Goal: Task Accomplishment & Management: Manage account settings

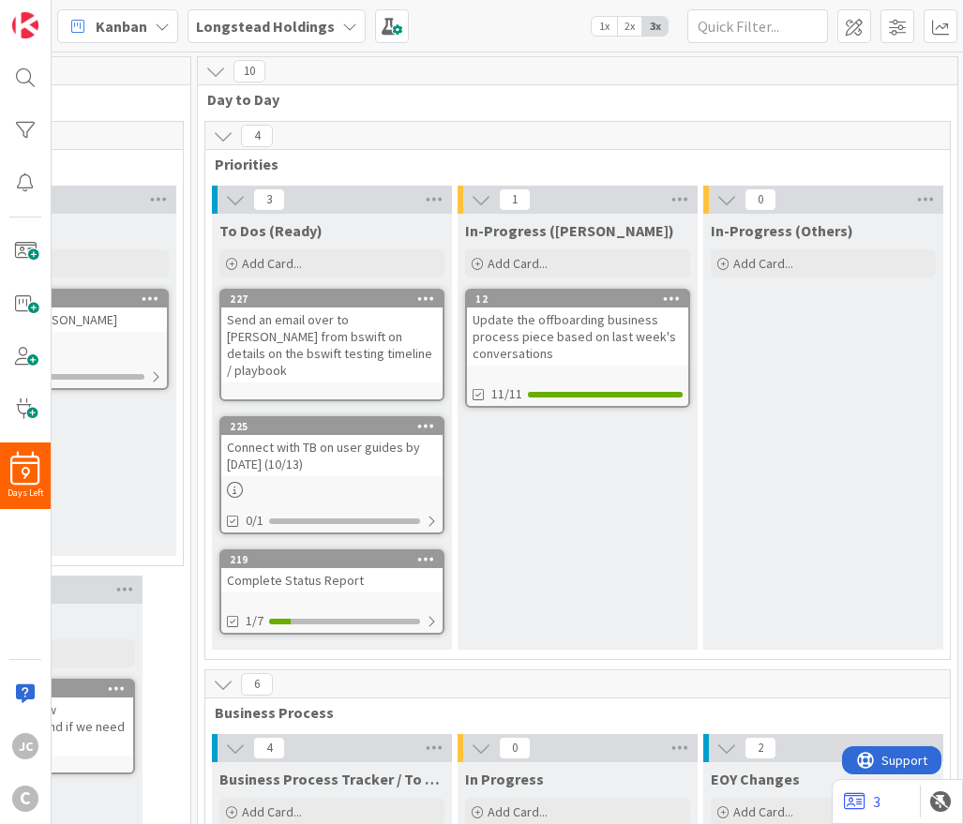
scroll to position [0, 630]
click at [413, 301] on div at bounding box center [424, 299] width 34 height 13
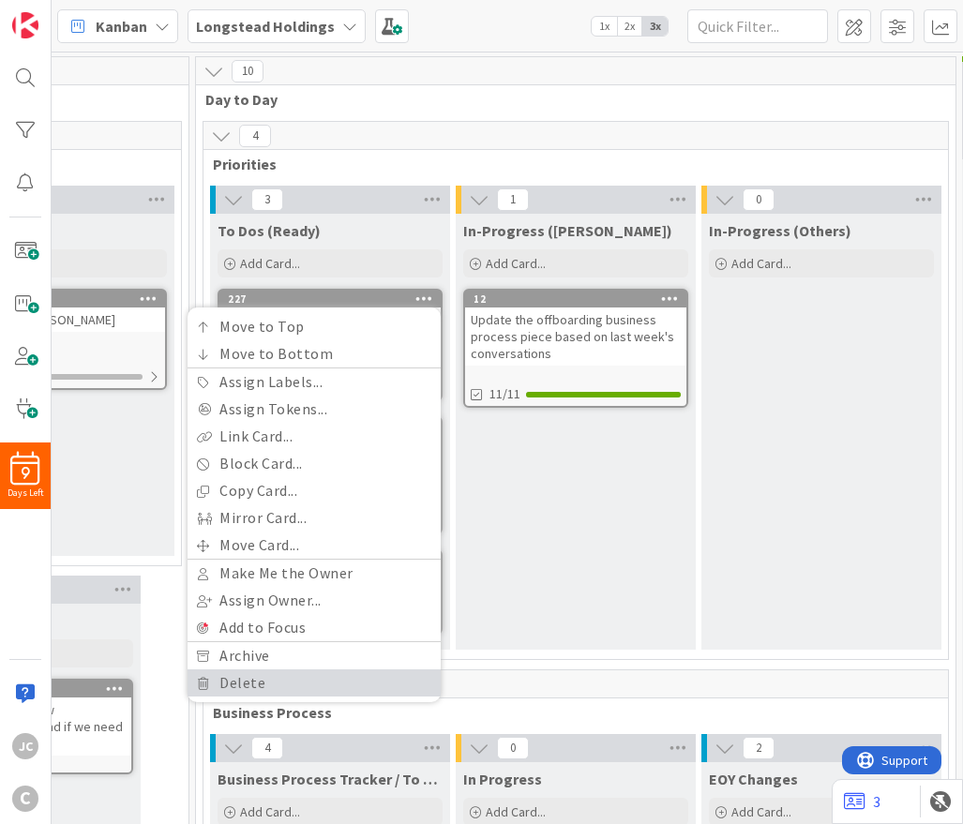
click at [293, 684] on link "Delete" at bounding box center [314, 682] width 253 height 27
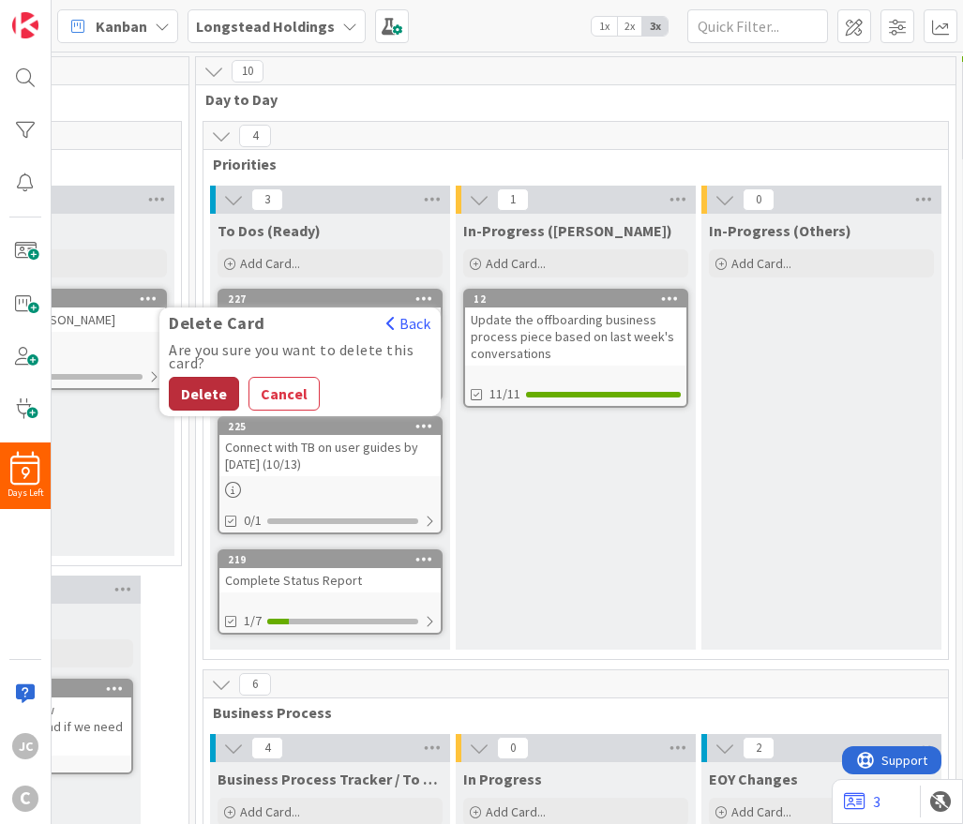
click at [219, 396] on button "Delete" at bounding box center [204, 394] width 70 height 34
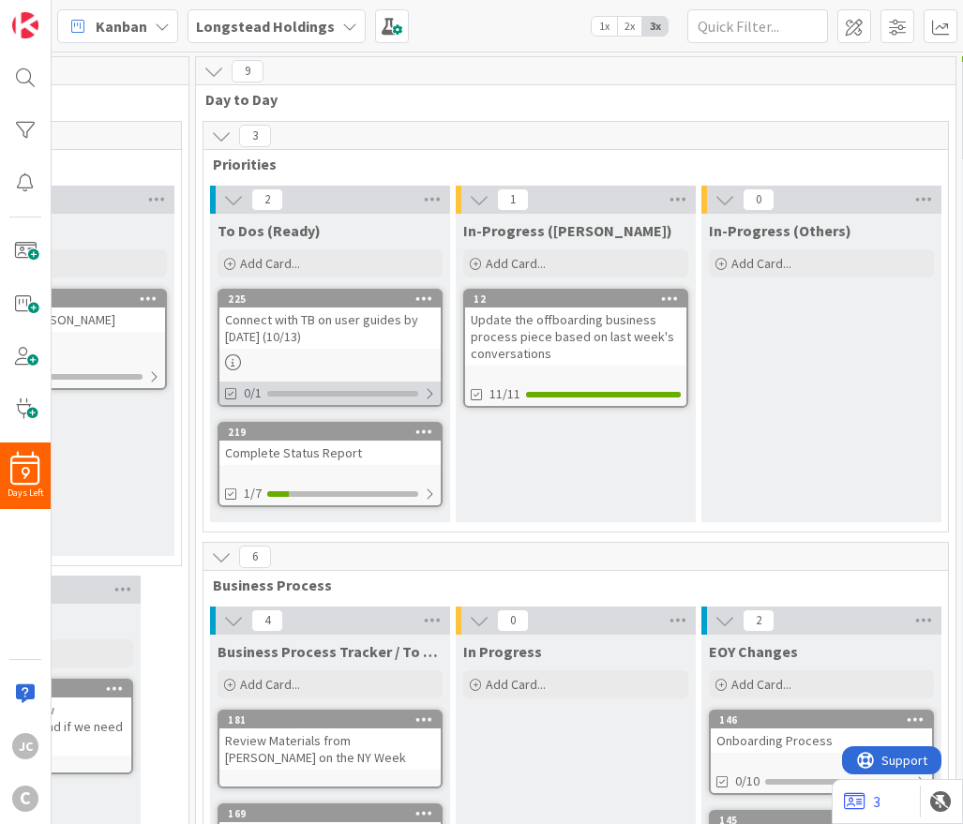
click at [429, 394] on div at bounding box center [429, 393] width 11 height 15
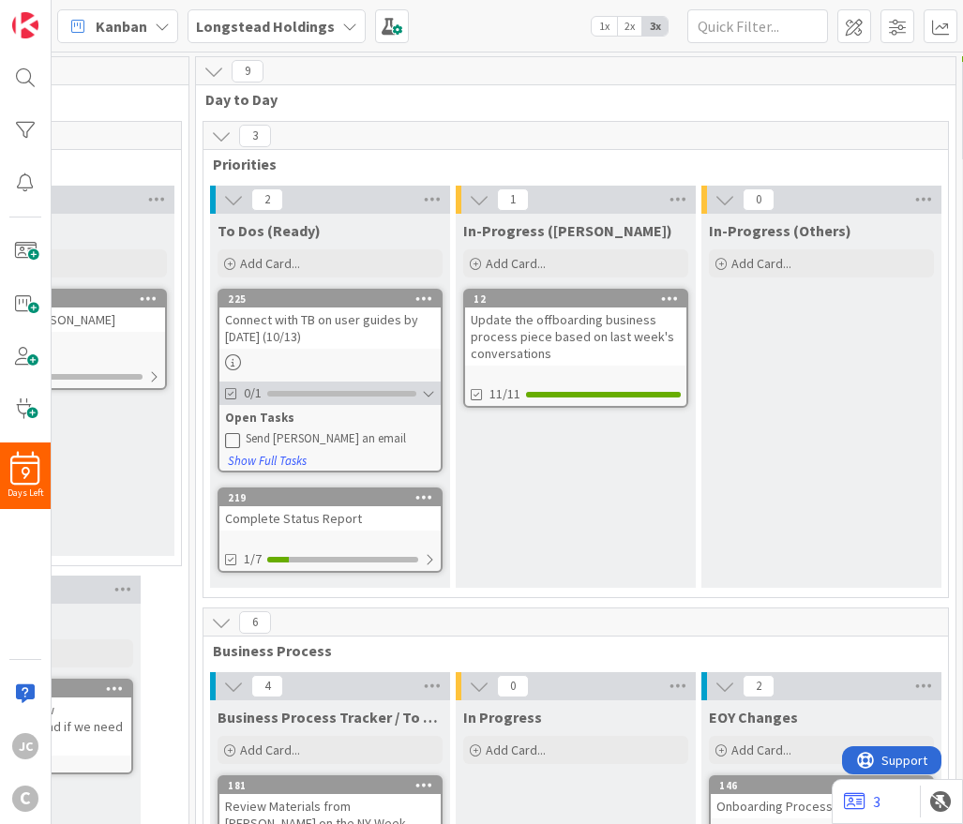
click at [429, 394] on div at bounding box center [428, 393] width 13 height 15
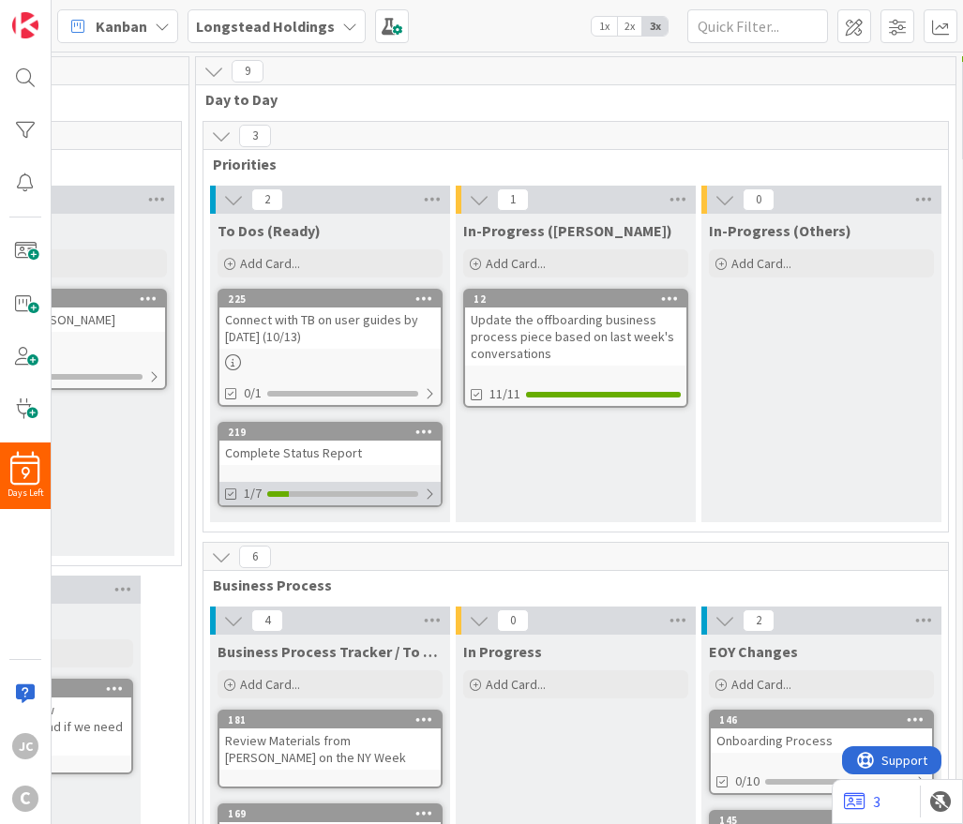
click at [428, 490] on div at bounding box center [429, 494] width 11 height 15
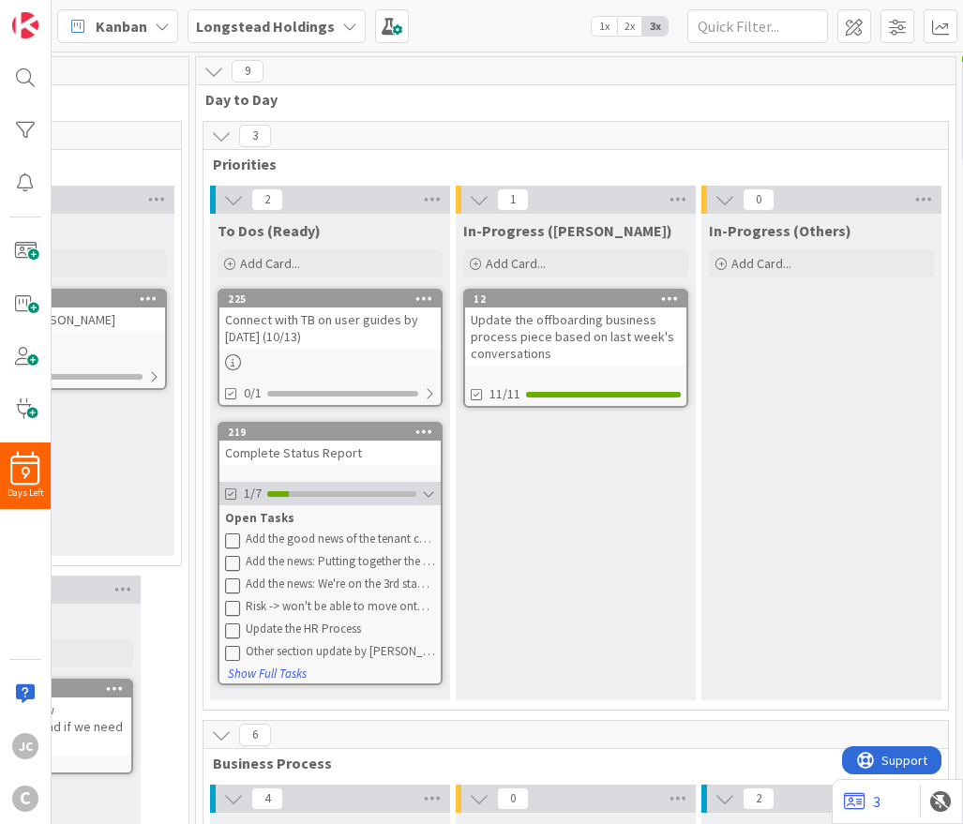
click at [428, 498] on div at bounding box center [428, 494] width 13 height 15
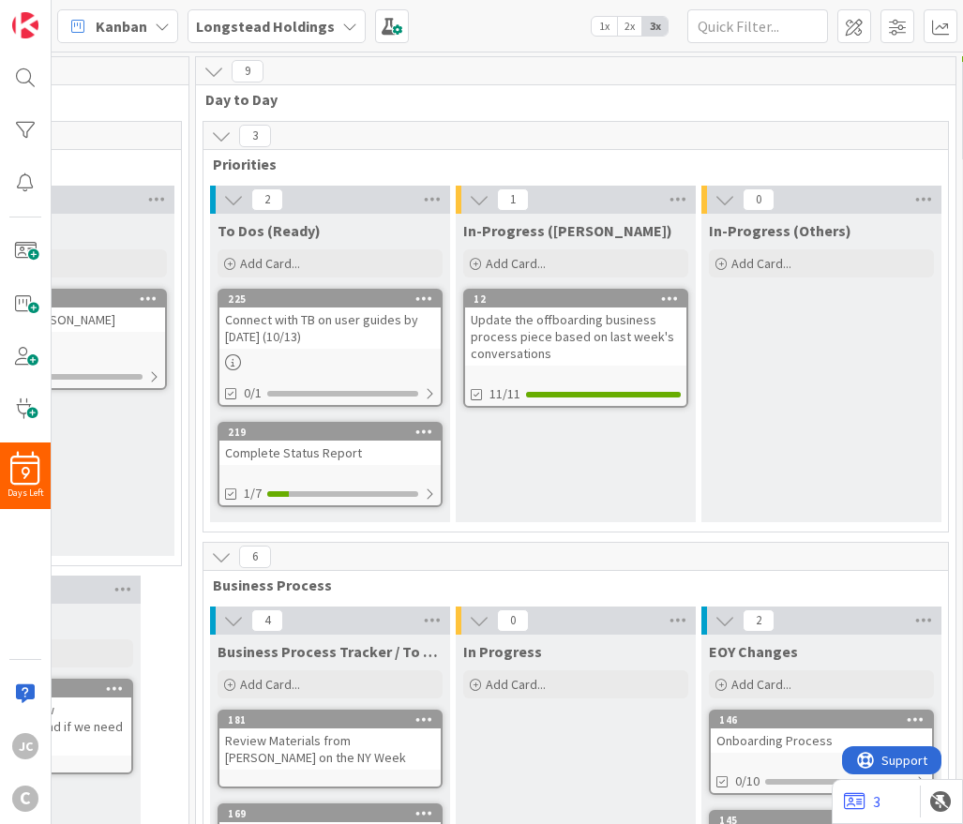
click at [401, 248] on div "To Dos (Ready) Add Card..." at bounding box center [330, 248] width 240 height 68
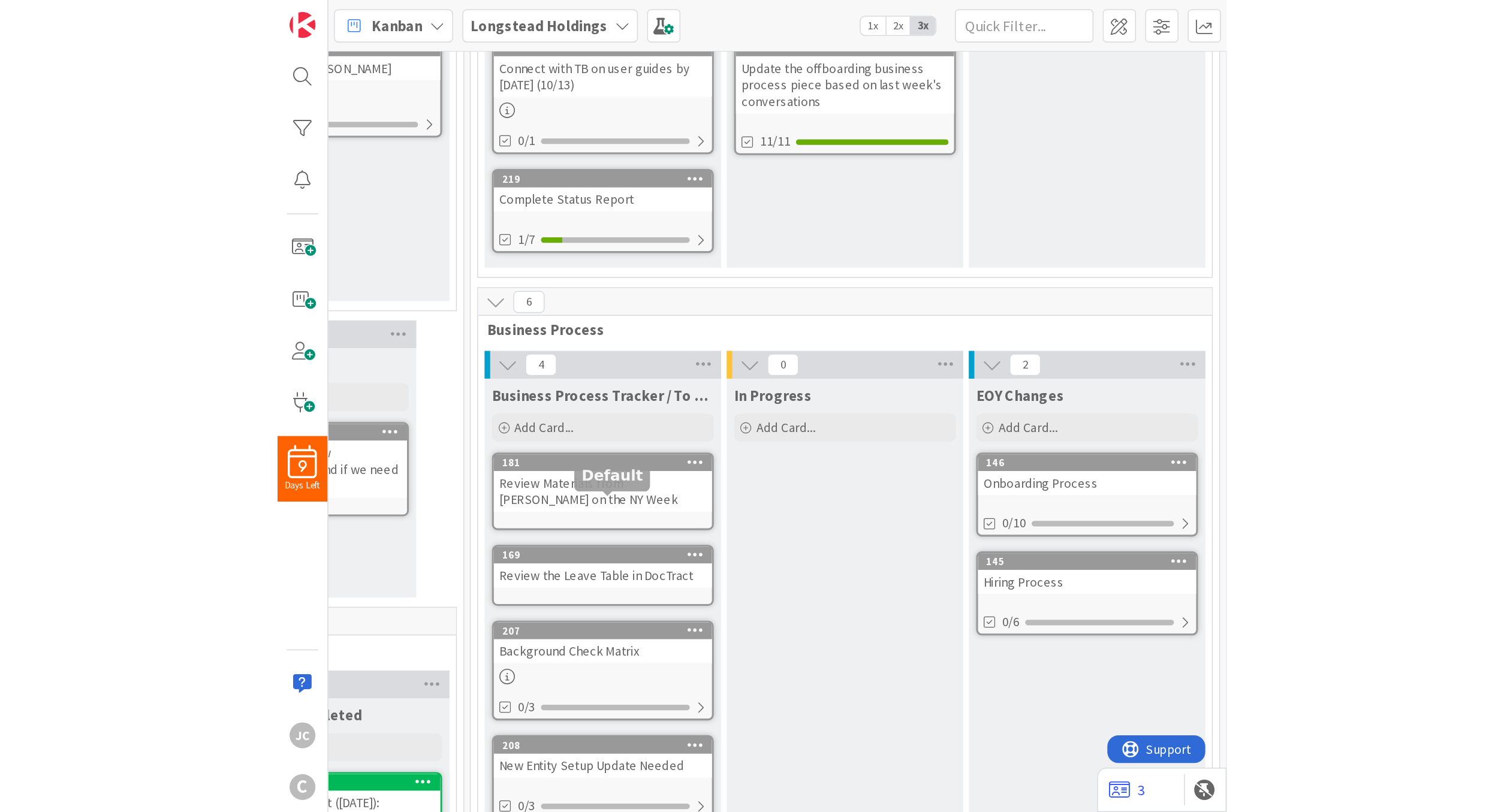
scroll to position [72, 403]
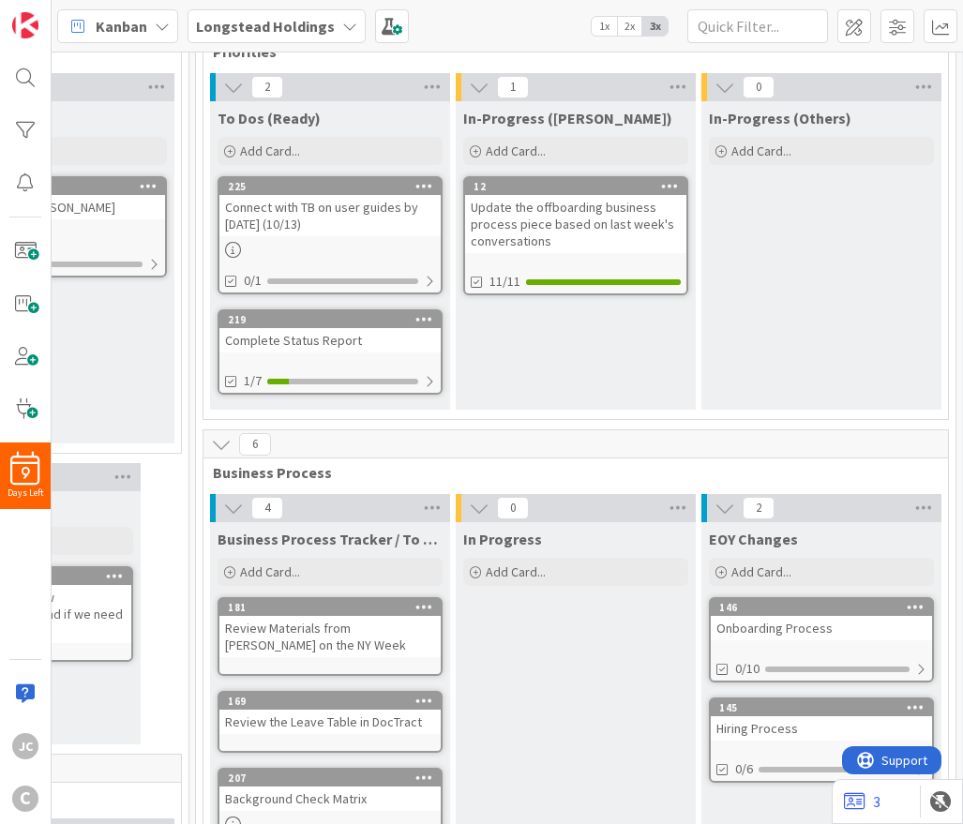
click at [428, 700] on icon at bounding box center [424, 700] width 18 height 13
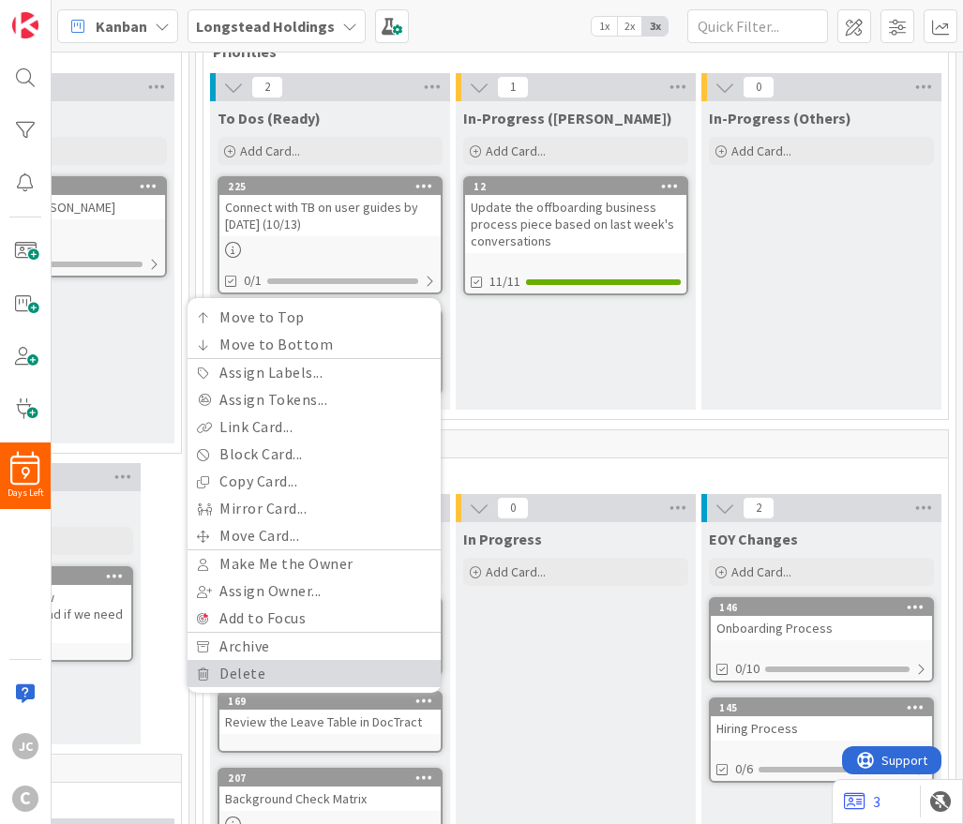
click at [383, 676] on link "Delete" at bounding box center [314, 673] width 253 height 27
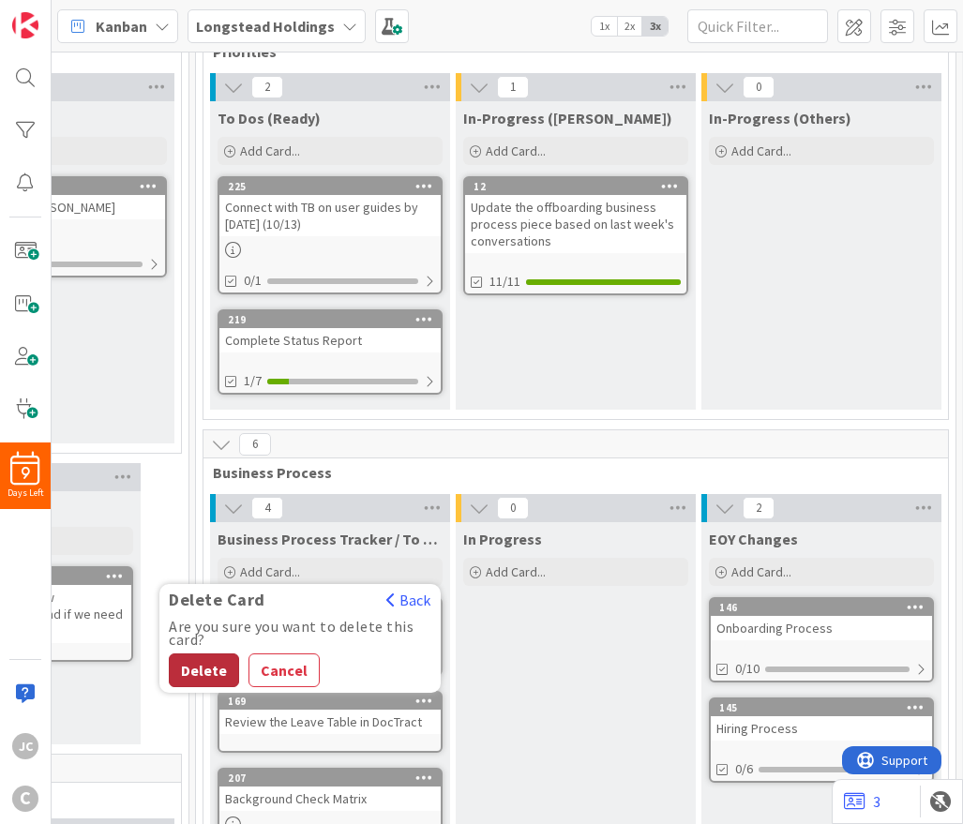
click at [188, 669] on button "Delete" at bounding box center [204, 671] width 70 height 34
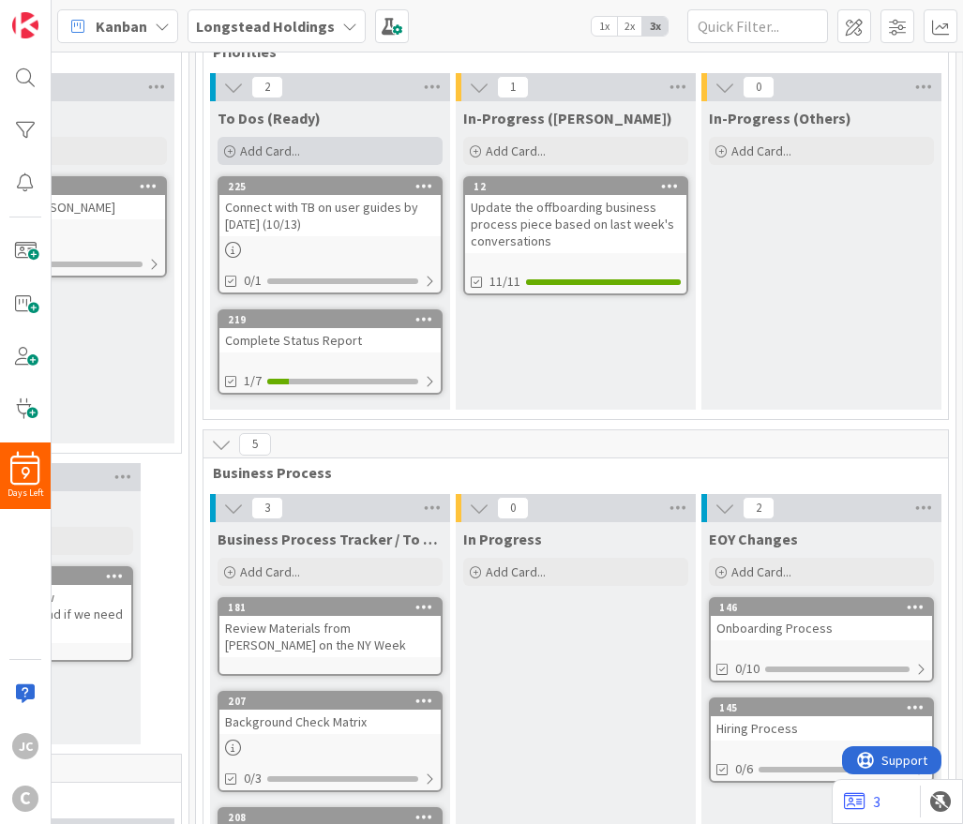
click at [293, 144] on span "Add Card..." at bounding box center [270, 151] width 60 height 17
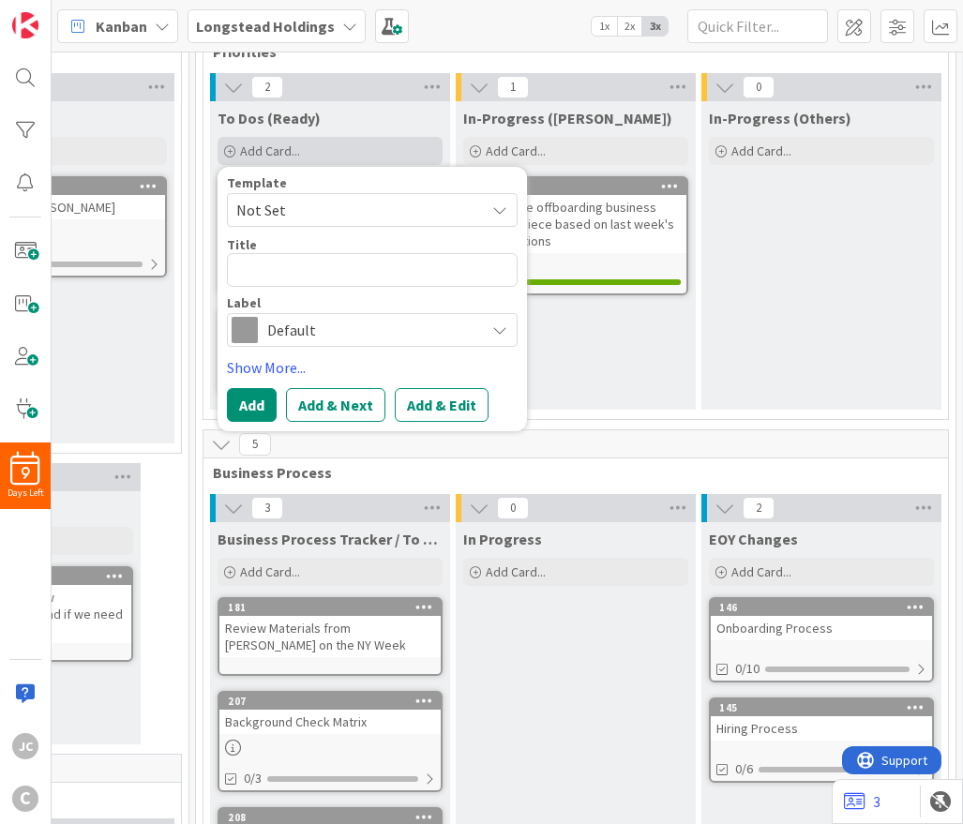
type textarea "x"
type textarea "C"
type textarea "x"
type textarea "Cr"
type textarea "x"
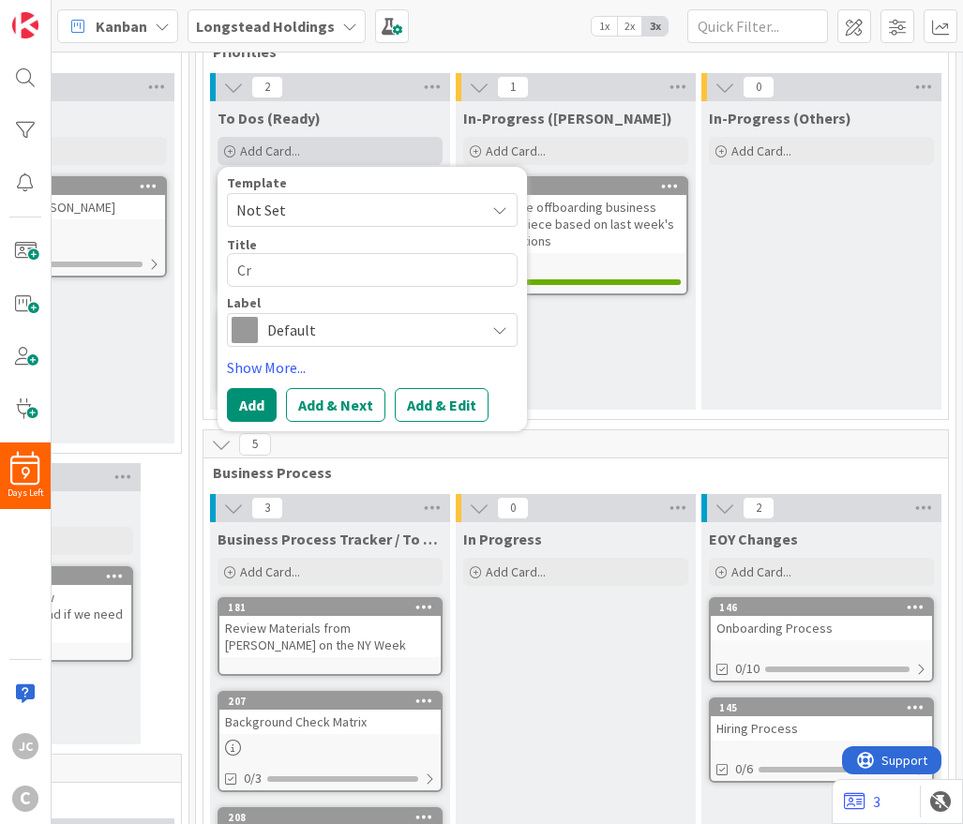
type textarea "C"
type textarea "x"
type textarea "A"
type textarea "x"
type textarea "Ac"
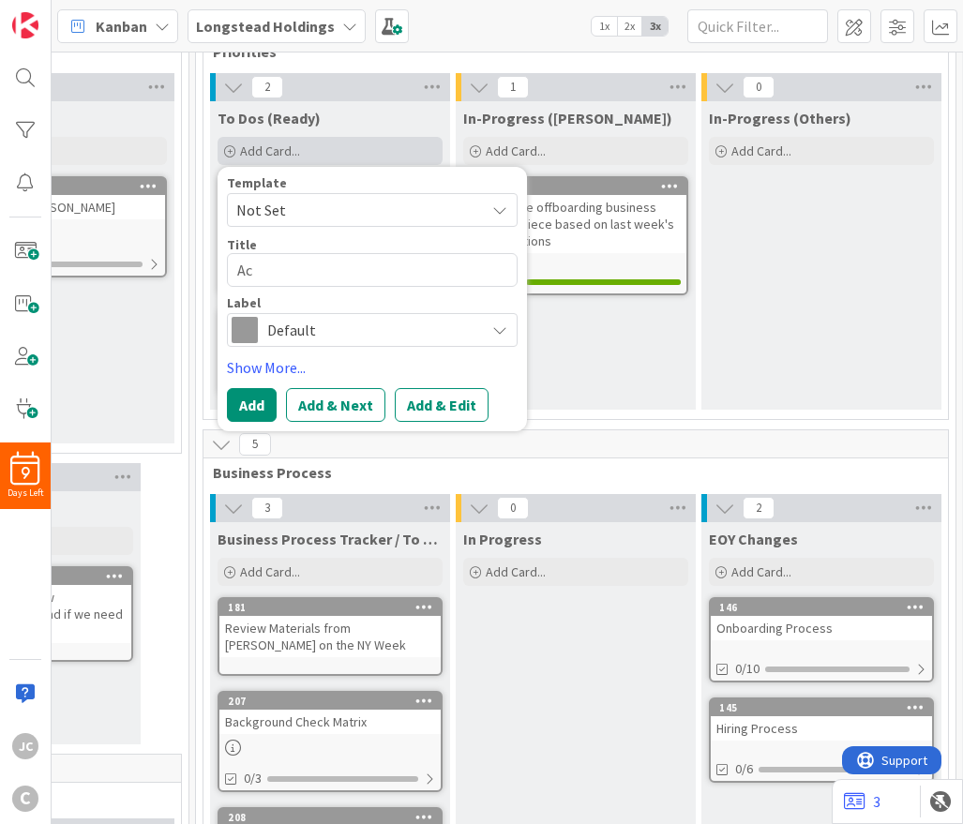
type textarea "x"
type textarea "Act"
type textarea "x"
type textarea "Acti"
type textarea "x"
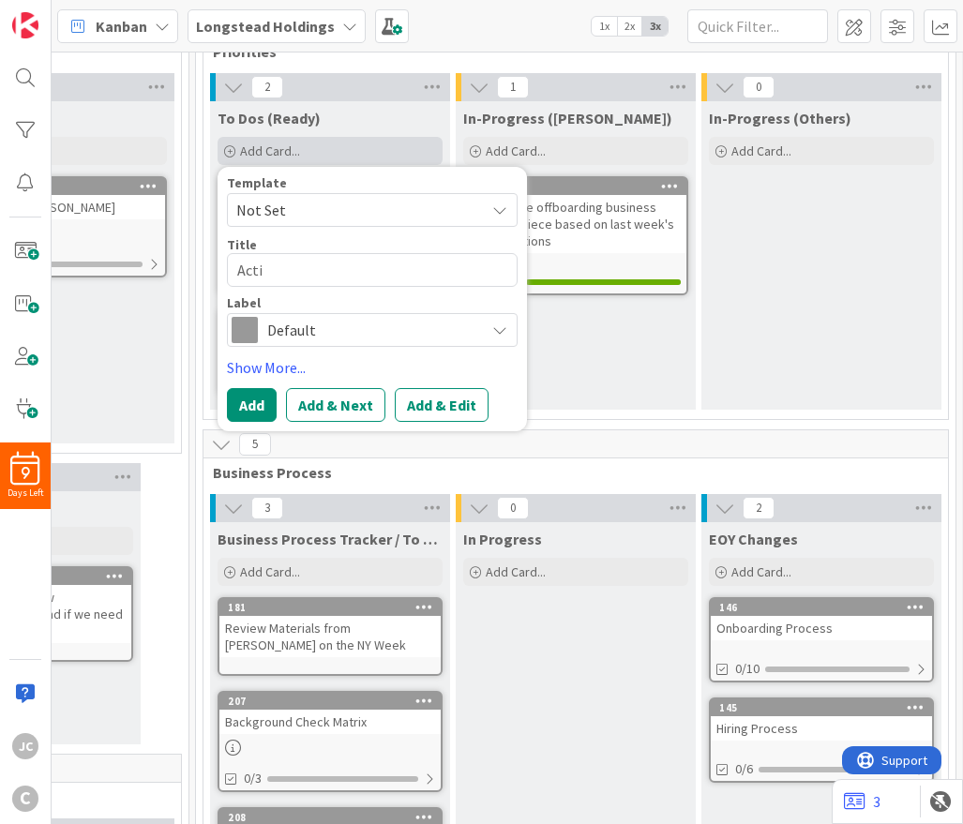
type textarea "Actio"
type textarea "x"
type textarea "Action"
type textarea "x"
type textarea "Action I"
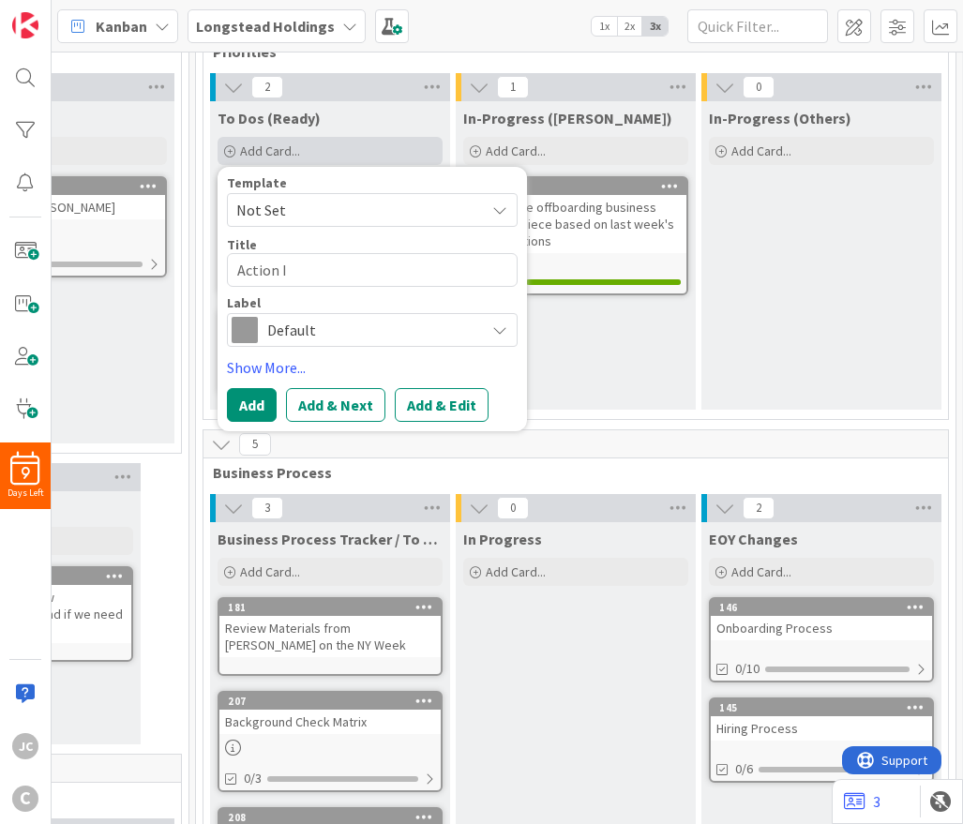
type textarea "x"
type textarea "Action It"
type textarea "x"
type textarea "Action Ite"
type textarea "x"
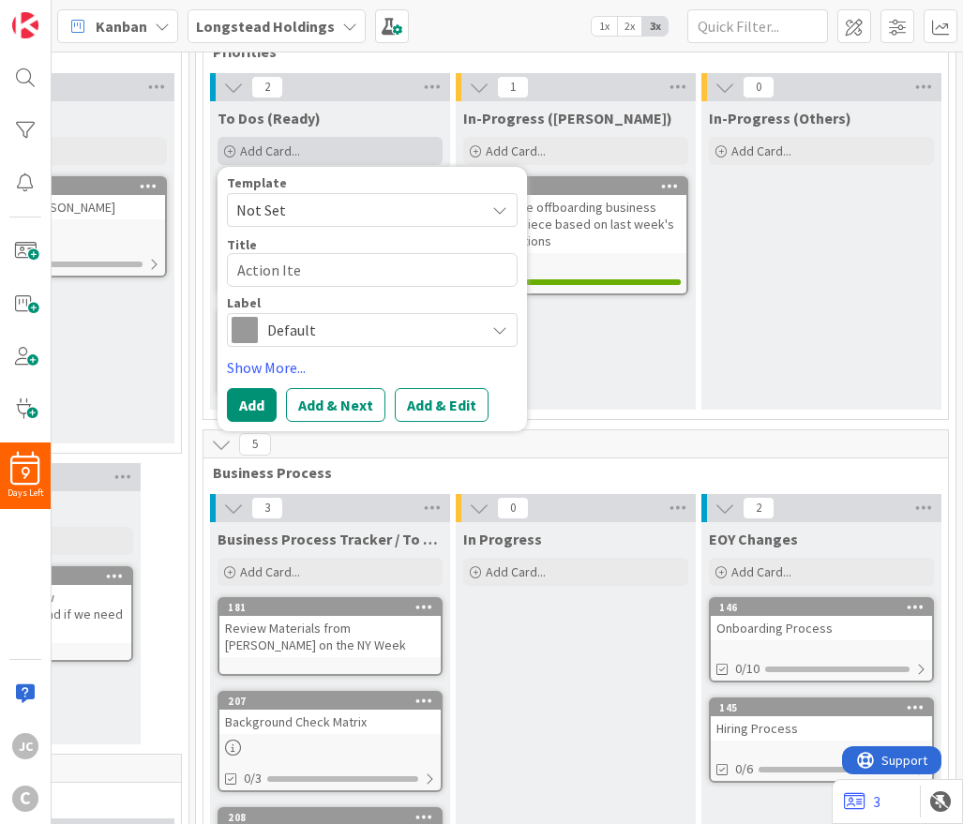
type textarea "Action Item"
type textarea "x"
type textarea "Action Items"
type textarea "x"
type textarea "Action Items"
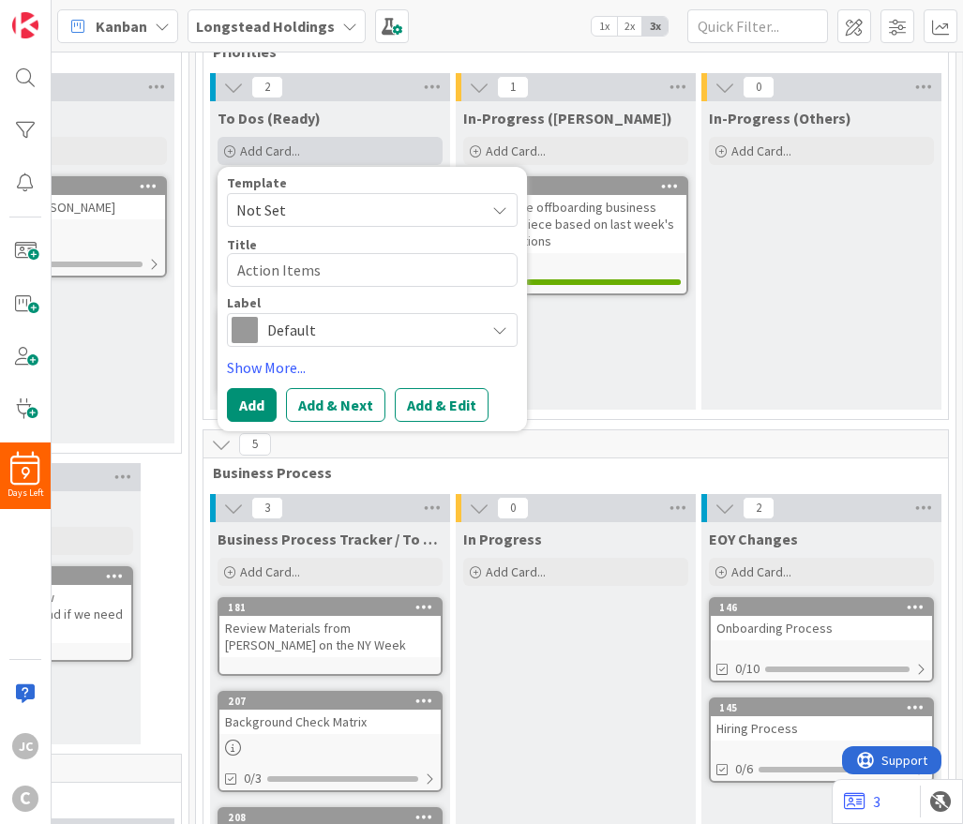
type textarea "x"
type textarea "Action Items AN"
type textarea "x"
type textarea "Action Items A"
type textarea "x"
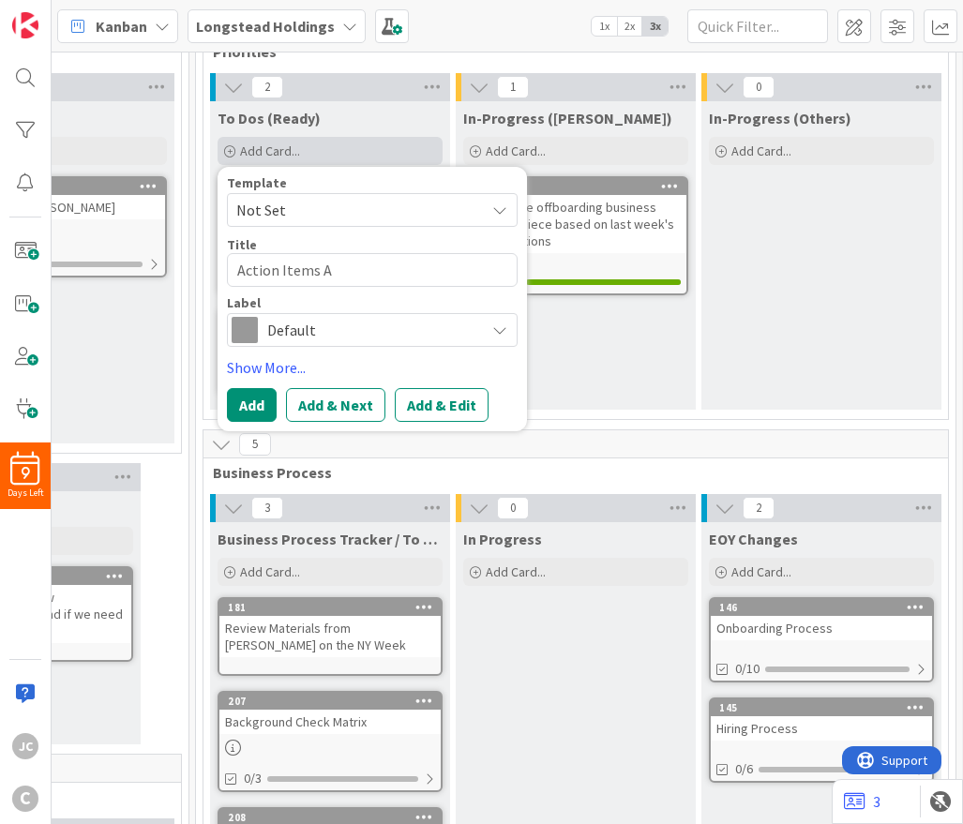
type textarea "Action Items"
type textarea "x"
type textarea "Action Items &"
type textarea "x"
type textarea "Action Items &"
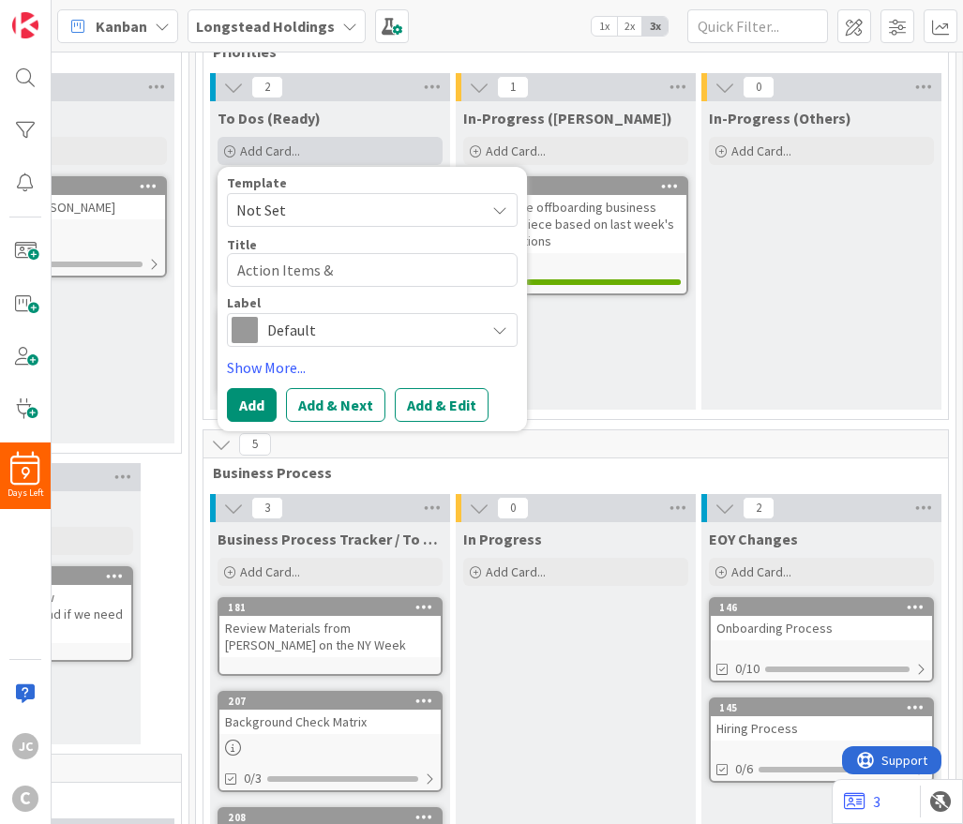
type textarea "x"
type textarea "Action Items & A"
type textarea "x"
type textarea "Action Items &"
type textarea "x"
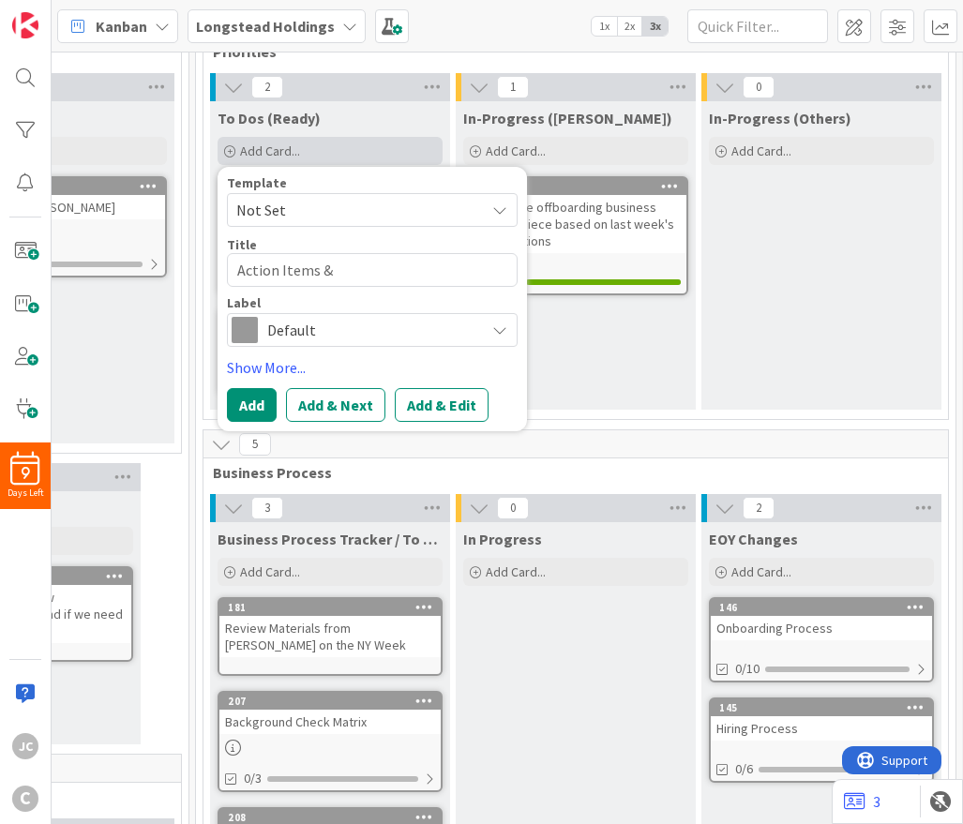
type textarea "Action Items & M"
type textarea "x"
type textarea "Action Items & Me"
type textarea "x"
type textarea "Action Items & Mee"
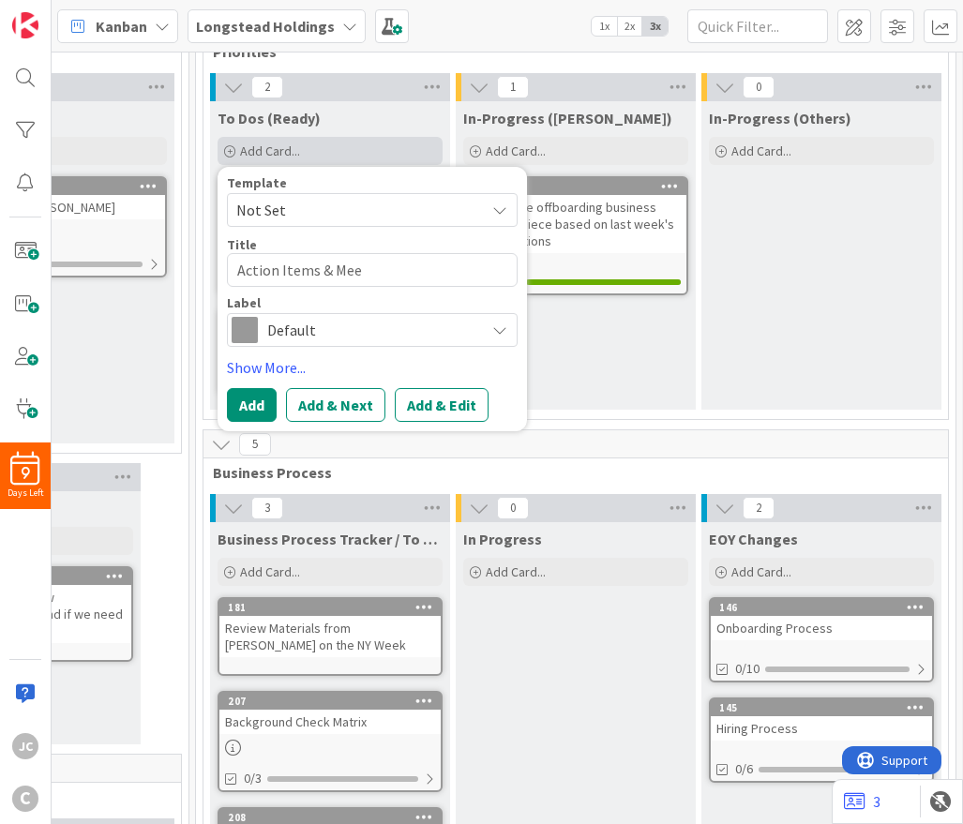
type textarea "x"
type textarea "Action Items & Meet"
type textarea "x"
type textarea "Action Items & Meeti"
type textarea "x"
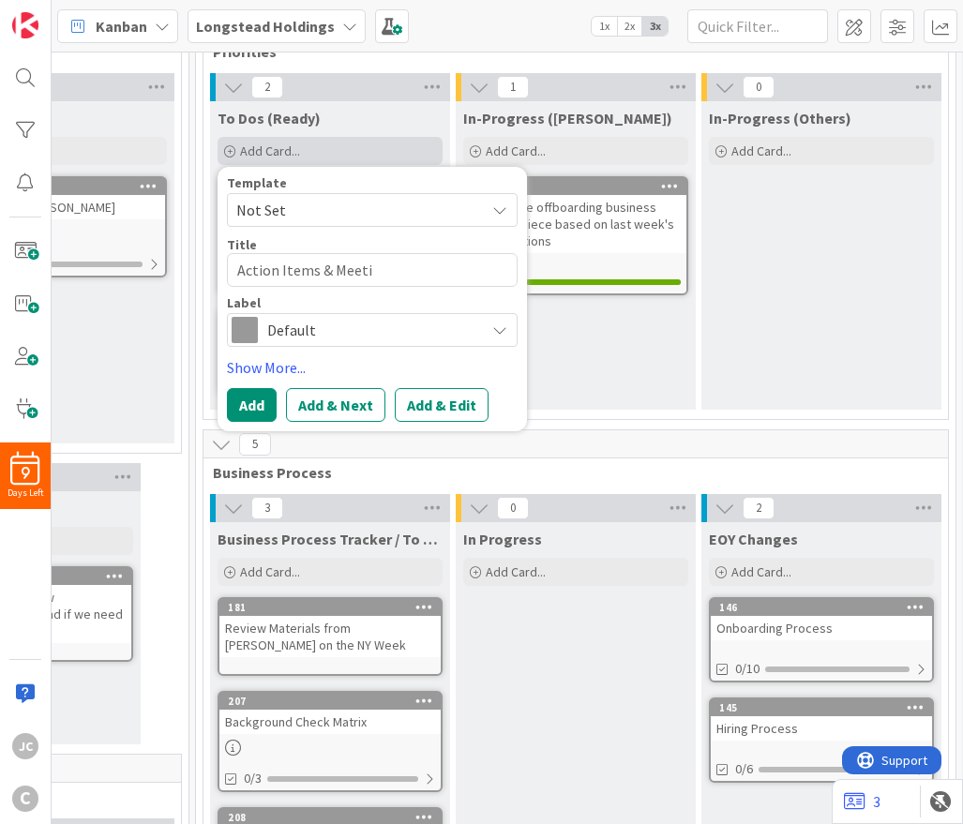
type textarea "Action Items & Meetin"
type textarea "x"
type textarea "Action Items & Meetin"
type textarea "x"
type textarea "Action Items & Meetin N"
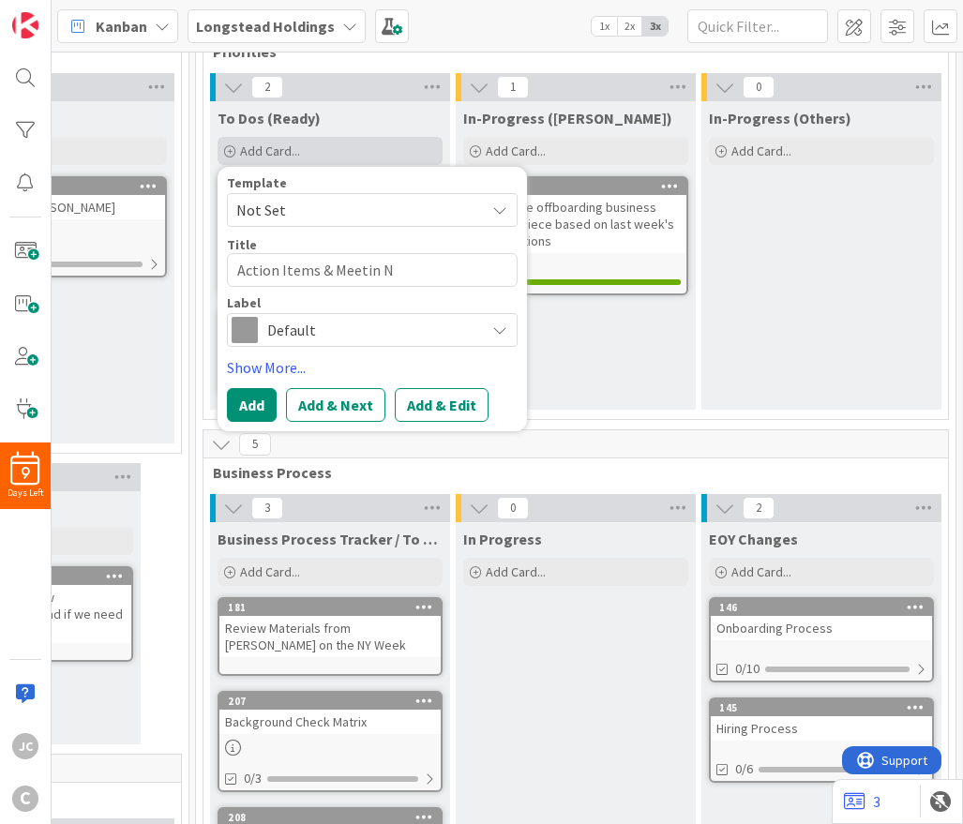
type textarea "x"
type textarea "Action Items & Meetin NO"
type textarea "x"
type textarea "Action Items & Meetin N"
type textarea "x"
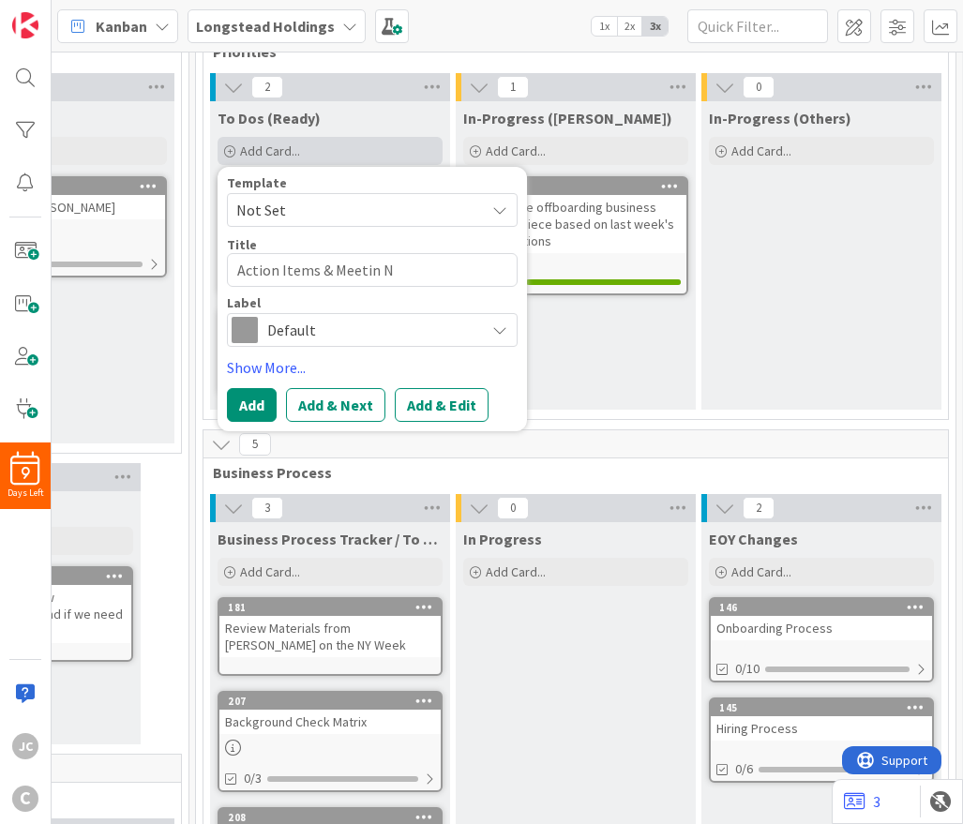
type textarea "Action Items & Meetin"
type textarea "x"
type textarea "Action Items & Meetin"
type textarea "x"
type textarea "Action Items & Meeting"
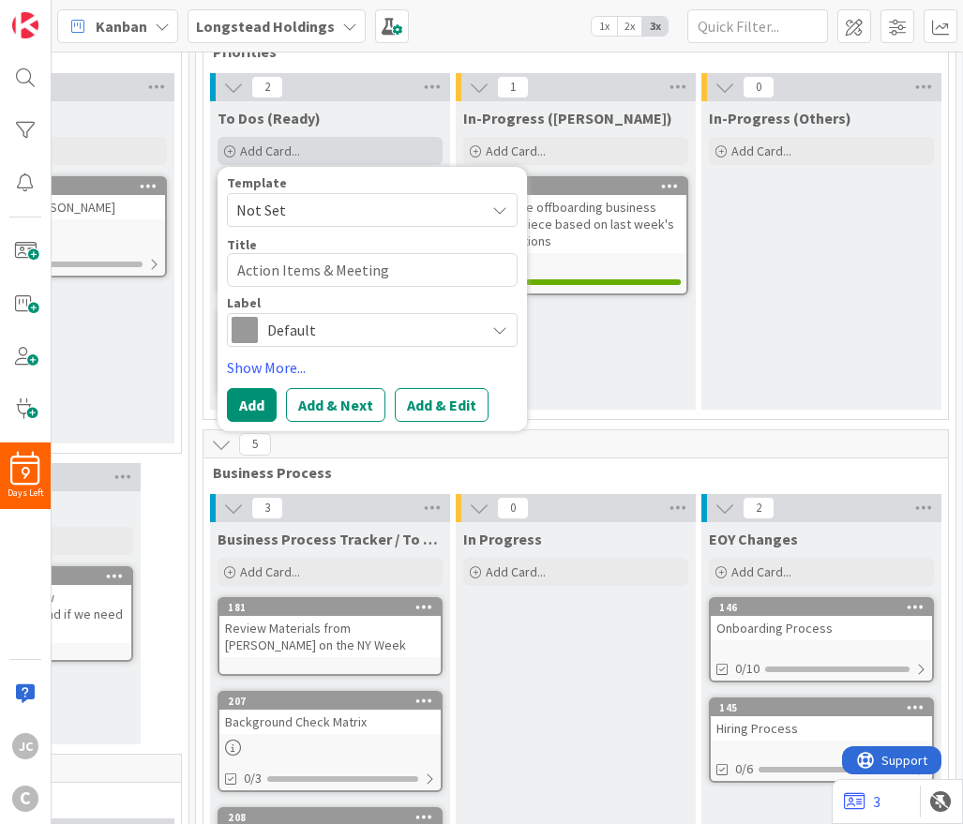
type textarea "x"
type textarea "Action Items & Meeting"
type textarea "x"
type textarea "Action Items & Meeting N"
type textarea "x"
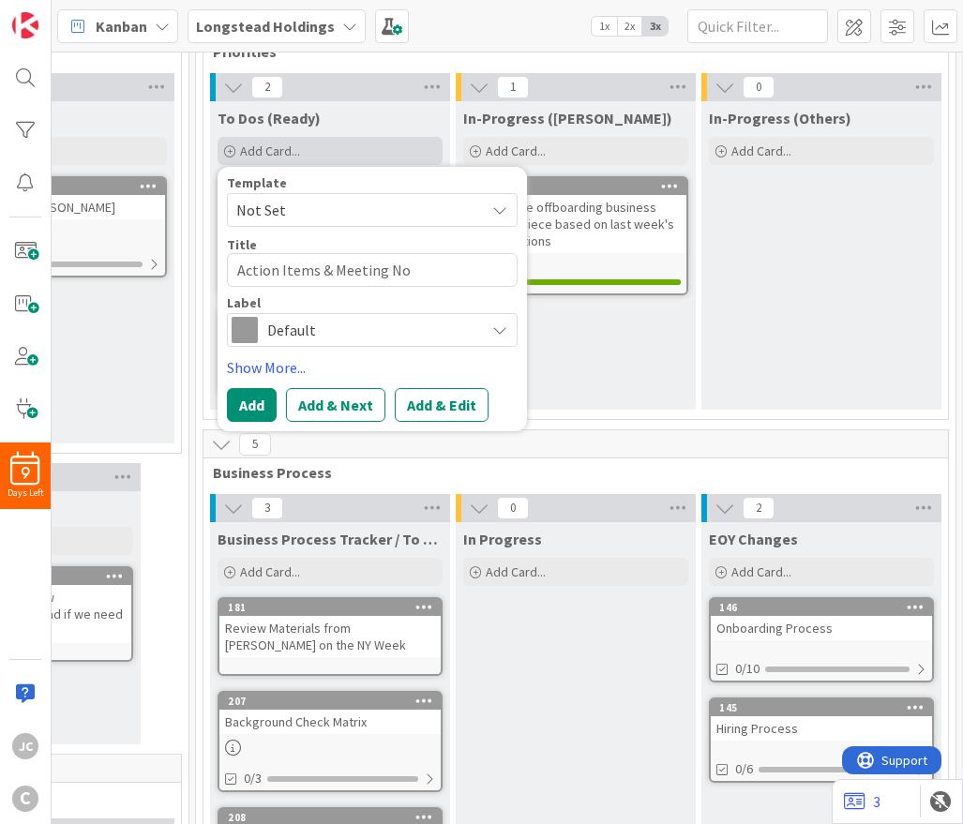
type textarea "Action Items & Meeting Not"
type textarea "x"
type textarea "Action Items & Meeting Note"
type textarea "x"
type textarea "Action Items & Meeting Notes"
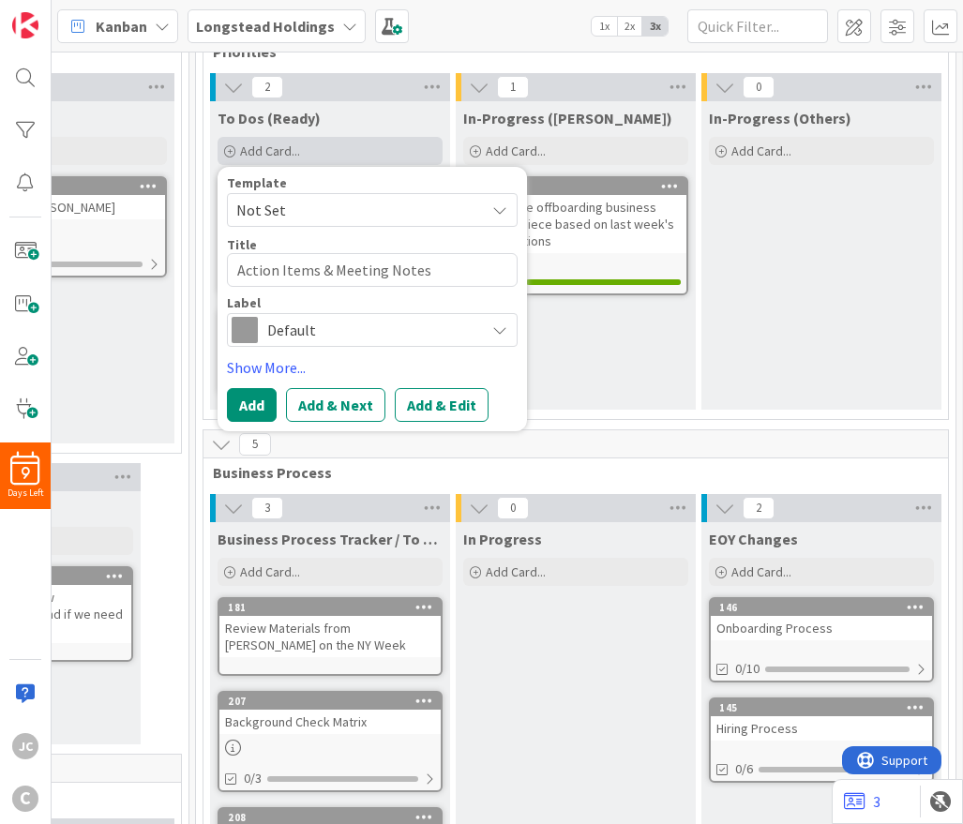
type textarea "x"
type textarea "IAction Items & Meeting Notes"
type textarea "x"
type textarea "ImAction Items & Meeting Notes"
type textarea "x"
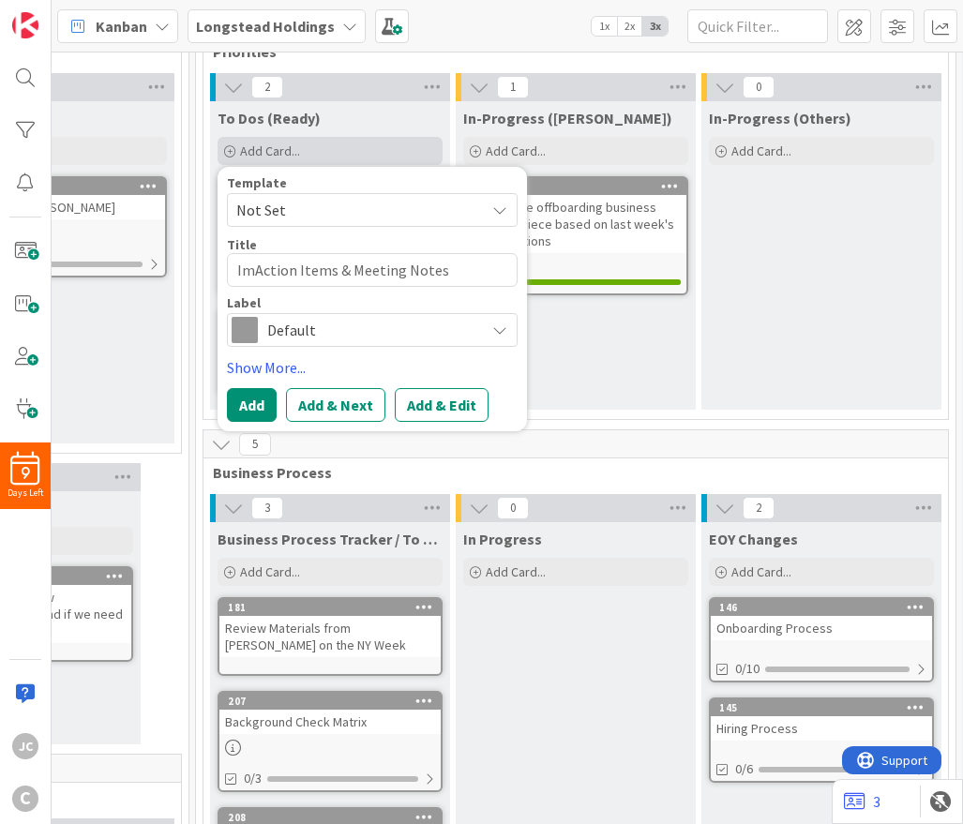
type textarea "ImmAction Items & Meeting Notes"
type textarea "x"
type textarea "ImmiAction Items & Meeting Notes"
type textarea "x"
type textarea "ImmigAction Items & Meeting Notes"
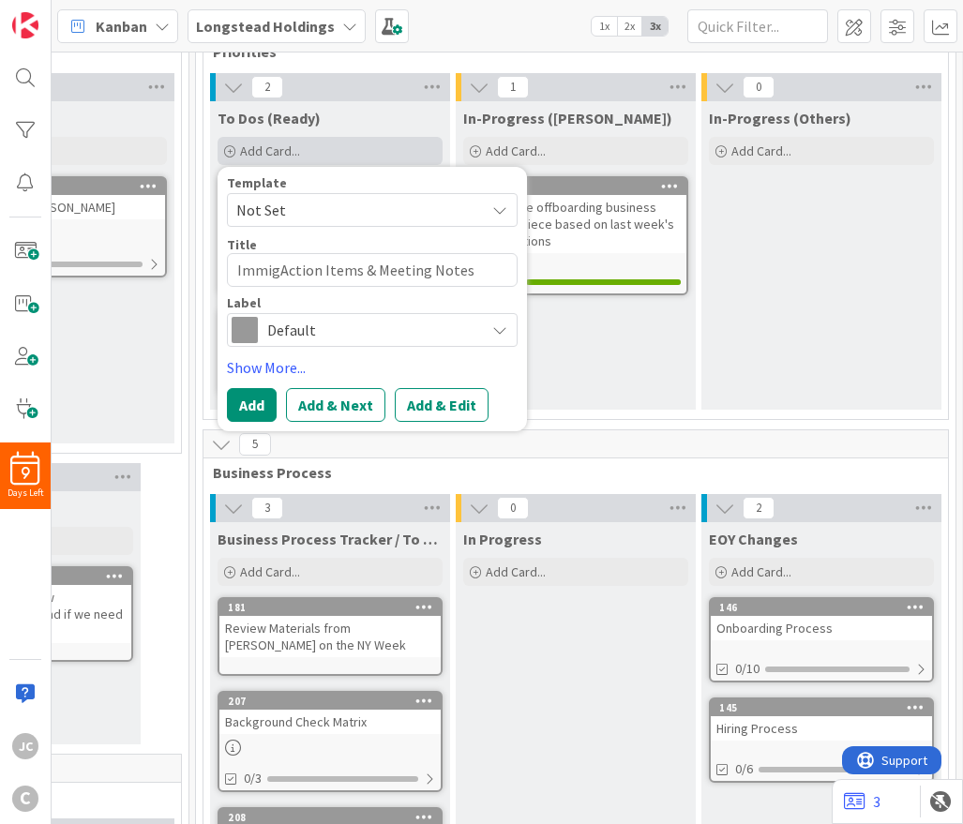
type textarea "x"
type textarea "ImmigrAction Items & Meeting Notes"
type textarea "x"
type textarea "ImmigraAction Items & Meeting Notes"
type textarea "x"
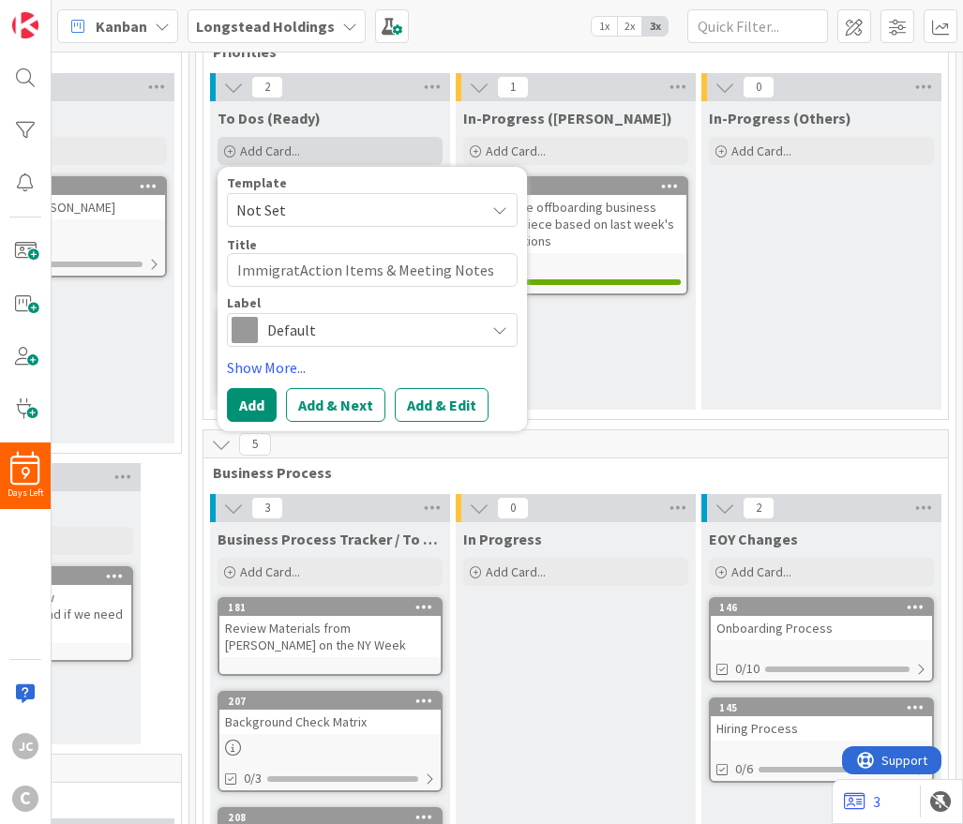
type textarea "ImmigratiAction Items & Meeting Notes"
type textarea "x"
type textarea "ImmigratioAction Items & Meeting Notes"
type textarea "x"
type textarea "ImmigrationAction Items & Meeting Notes"
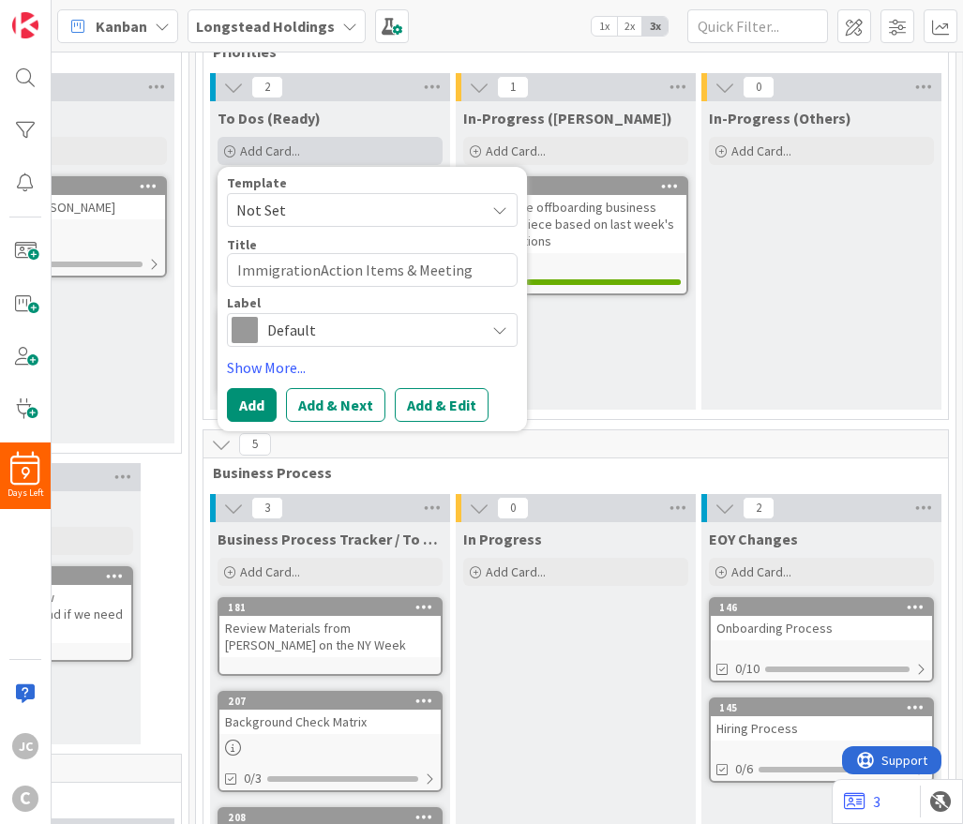
type textarea "x"
type textarea "Immigration Action Items & Meeting Notes"
type textarea "x"
type textarea "Immigration DiAction Items & Meeting Notes"
type textarea "x"
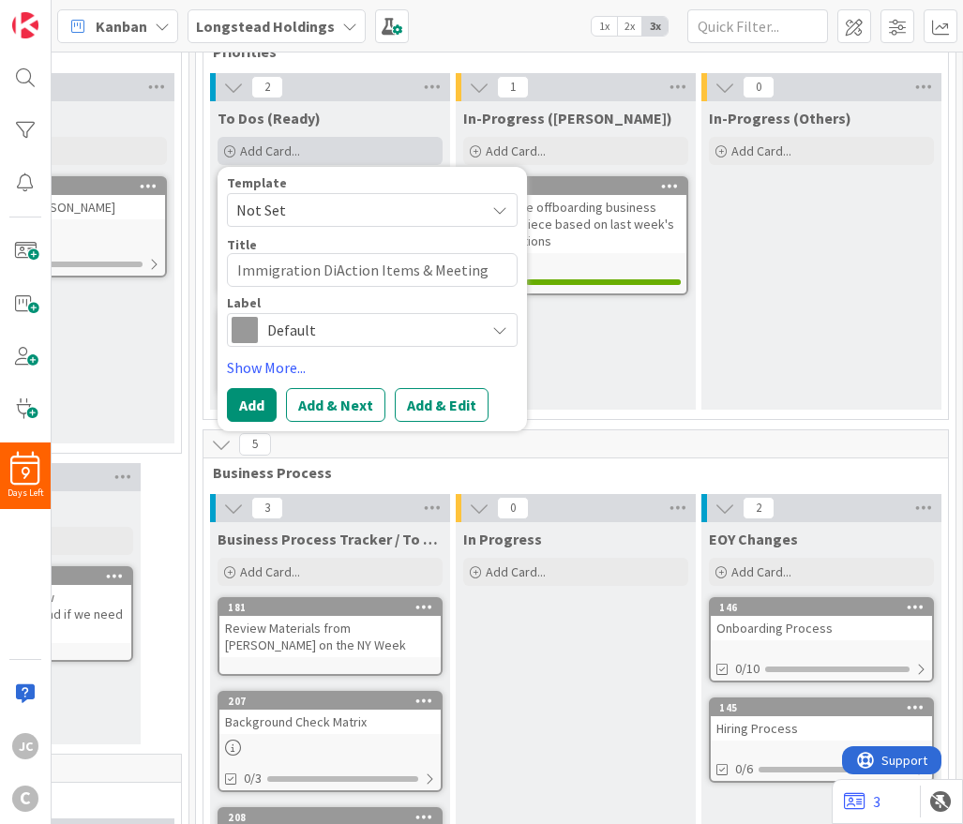
type textarea "Immigration DisAction Items & Meeting Notes"
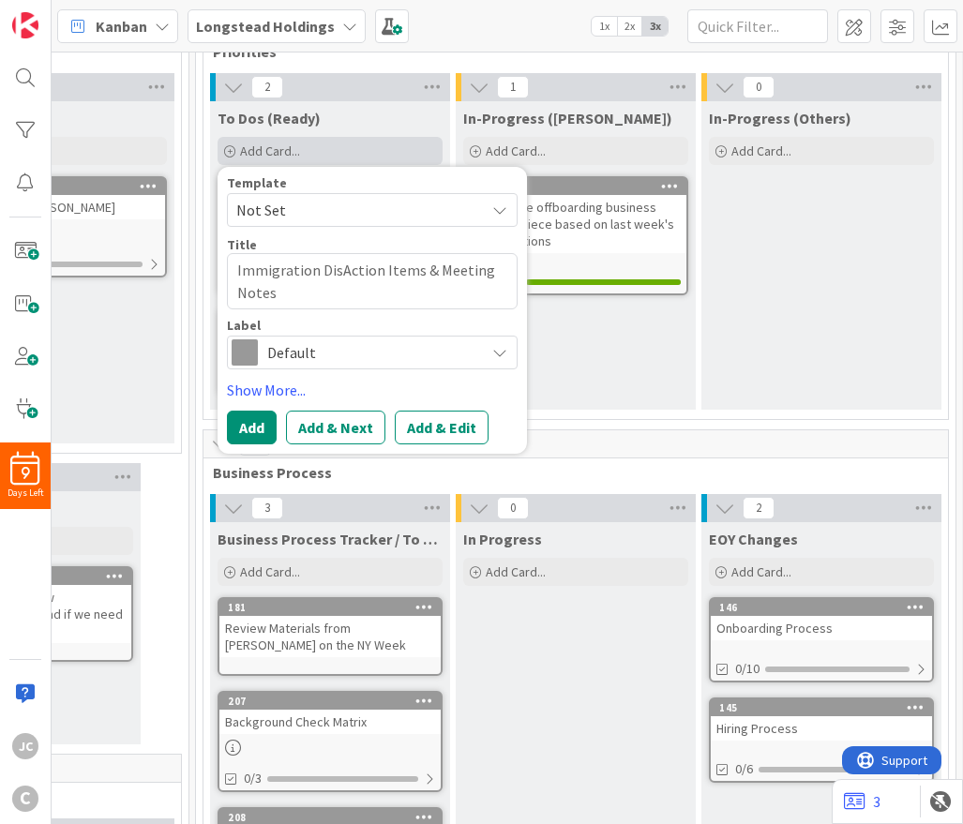
type textarea "x"
type textarea "Immigration DiscAction Items & Meeting Notes"
type textarea "x"
type textarea "Immigration DiscoAction Items & Meeting Notes"
type textarea "x"
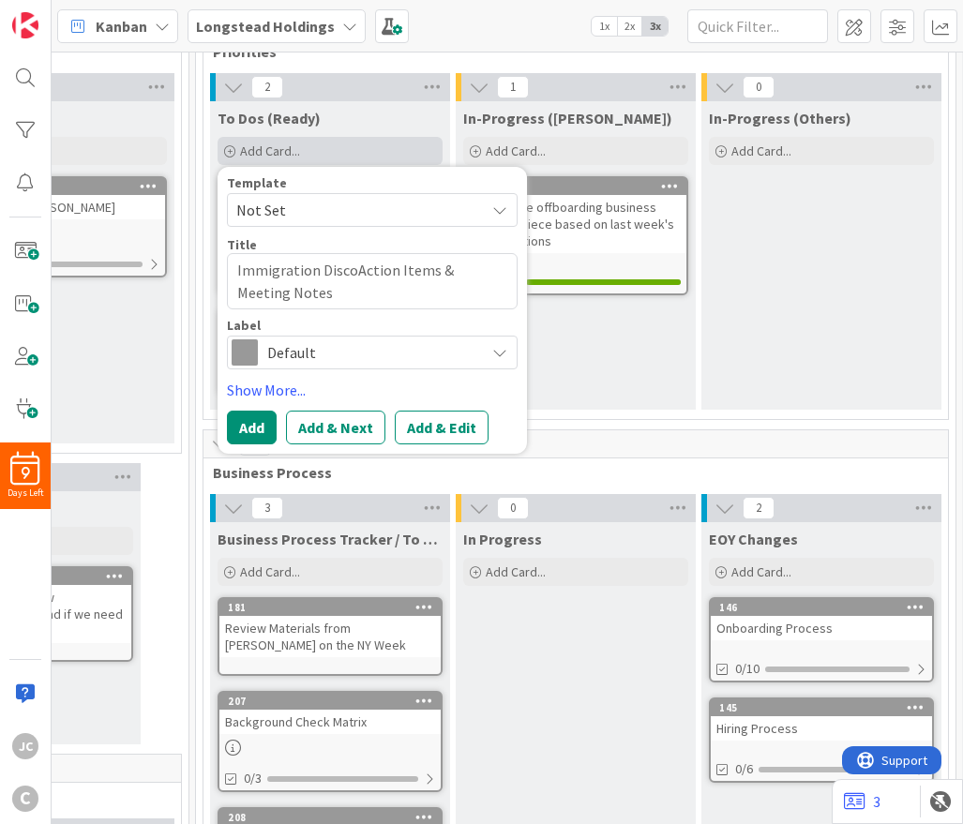
type textarea "Immigration DiscovAction Items & Meeting Notes"
type textarea "x"
type textarea "Immigration DiscoveAction Items & Meeting Notes"
type textarea "x"
type textarea "Immigration DiscoverAction Items & Meeting Notes"
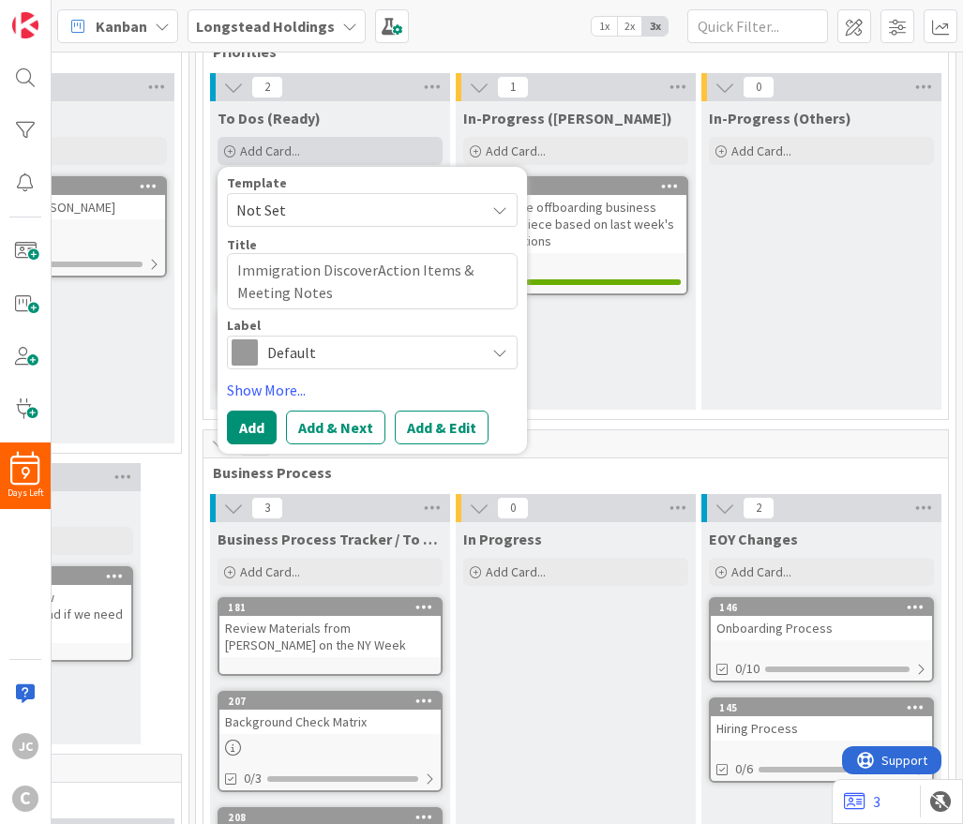
type textarea "x"
type textarea "Immigration DiscoveryAction Items & Meeting Notes"
type textarea "x"
type textarea "Immigration Discovery: Action Items & Meeting Notes"
type textarea "x"
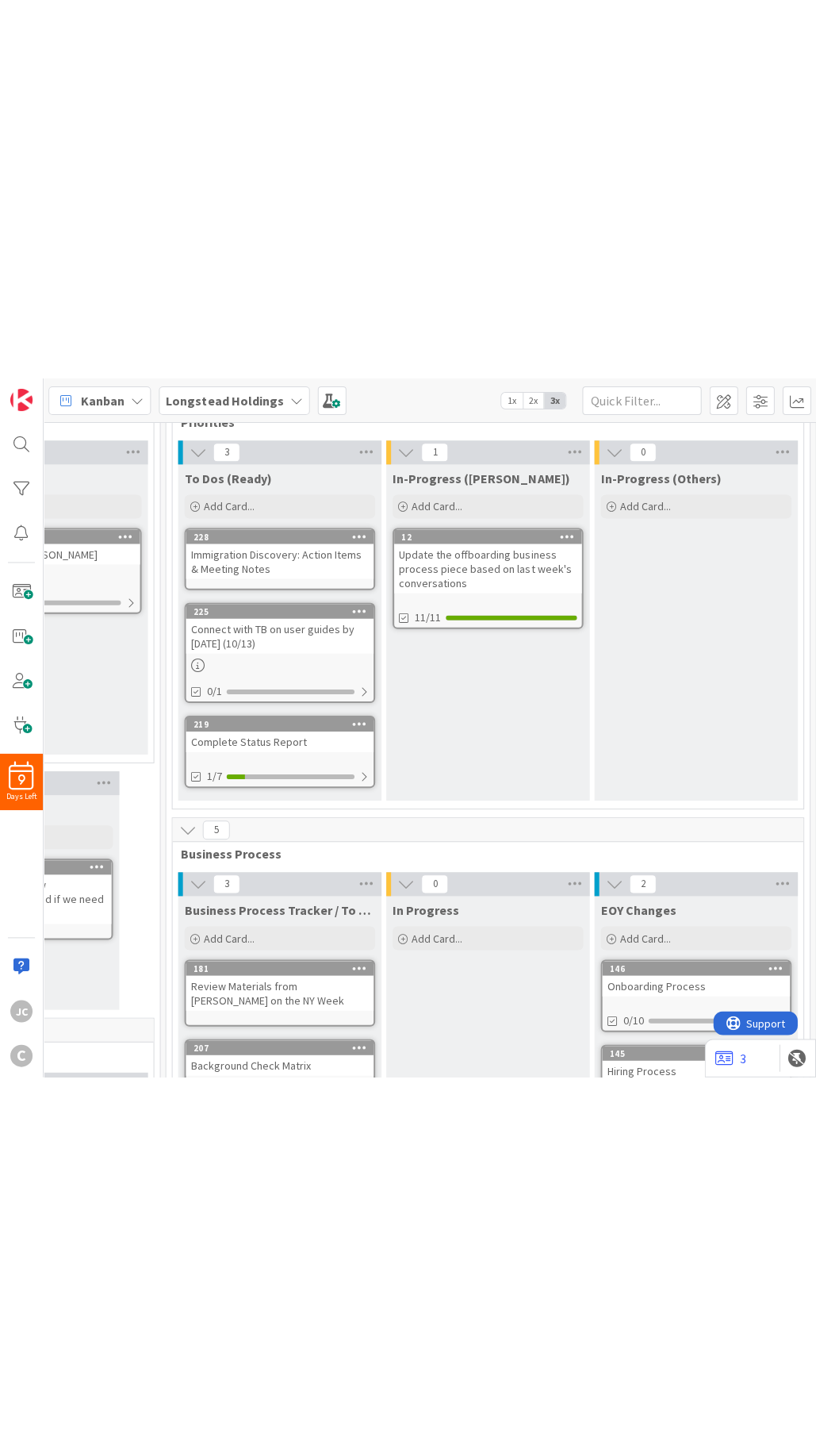
scroll to position [96, 0]
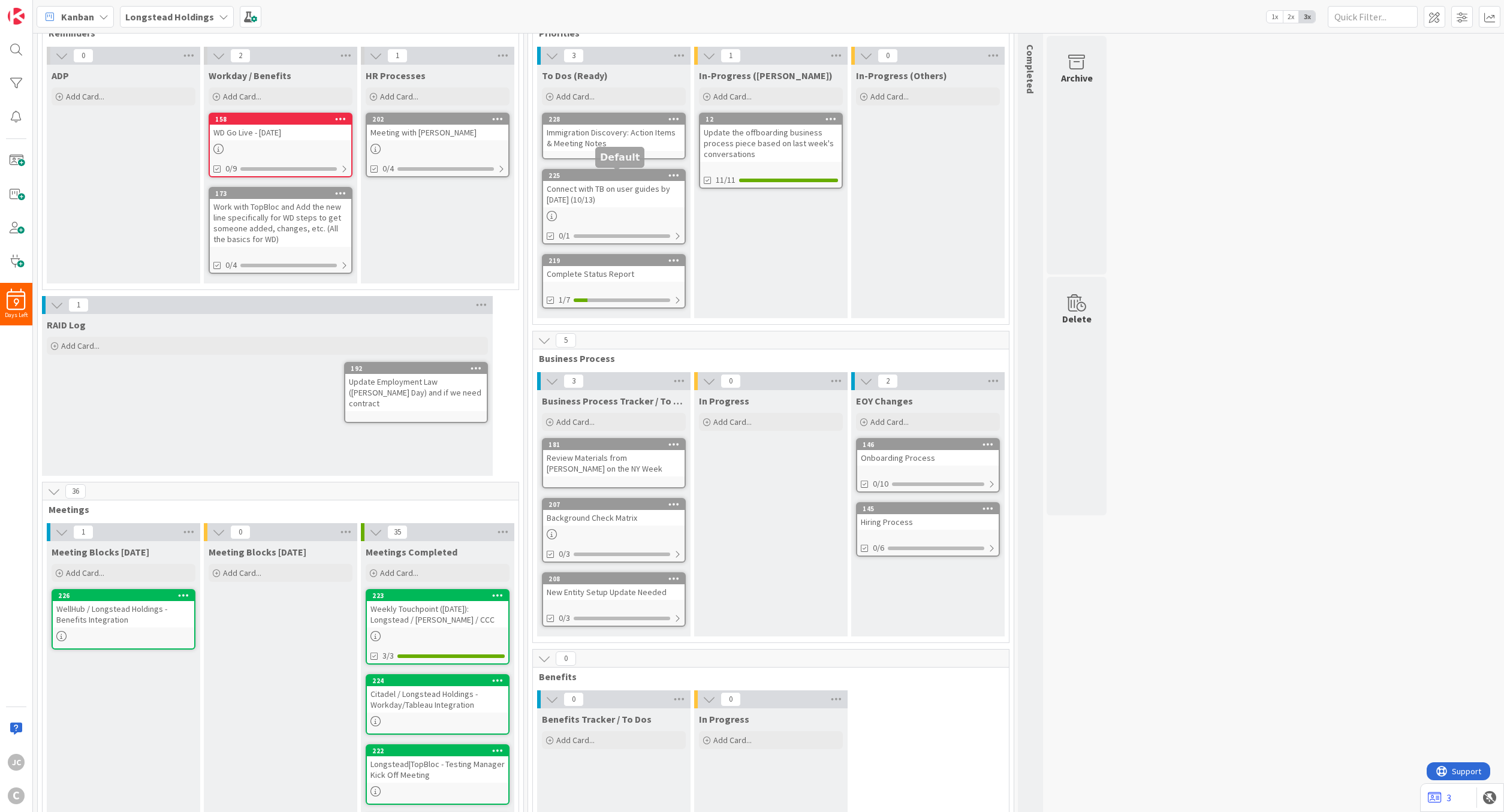
click at [600, 196] on div "Connect with TB on user guides by [DATE] (10/13)" at bounding box center [613, 194] width 141 height 26
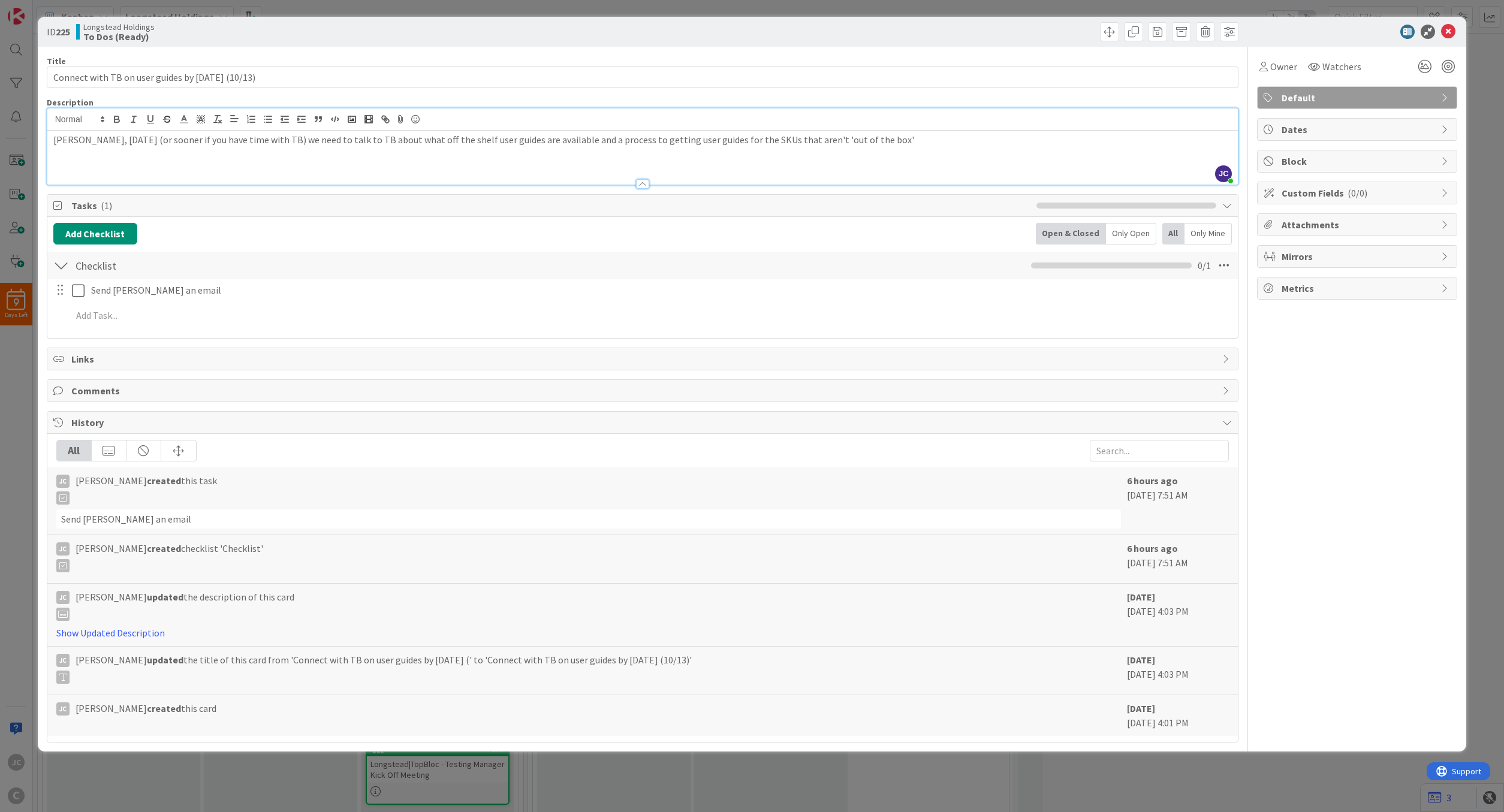
click at [615, 130] on div "[PERSON_NAME], [DATE] (or sooner if you have time with TB) we need to talk to T…" at bounding box center [643, 157] width 1191 height 54
click at [615, 146] on p "[PERSON_NAME], [DATE] (or sooner if you have time with TB) we need to talk to T…" at bounding box center [643, 140] width 1179 height 14
click at [615, 35] on icon at bounding box center [1448, 31] width 15 height 15
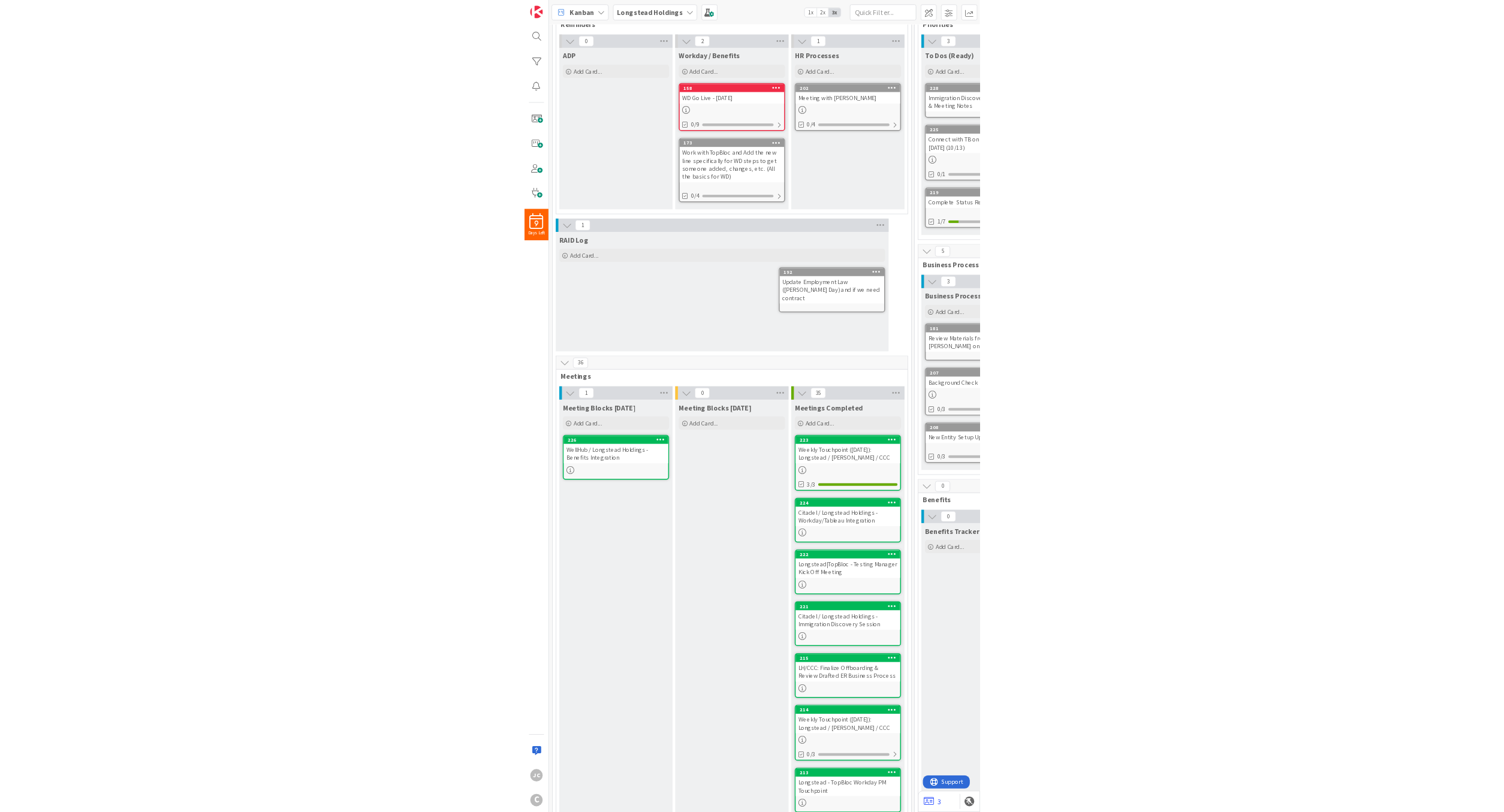
scroll to position [72, 144]
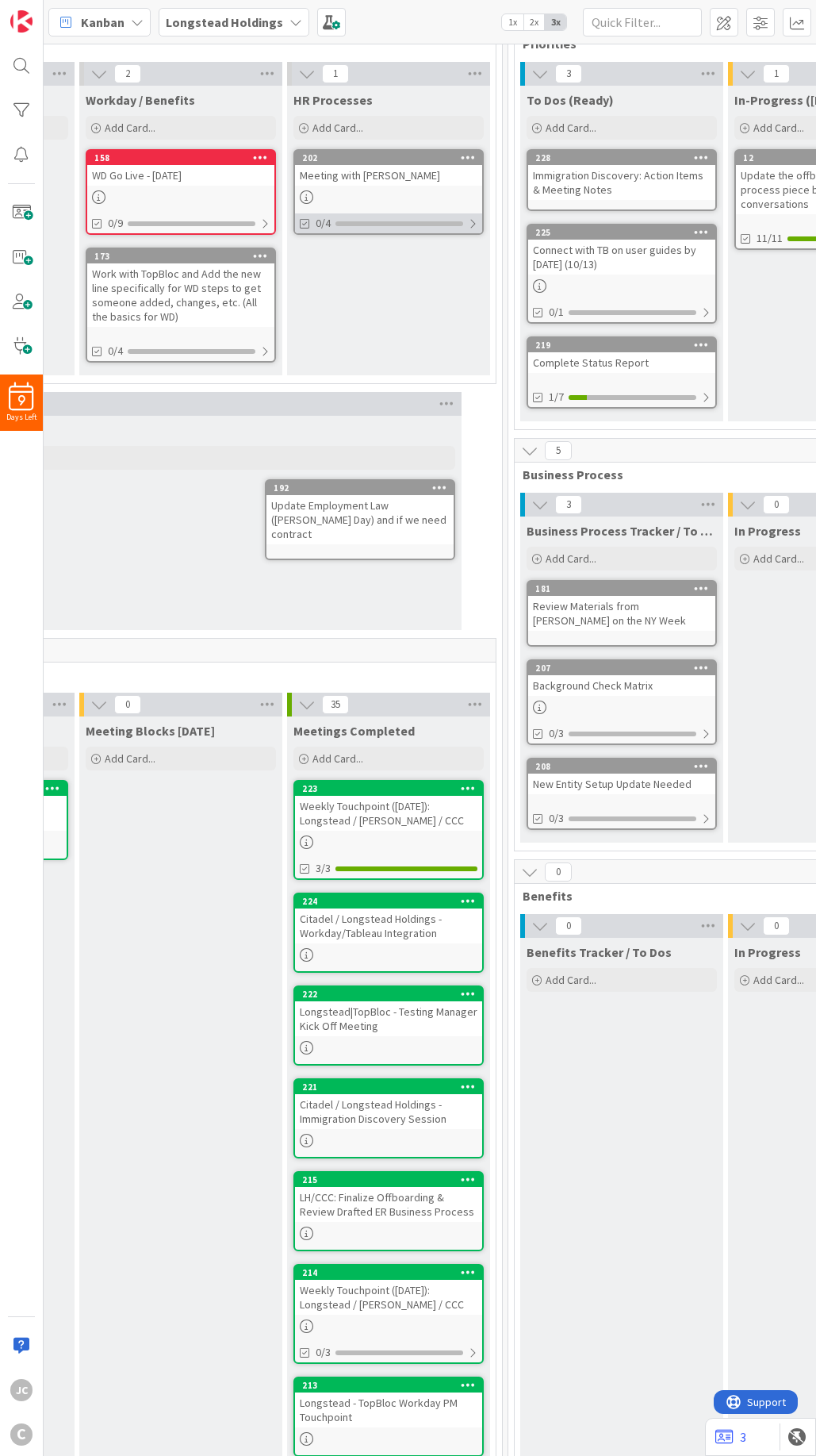
click at [467, 233] on div "0/4" at bounding box center [388, 223] width 187 height 19
click at [357, 184] on div "Meeting with [PERSON_NAME]" at bounding box center [388, 175] width 187 height 20
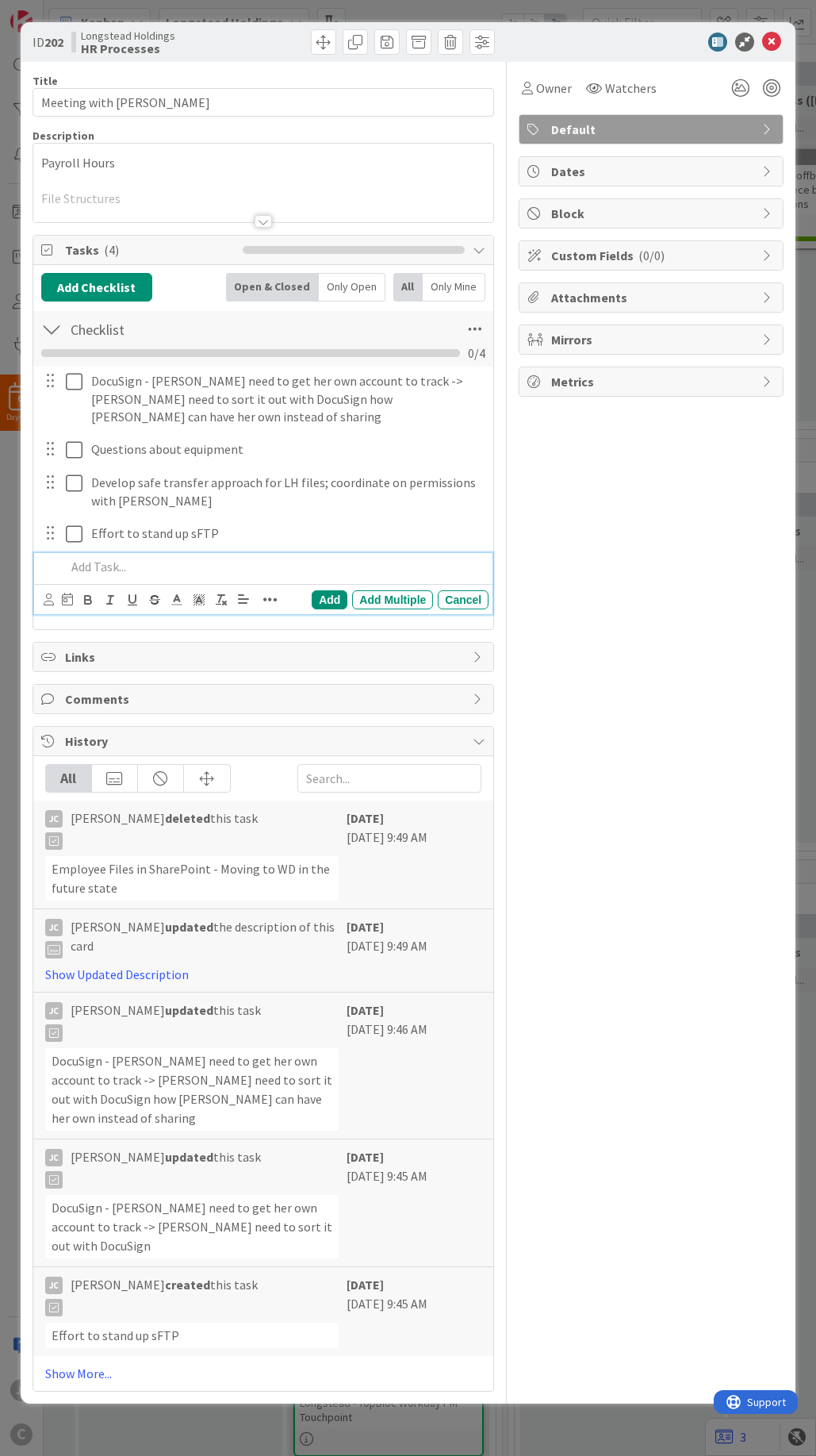
click at [185, 558] on p at bounding box center [274, 567] width 417 height 19
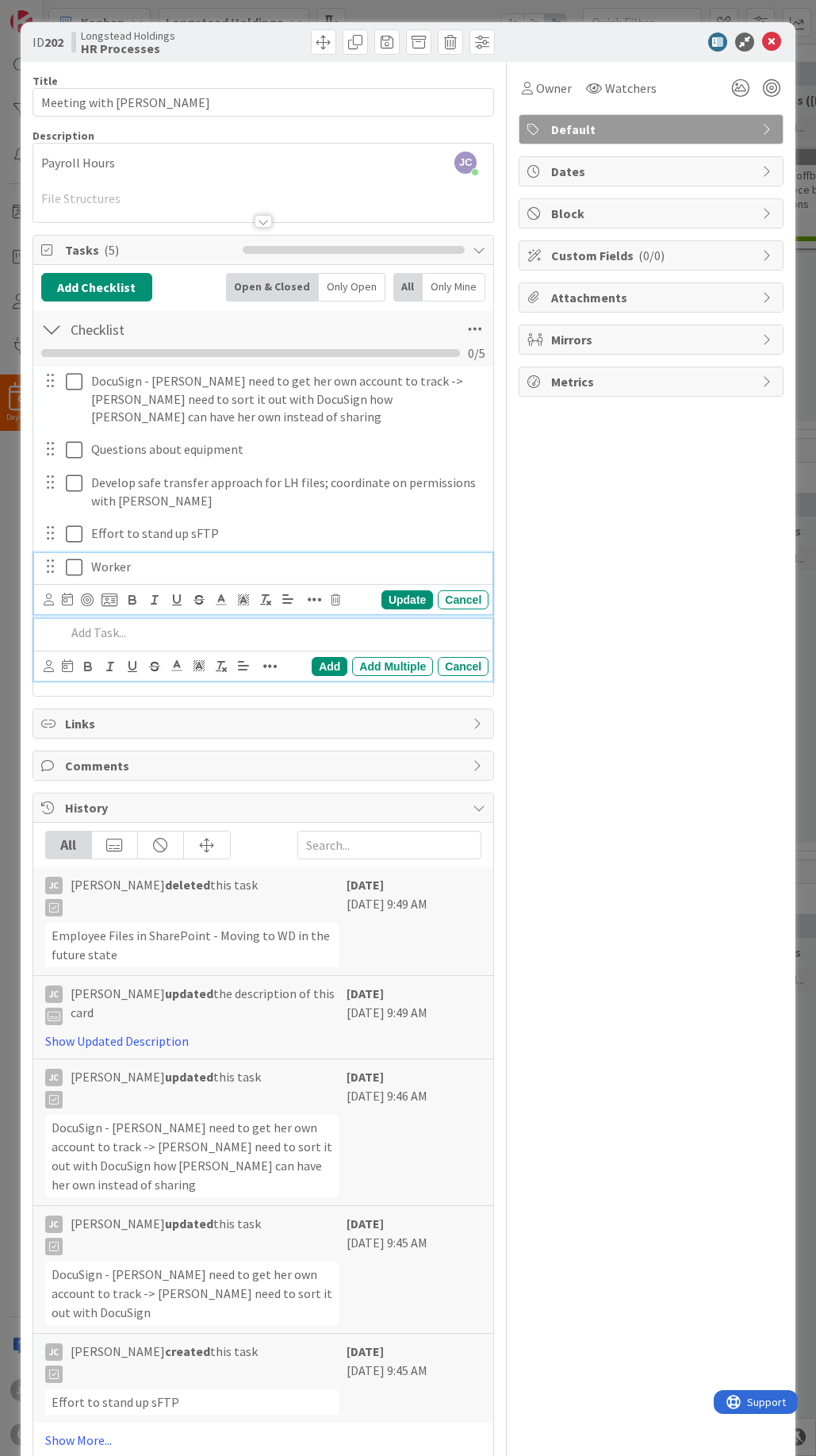
click at [158, 559] on div "Worker" at bounding box center [286, 567] width 403 height 28
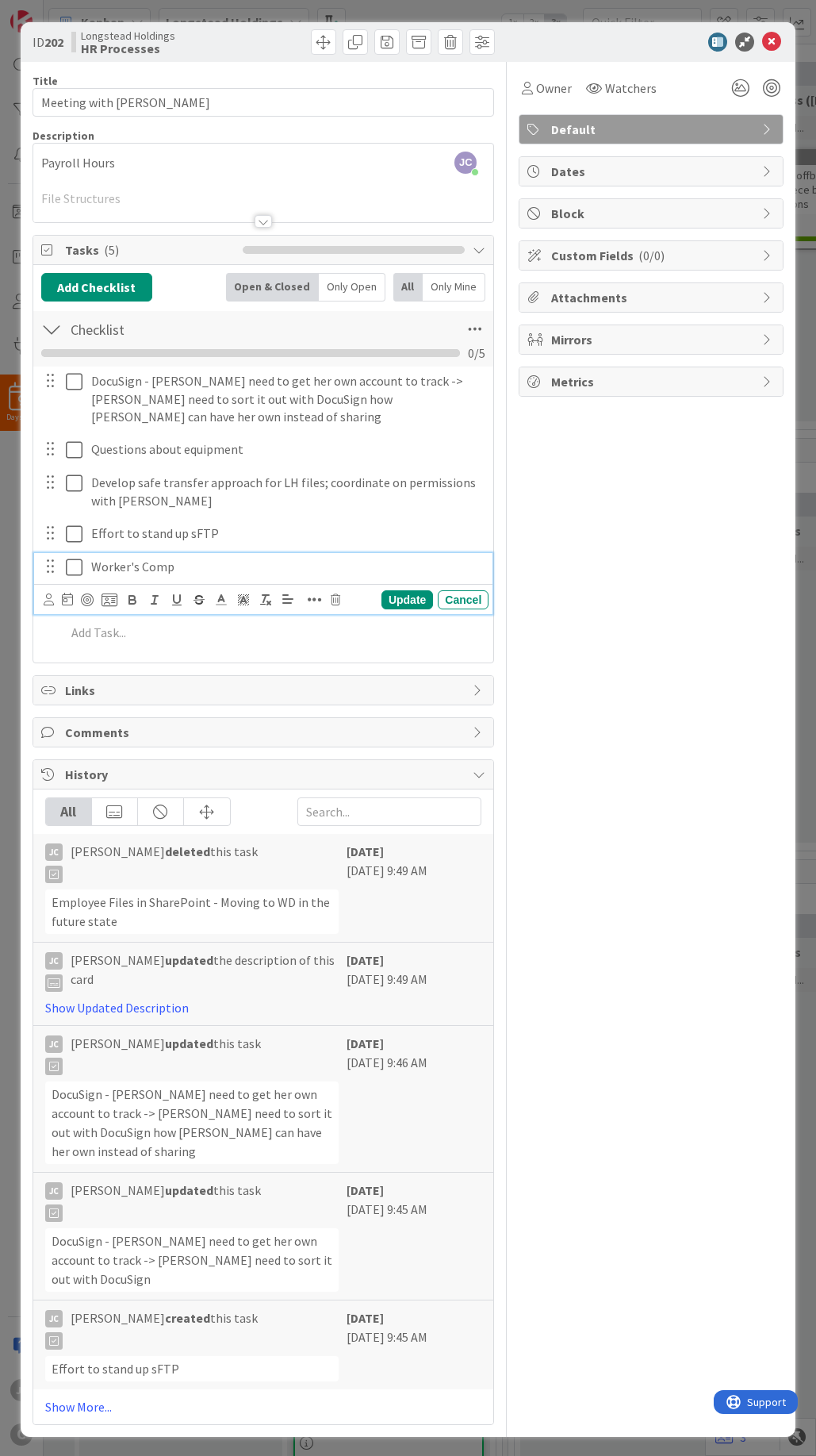
click at [211, 558] on p "Worker's Comp" at bounding box center [287, 567] width 391 height 19
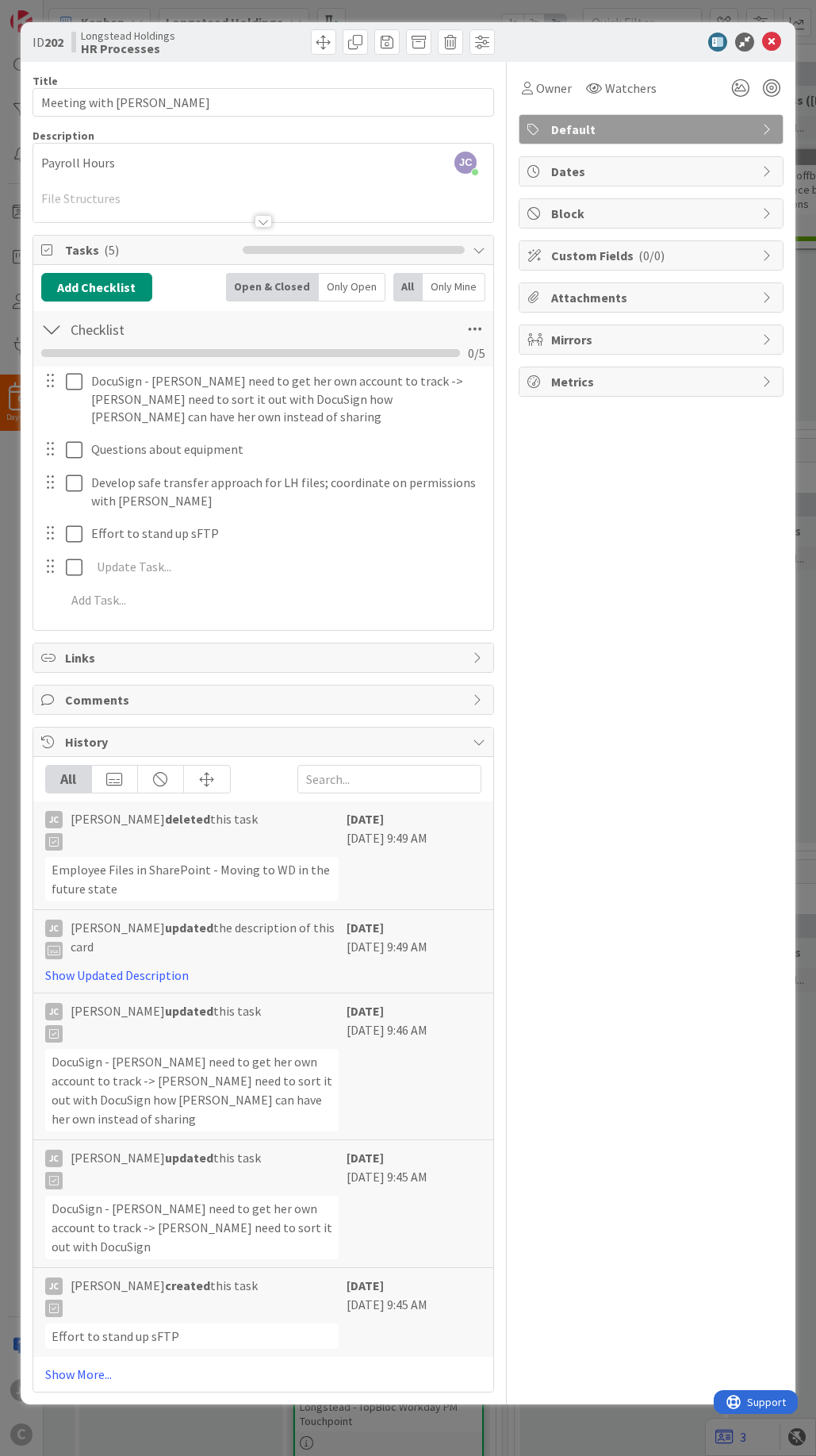
click at [477, 588] on div "DocuSign - [PERSON_NAME] need to get her own account to track -> [PERSON_NAME] …" at bounding box center [264, 493] width 445 height 254
click at [776, 41] on icon at bounding box center [771, 41] width 19 height 19
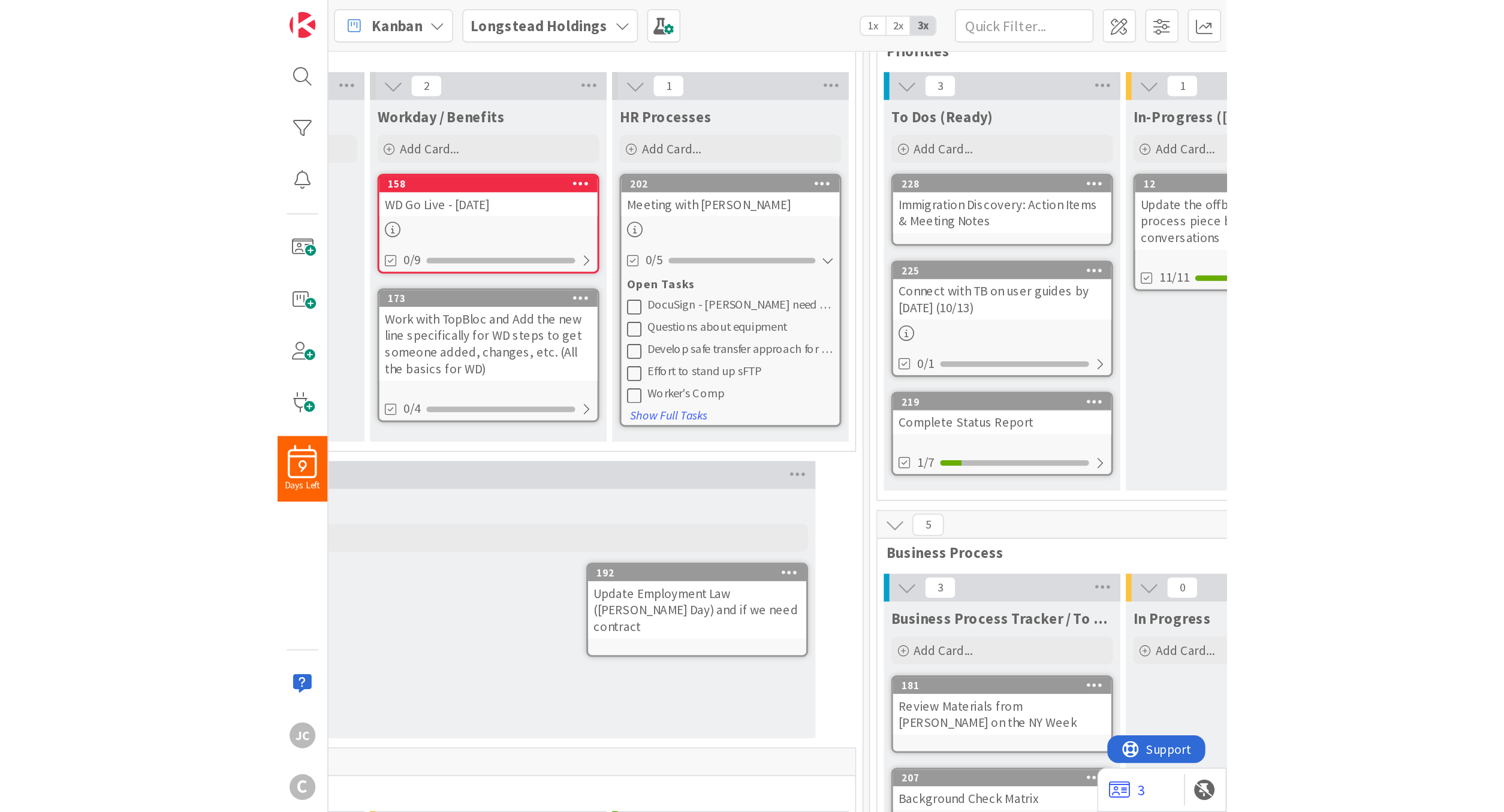
scroll to position [72, 0]
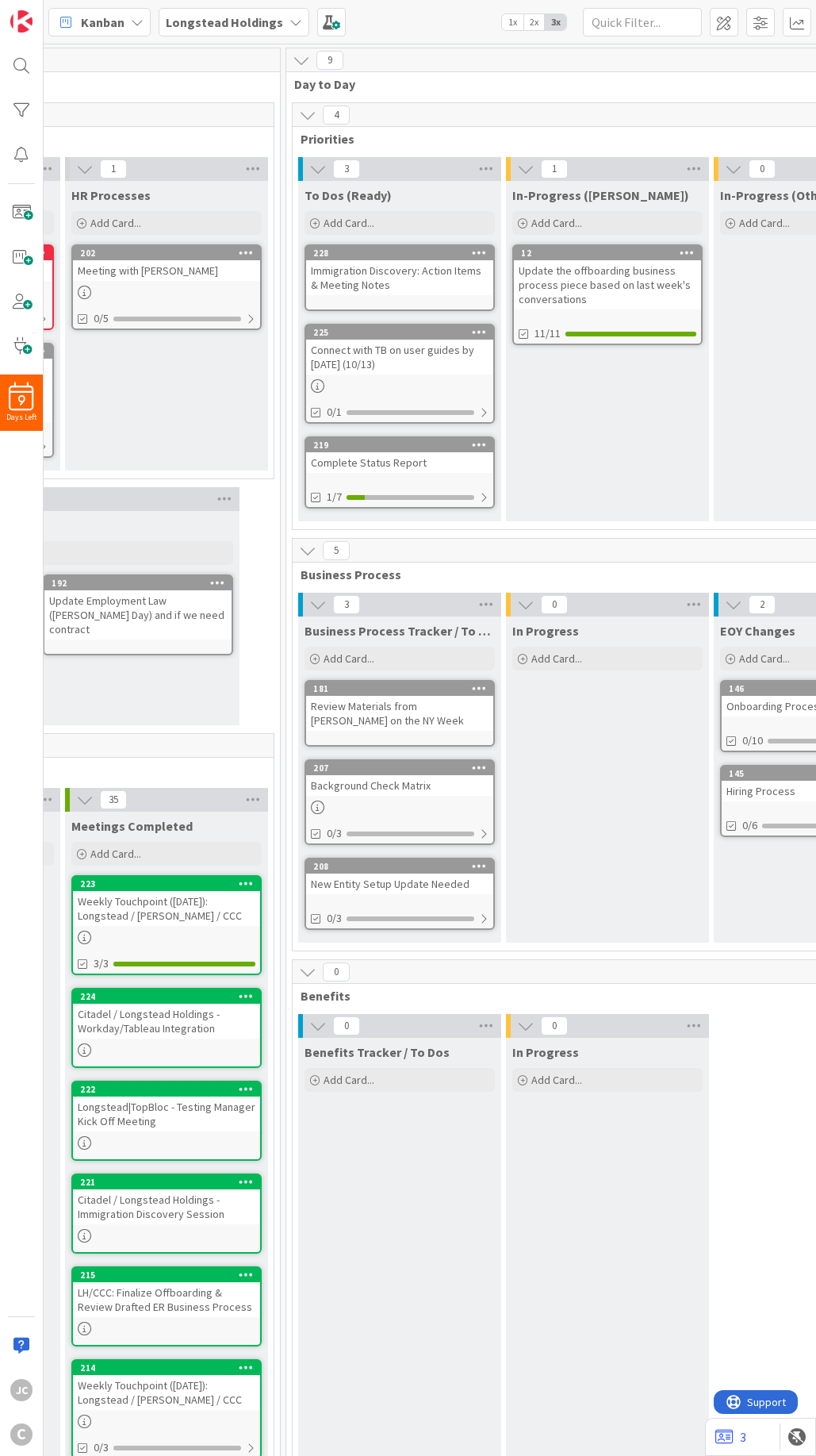
scroll to position [0, 533]
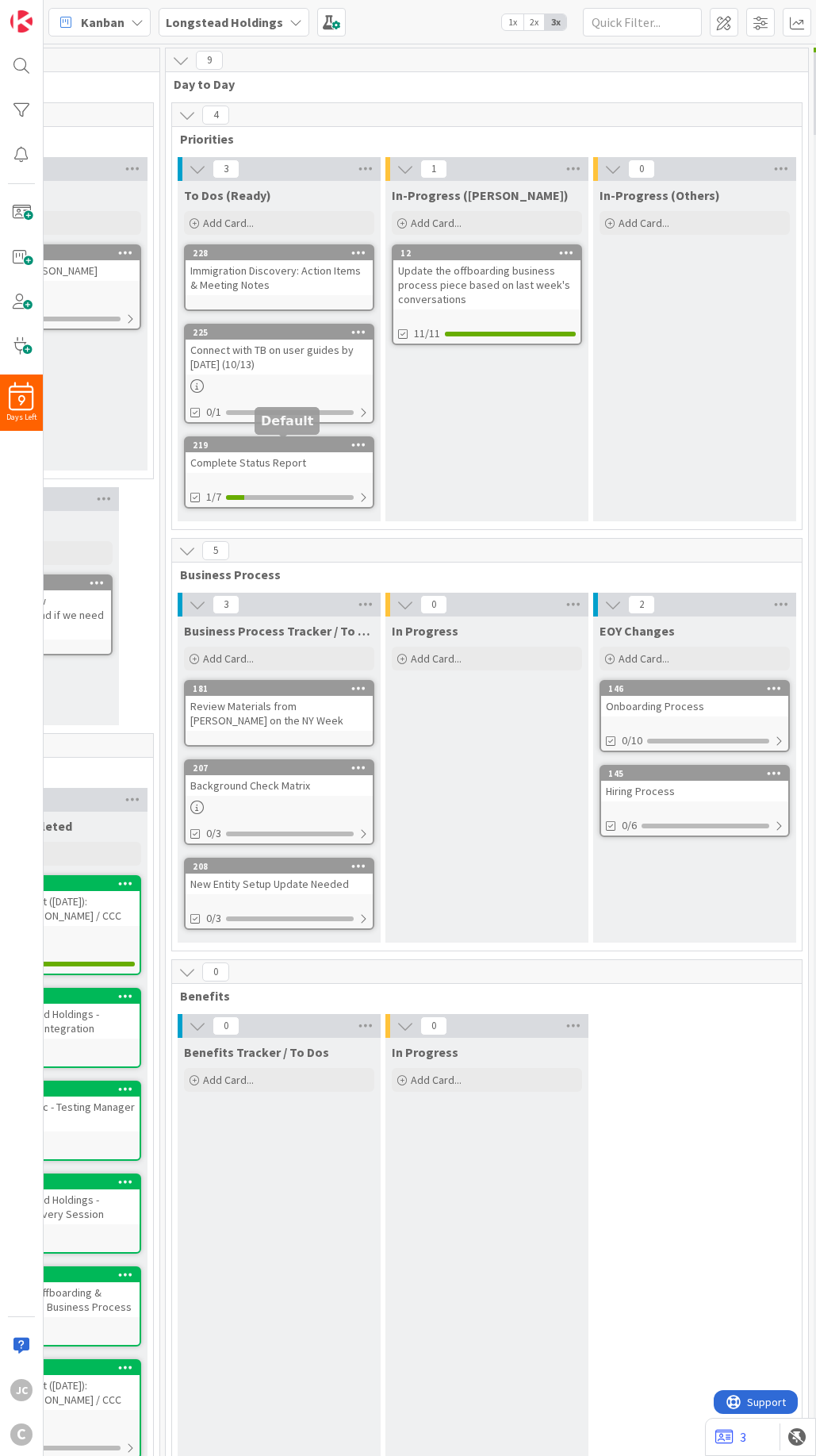
click at [260, 462] on div "Complete Status Report" at bounding box center [278, 462] width 187 height 20
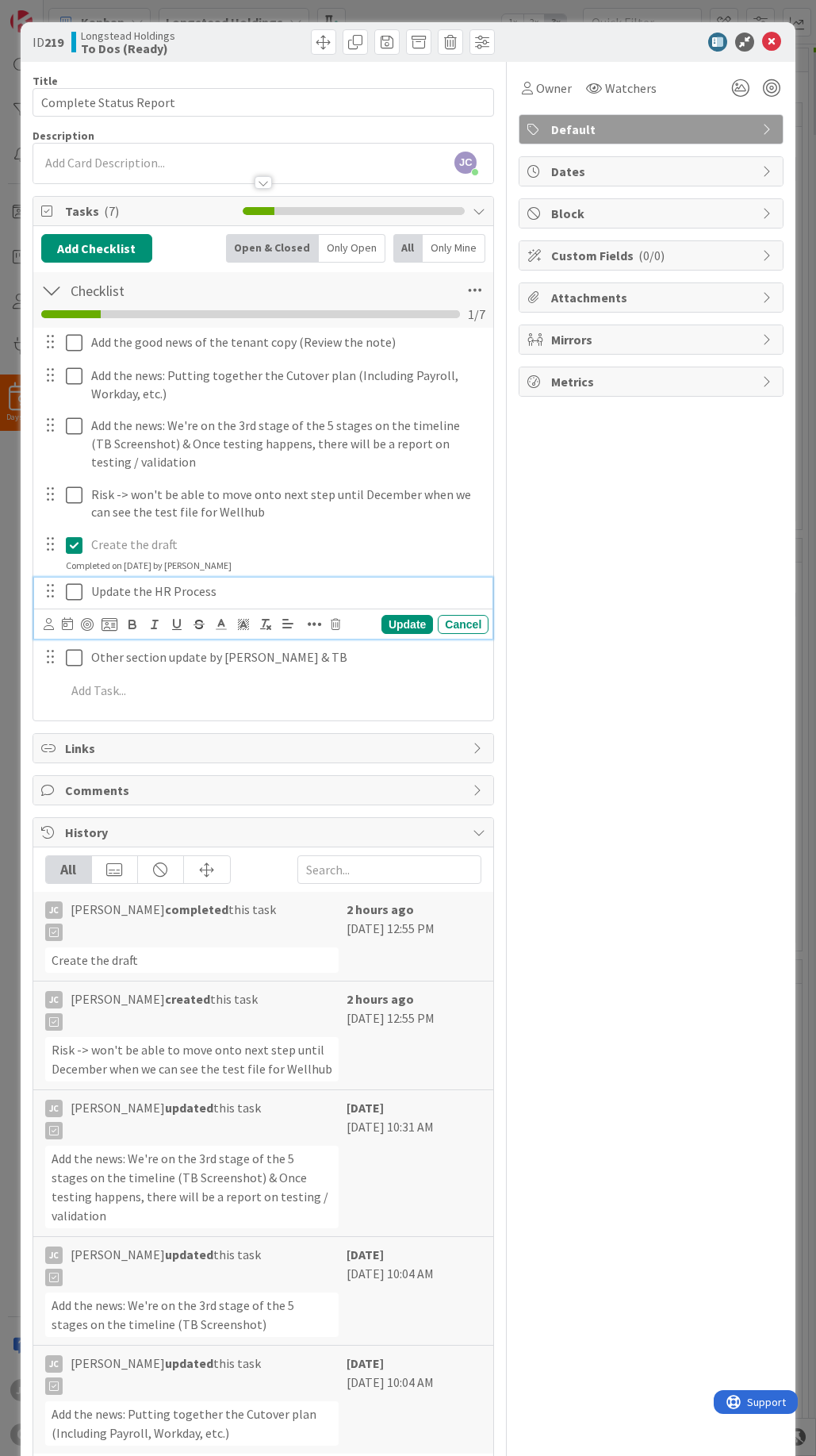
click at [77, 590] on icon at bounding box center [74, 591] width 17 height 19
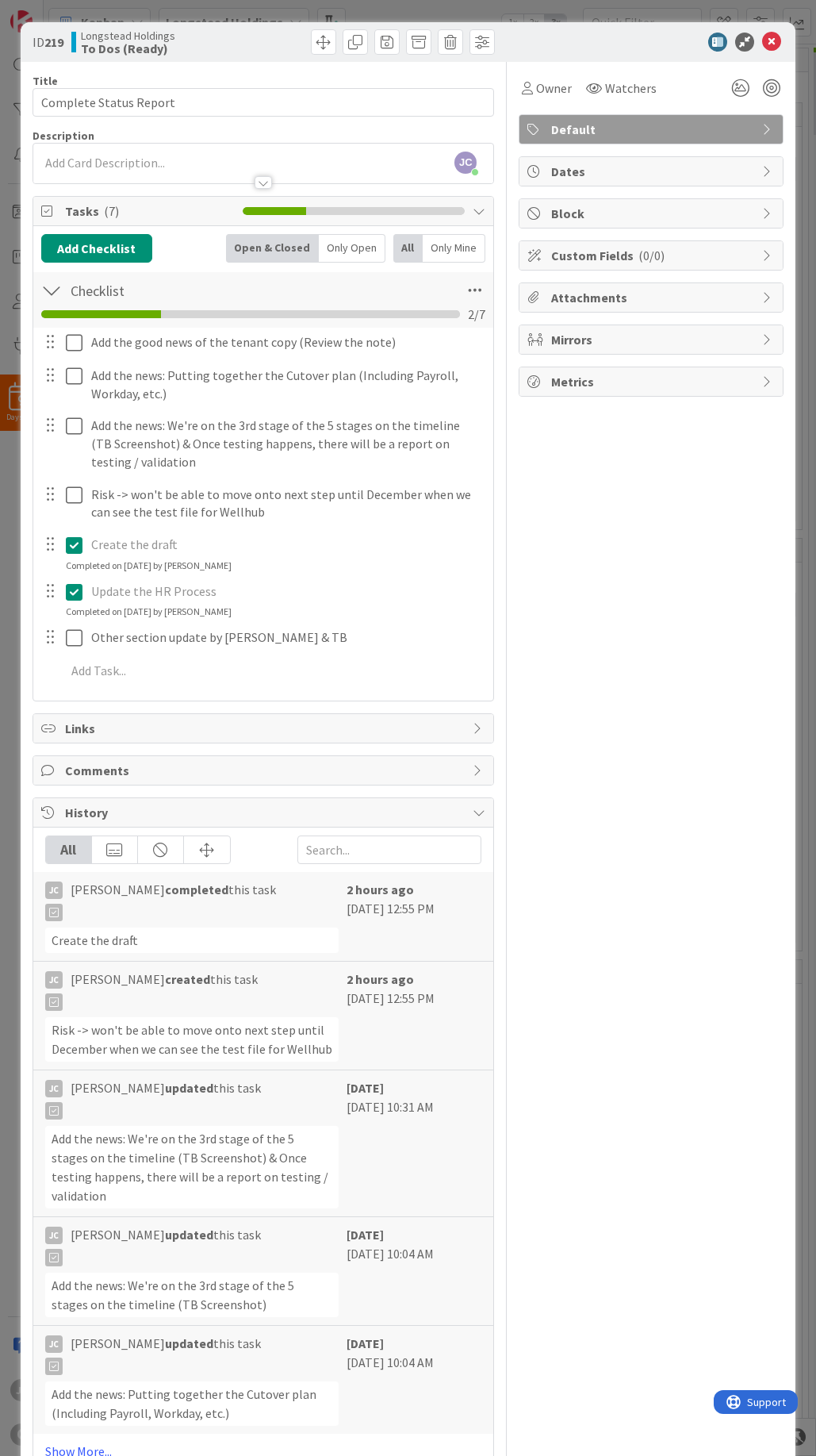
click at [645, 665] on div "Owner Watchers Default Dates Block Custom Fields ( 0/0 ) Attachments Mirrors Me…" at bounding box center [650, 765] width 265 height 1407
click at [8, 541] on div "ID 219 Longstead Holdings To Dos (Ready) Title 22 / 128 Complete Status Report …" at bounding box center [408, 728] width 816 height 1456
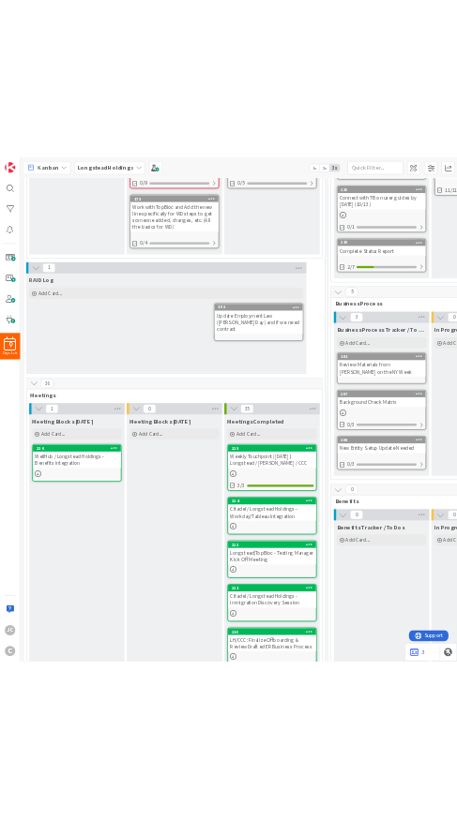
scroll to position [563, 0]
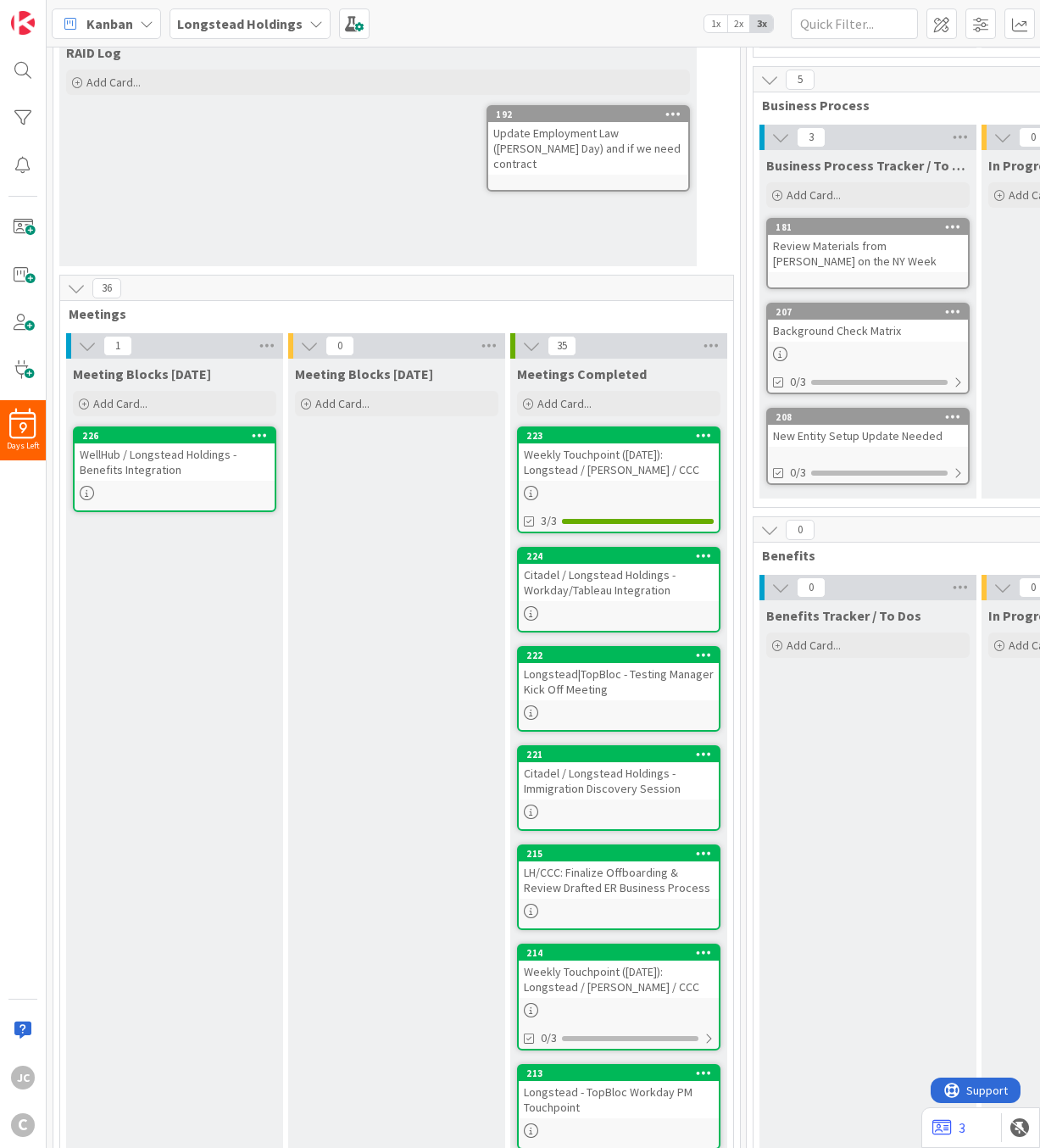
click at [641, 781] on div "Citadel / Longstead Holdings - Immigration Discovery Session" at bounding box center [619, 780] width 200 height 37
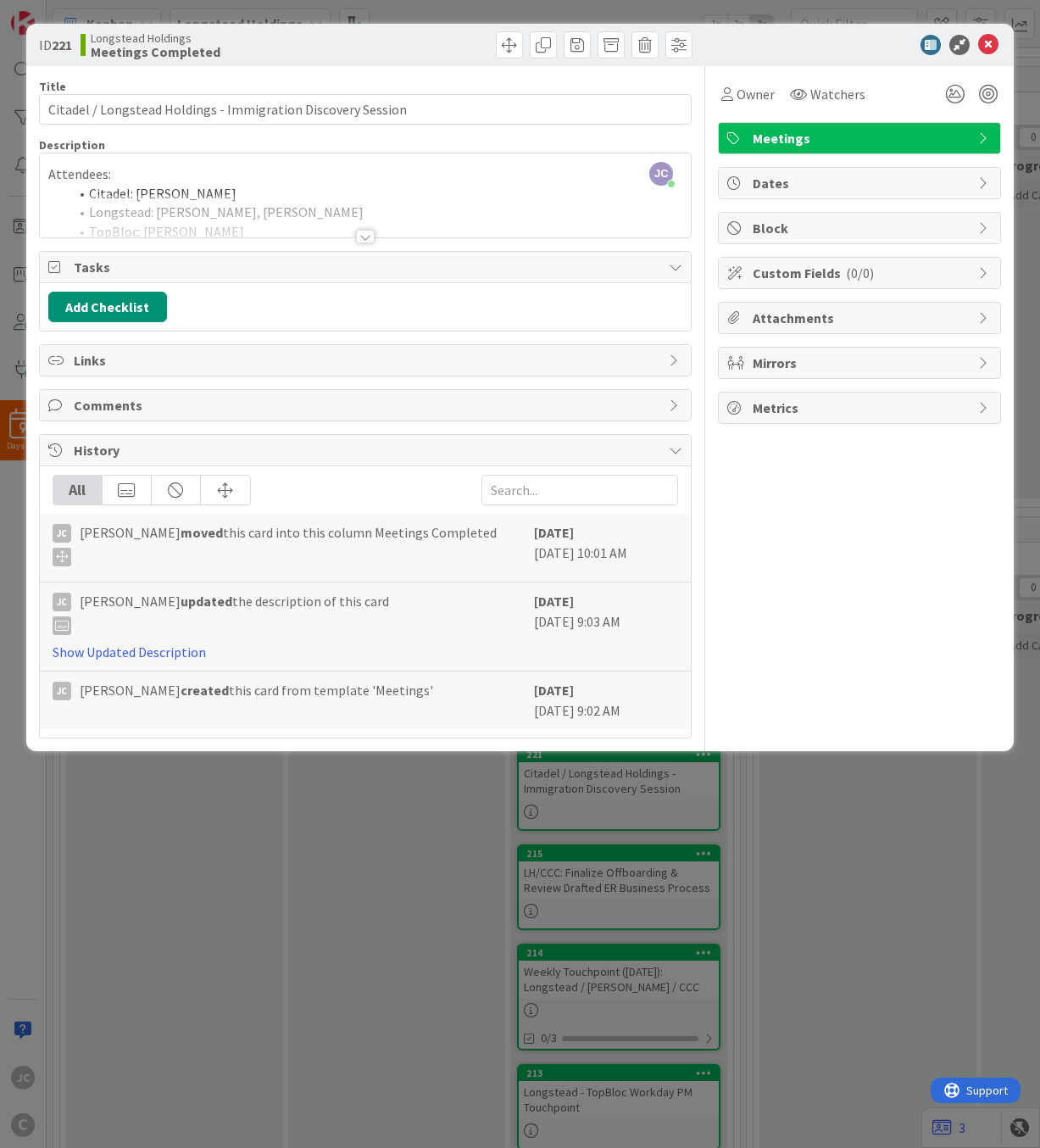
click at [342, 233] on div at bounding box center [365, 216] width 652 height 43
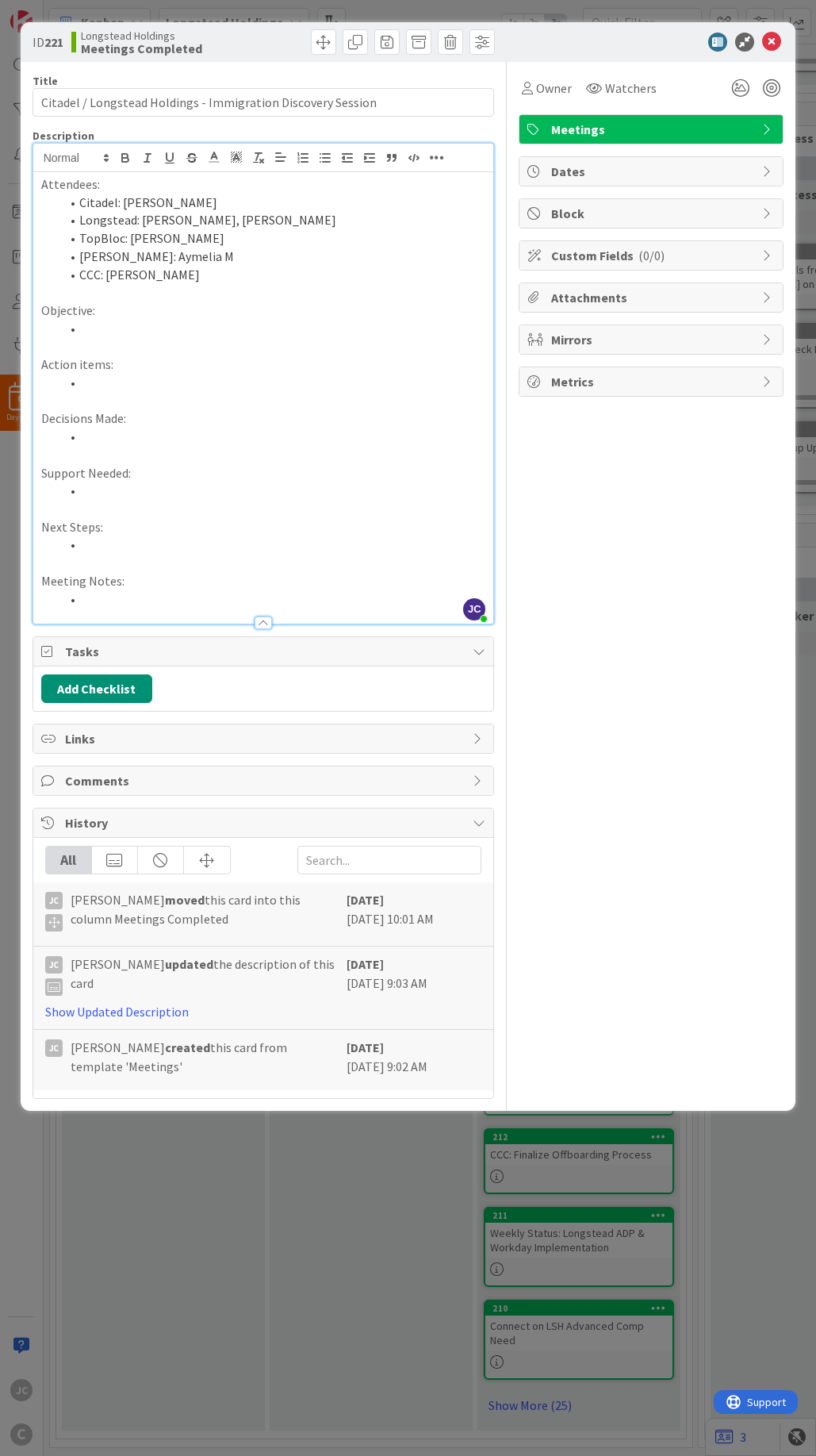
scroll to position [422, 0]
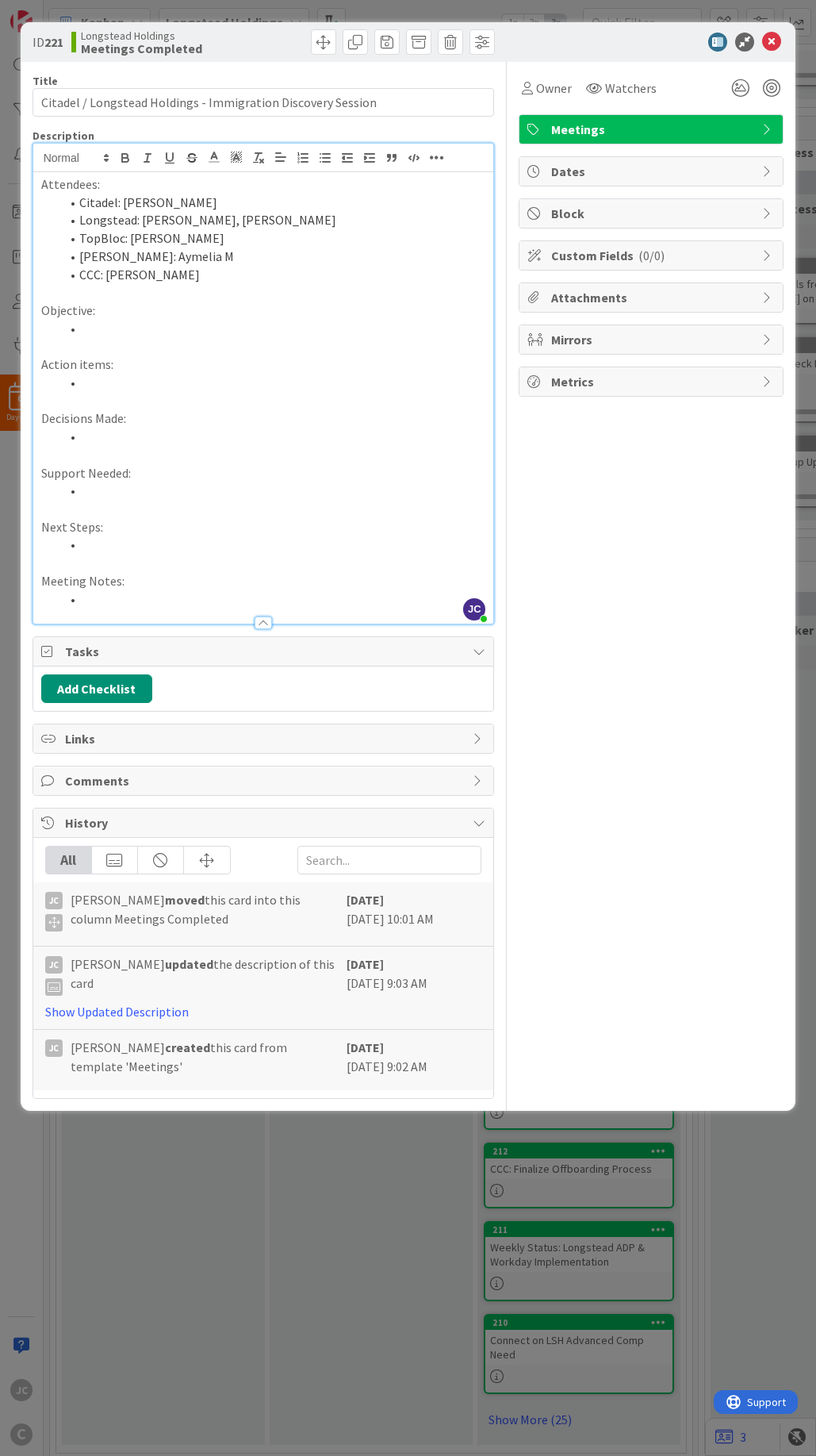
click at [326, 1074] on div "ID 221 Longstead Holdings Meetings Completed Title 60 / 128 Citadel / Longstead…" at bounding box center [408, 728] width 816 height 1456
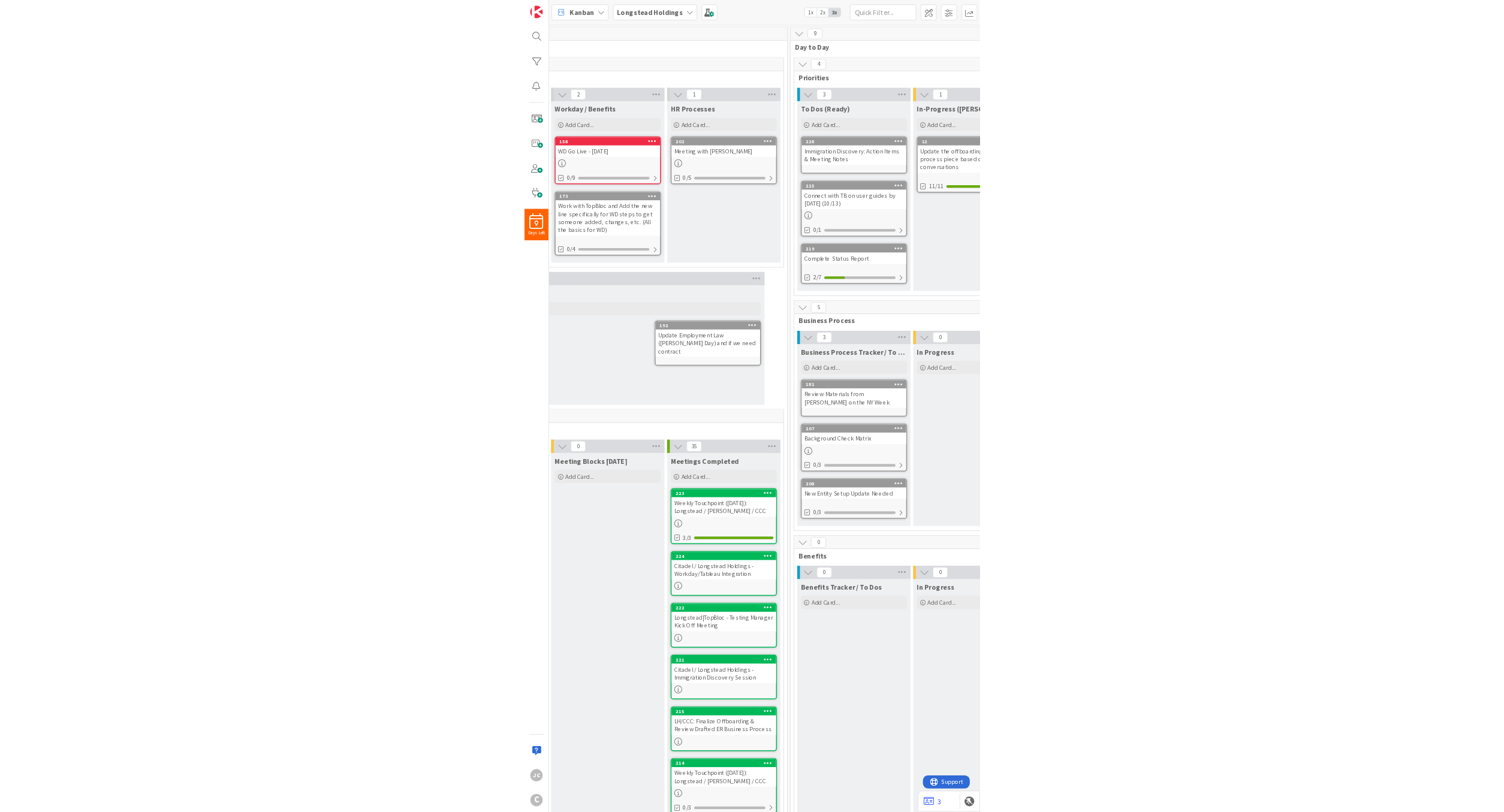
scroll to position [0, 120]
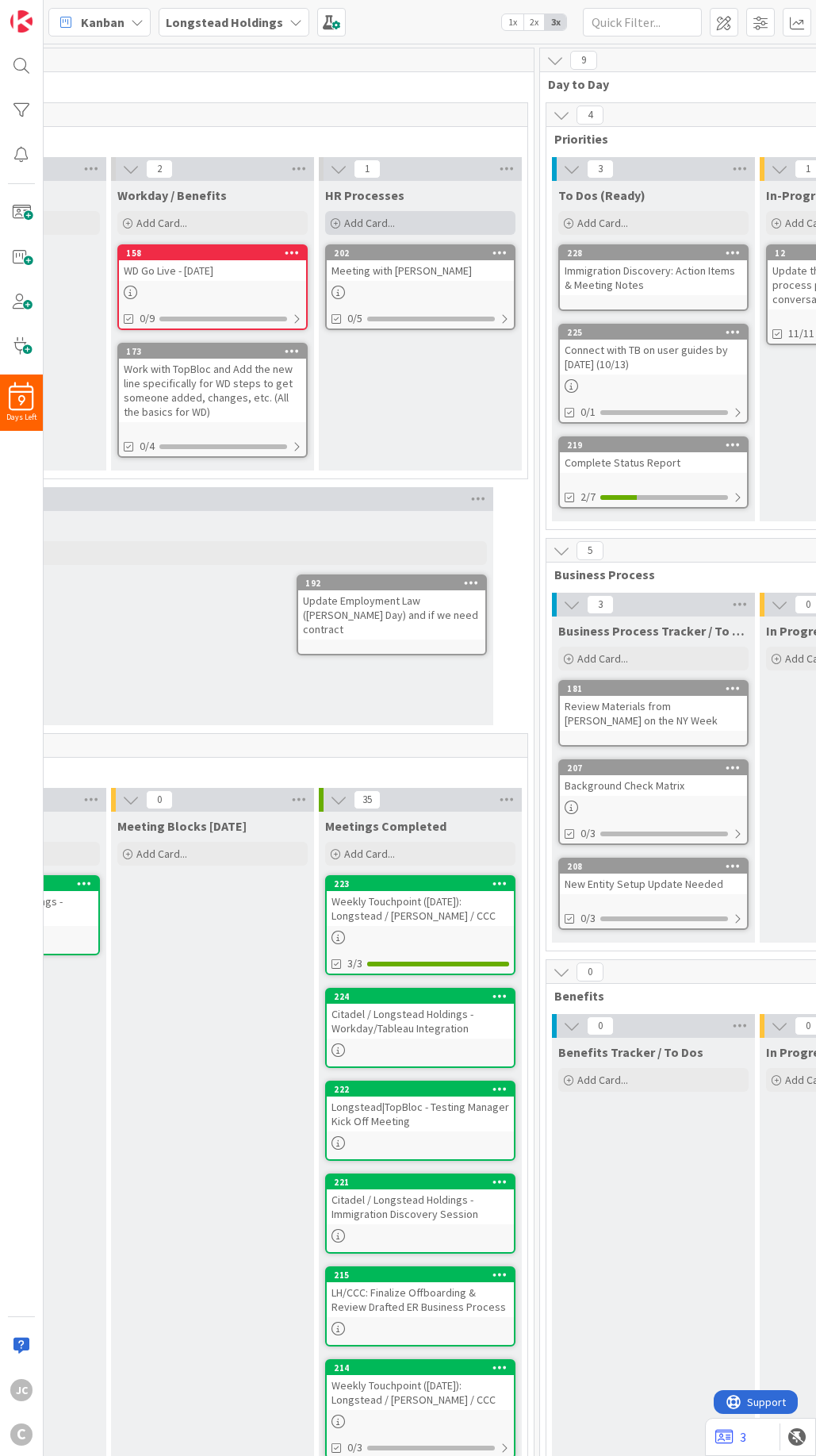
click at [407, 226] on div "Add Card..." at bounding box center [419, 223] width 190 height 24
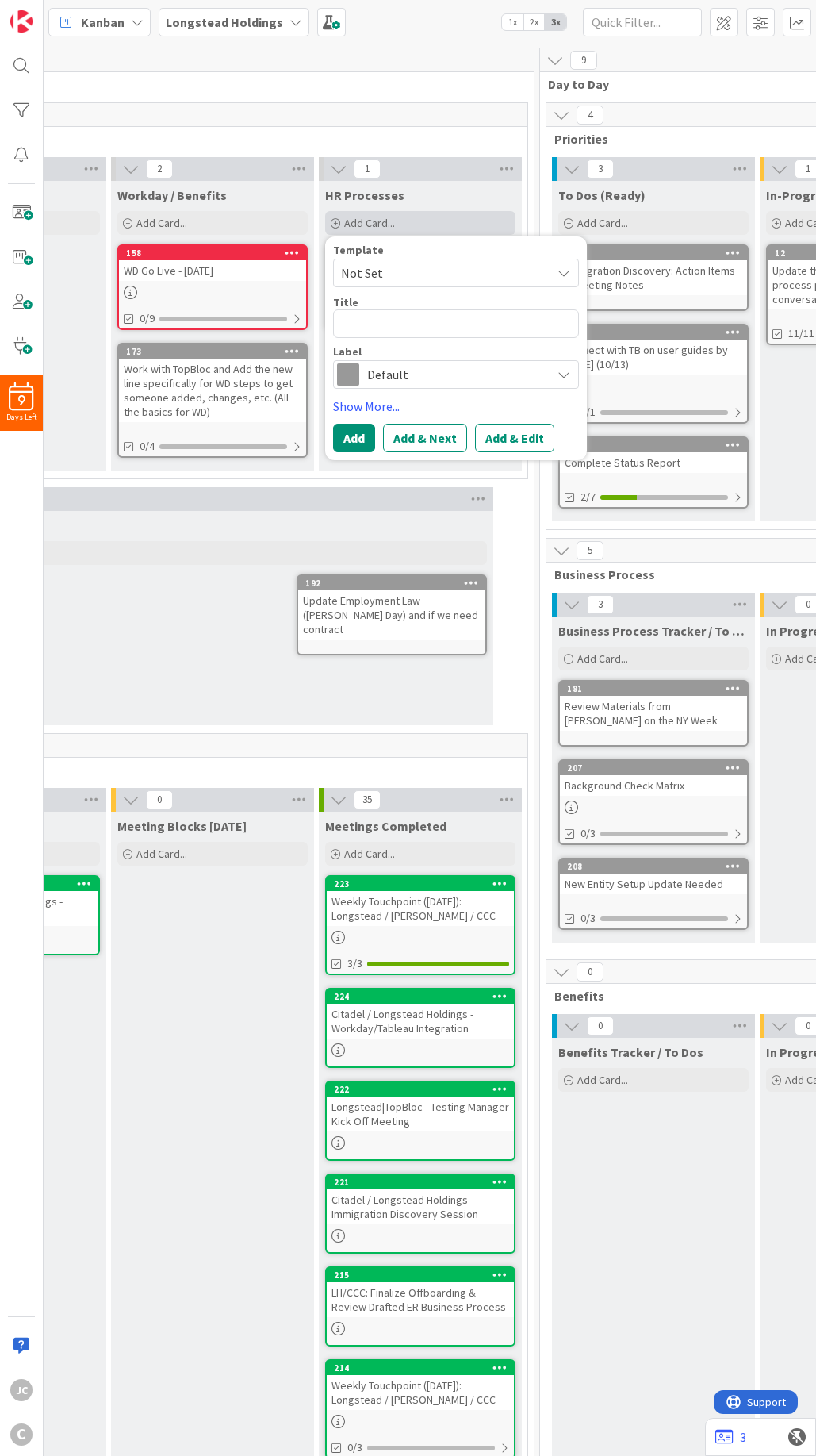
type textarea "x"
type textarea "T"
type textarea "x"
type textarea "Thu"
type textarea "x"
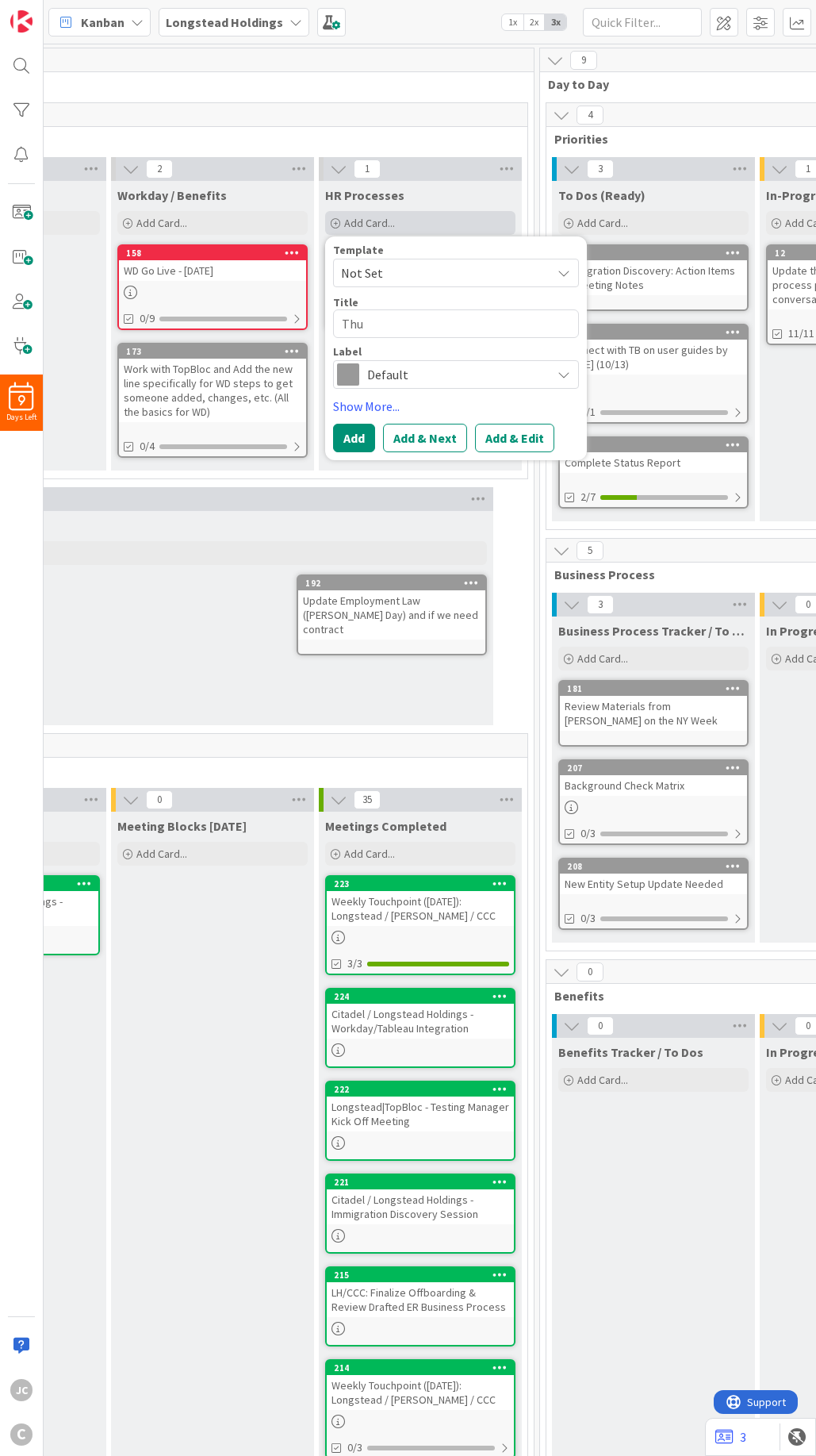
type textarea "Thur"
type textarea "x"
type textarea "Thurs"
type textarea "x"
type textarea "Thursd"
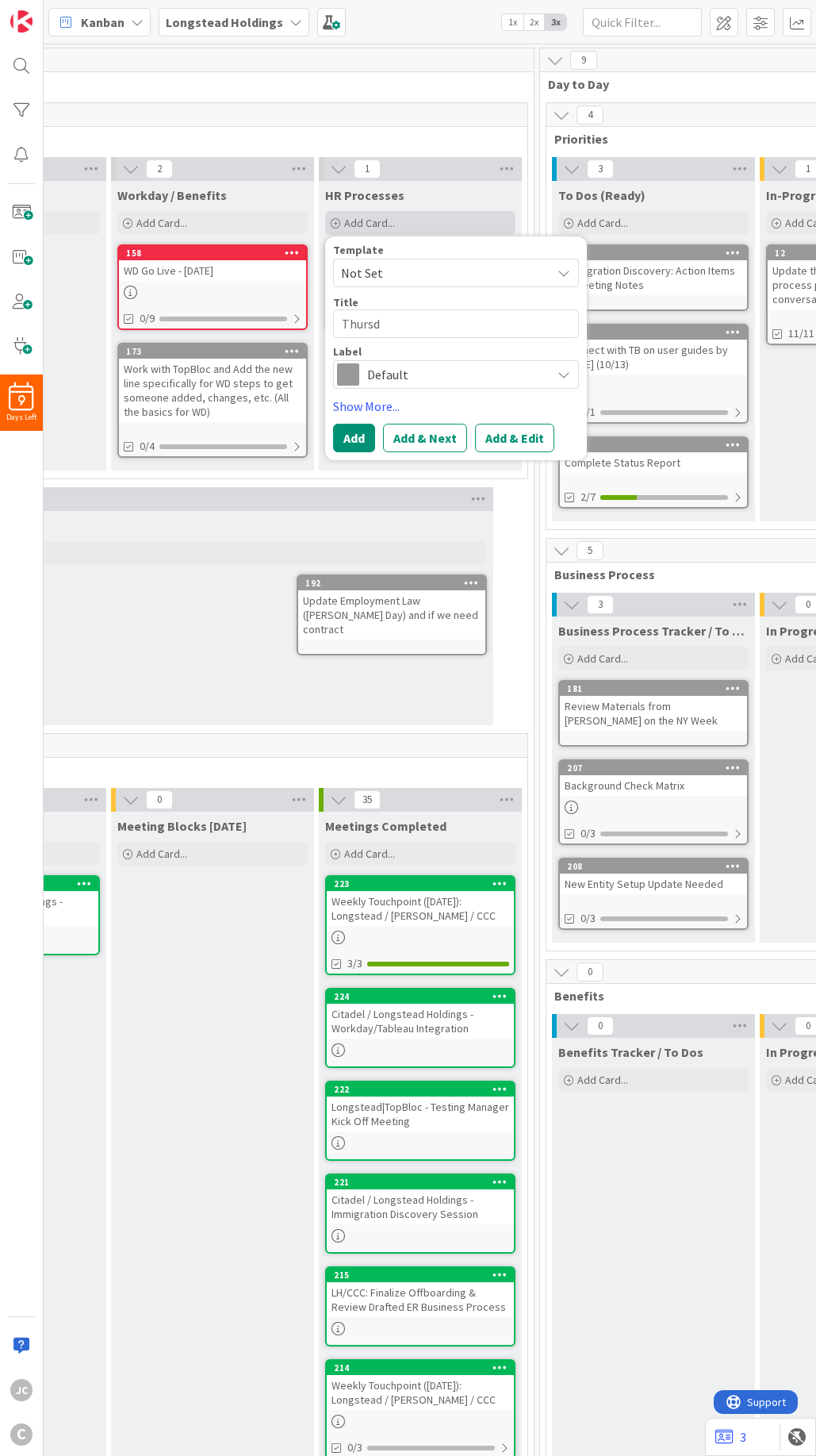
type textarea "x"
type textarea "Thursda"
type textarea "x"
type textarea "Thursday"
type textarea "x"
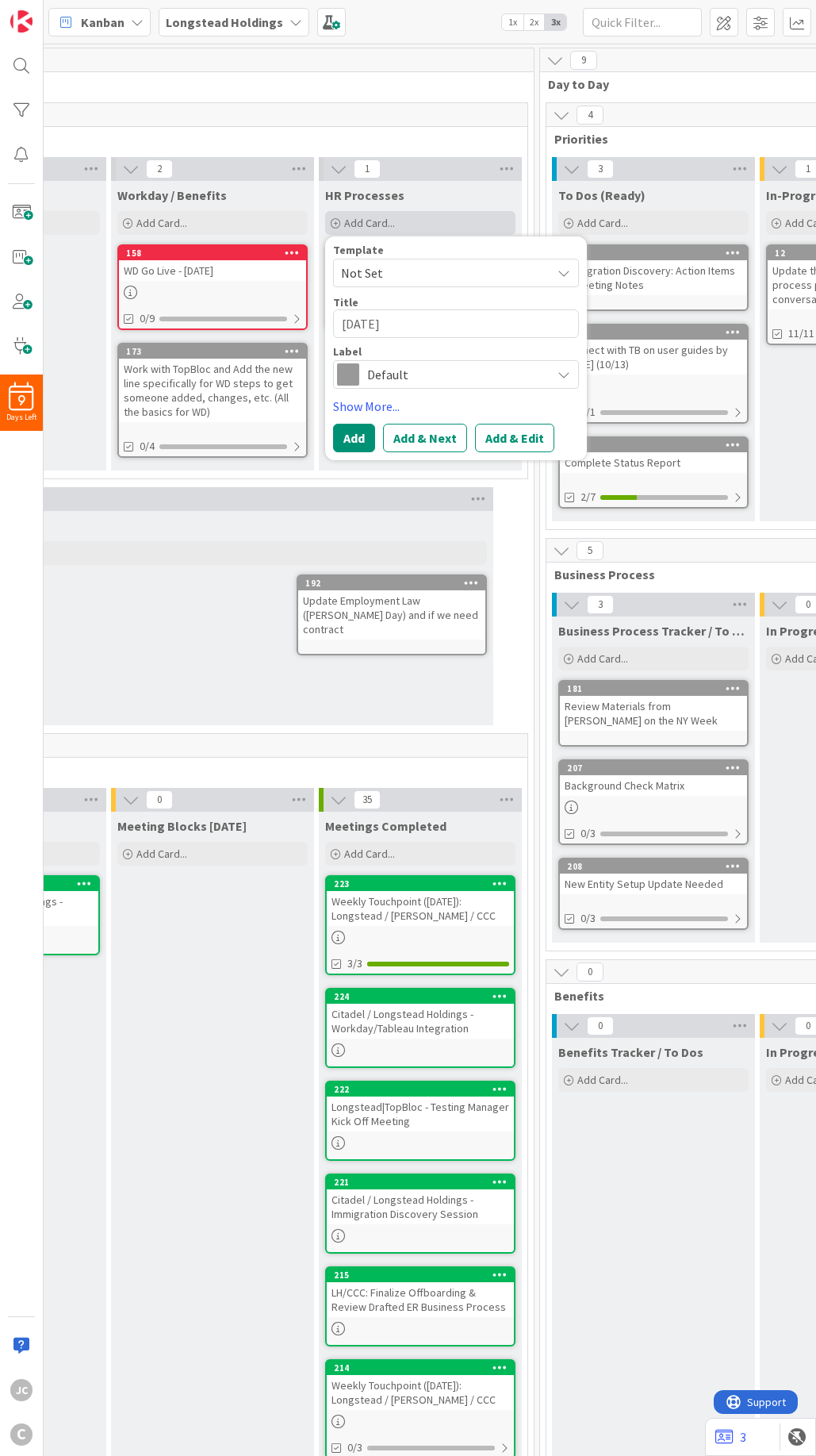
type textarea "Thursday"
type textarea "x"
type textarea "Thursday L"
type textarea "x"
type textarea "Thursday Li"
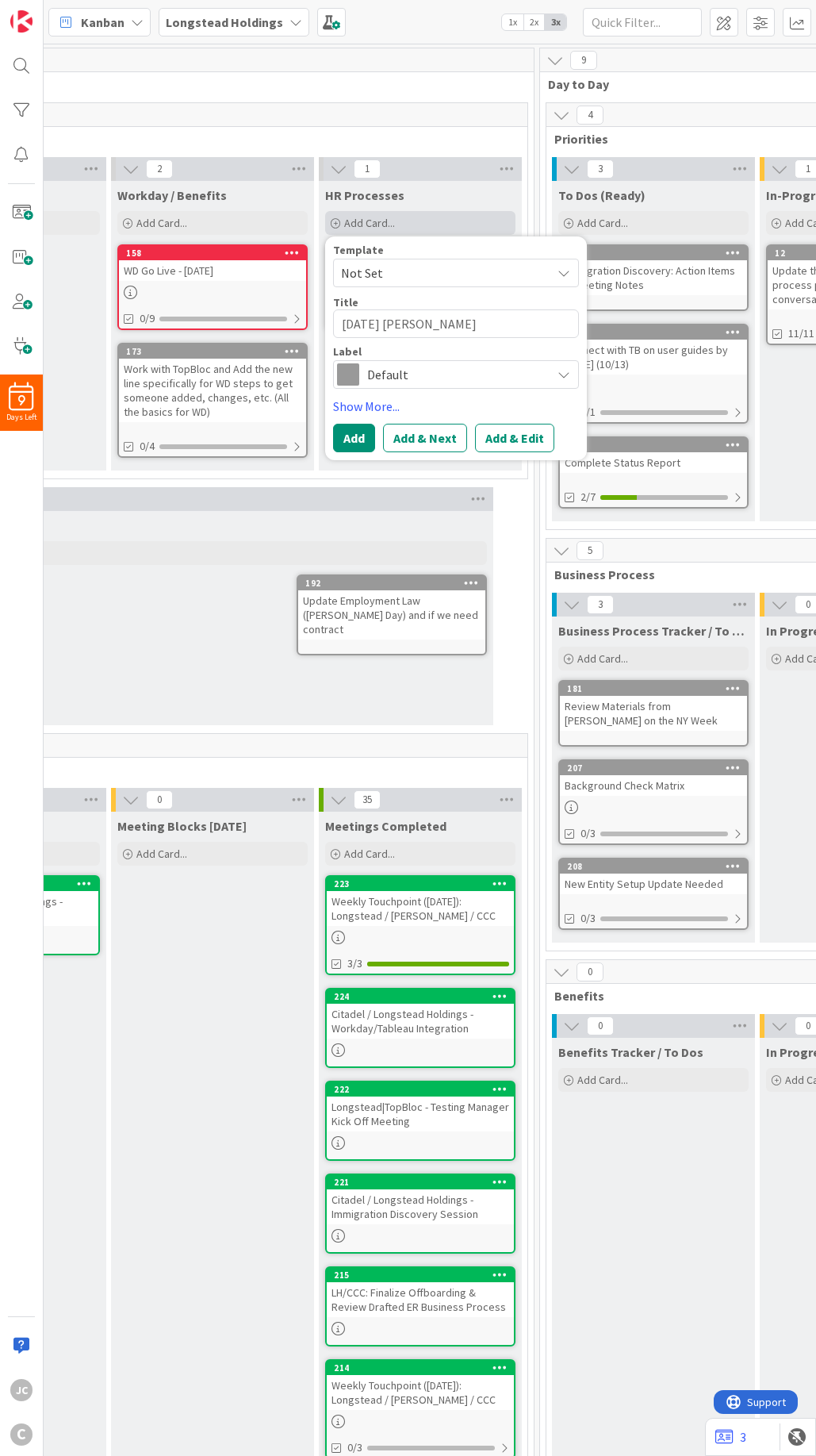
type textarea "x"
type textarea "Thursday Lis"
type textarea "x"
type textarea "Thursday List"
type textarea "x"
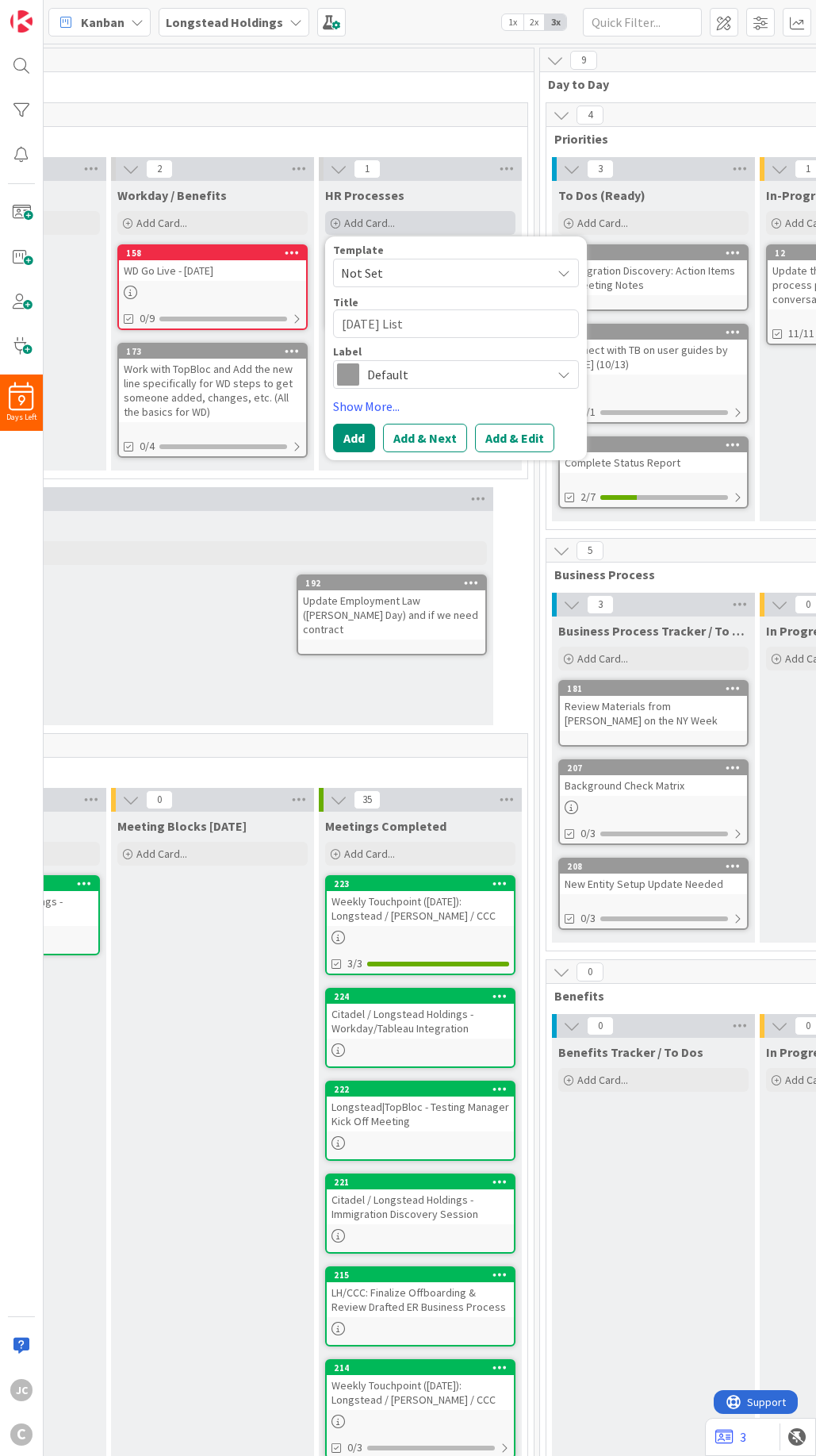
type textarea "Thursday List"
type textarea "x"
type textarea "Thursday List o"
type textarea "x"
type textarea "T"
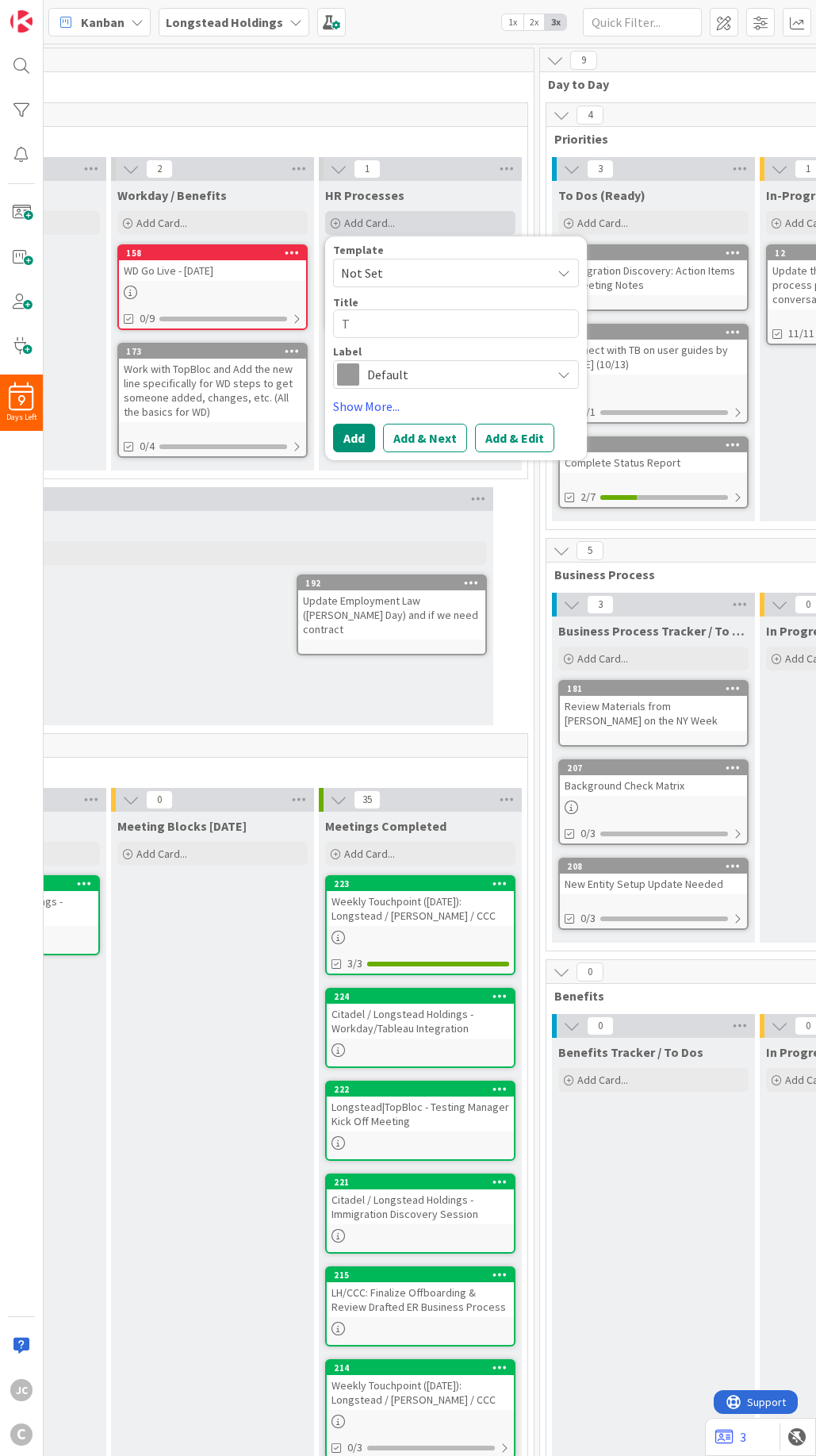
type textarea "x"
type textarea "Th"
type textarea "x"
type textarea "Thu"
type textarea "x"
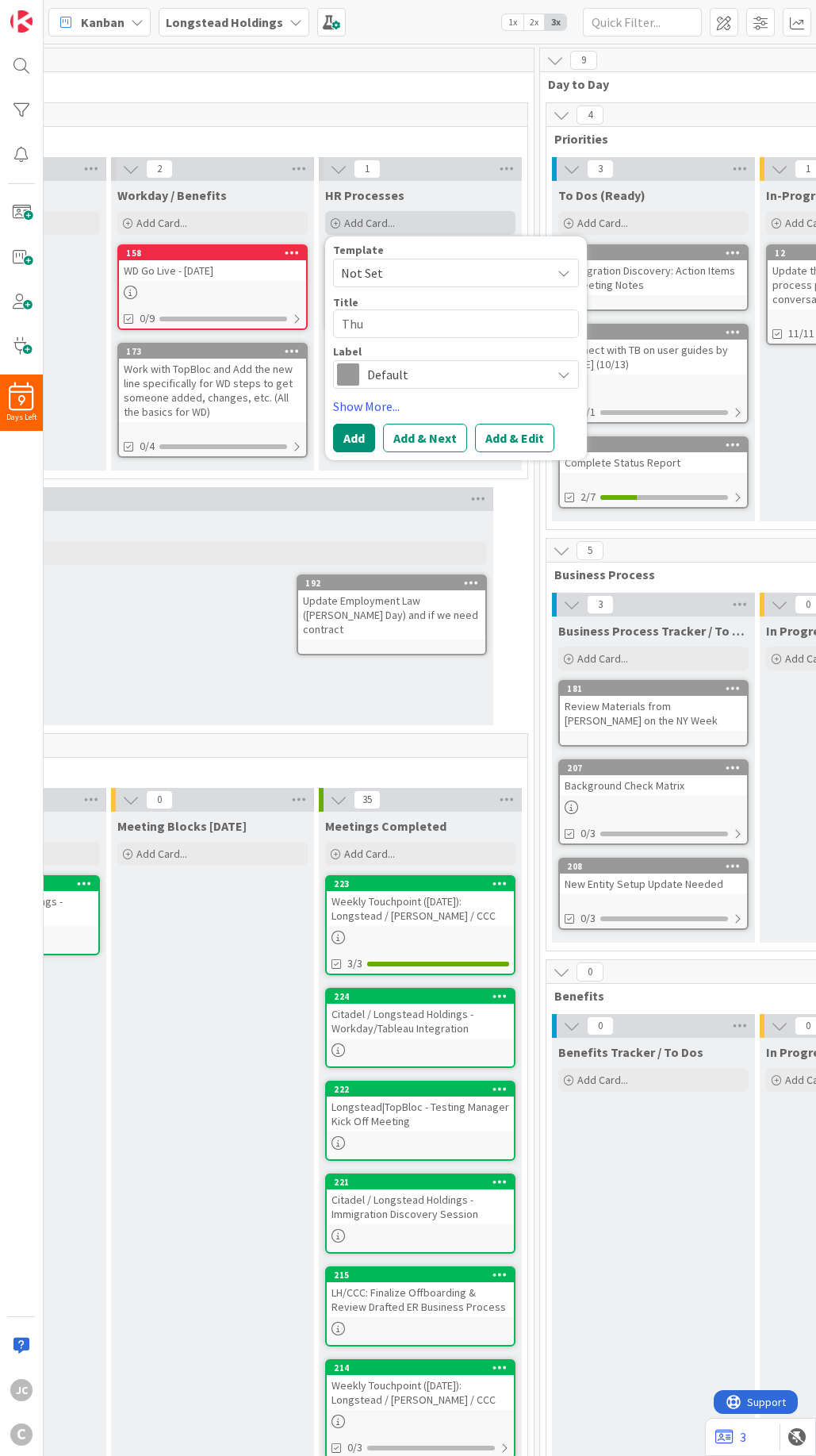
type textarea "Thur"
type textarea "x"
type textarea "Thurs"
type textarea "x"
type textarea "Thursd"
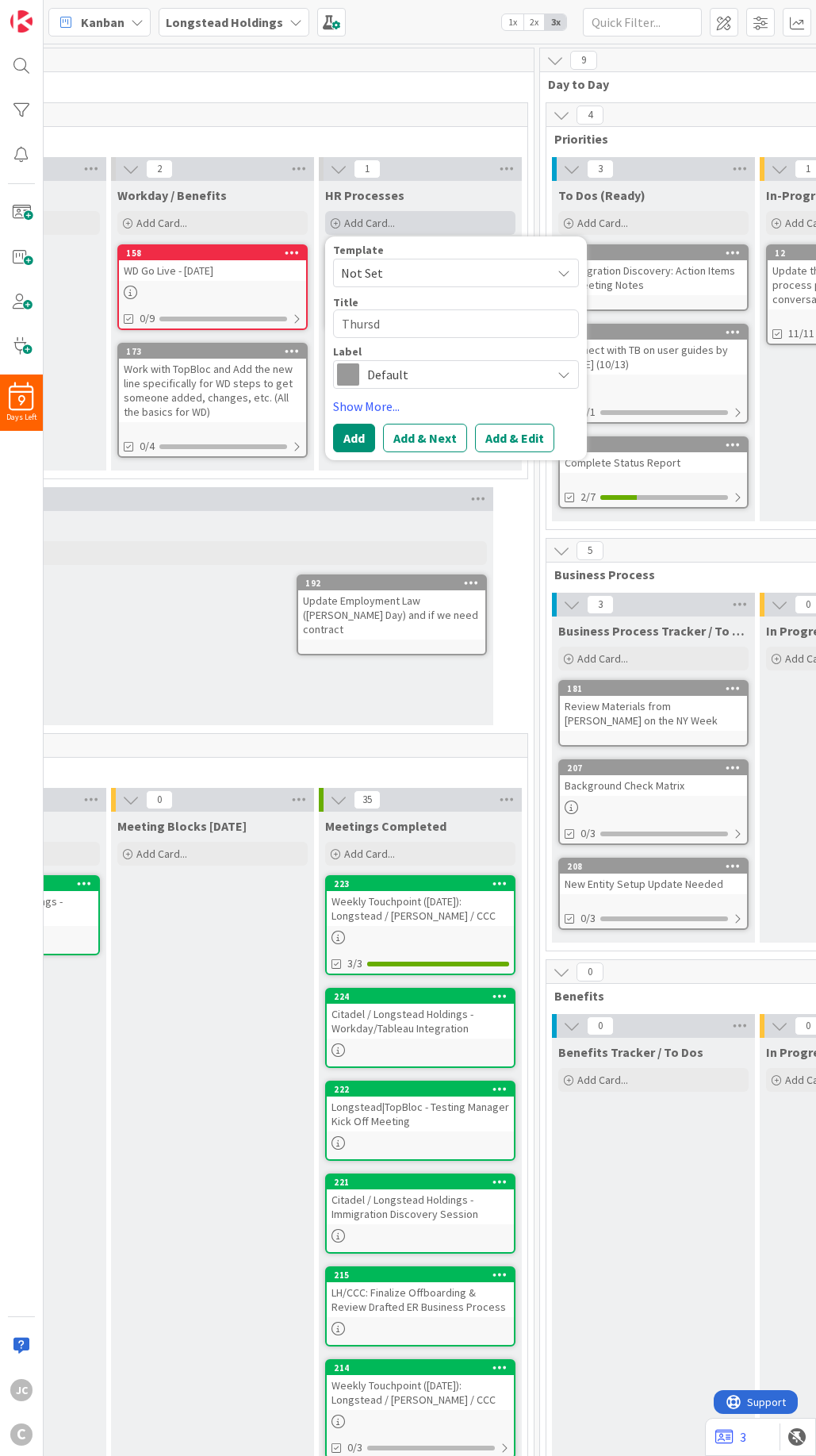
type textarea "x"
type textarea "Thursda"
type textarea "x"
type textarea "Thursday"
type textarea "x"
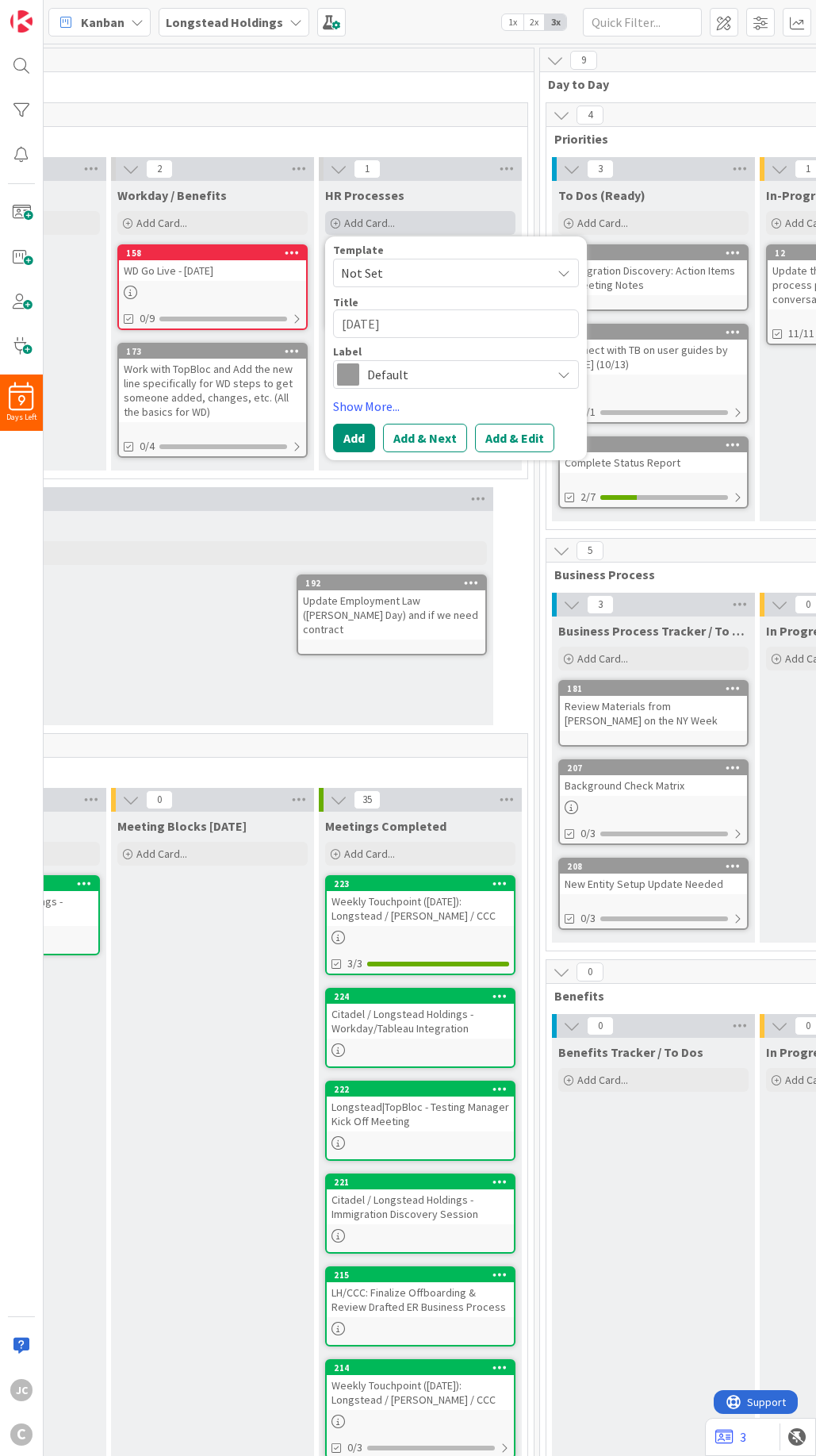
type textarea "Thursday C"
type textarea "x"
type textarea "Thursday Cit"
type textarea "x"
type textarea "Thursday Cita"
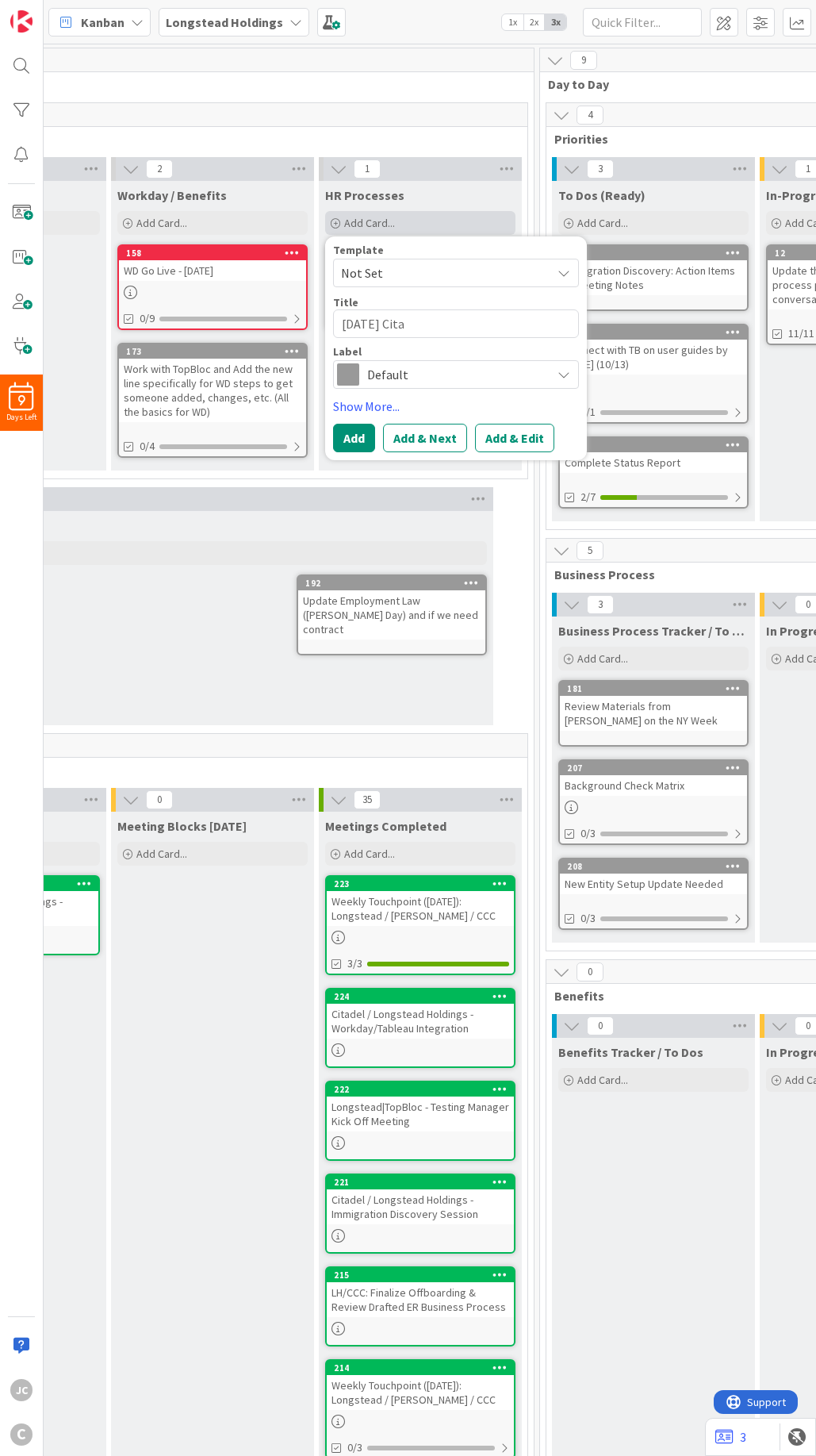
type textarea "x"
type textarea "Thursday Citad"
type textarea "x"
type textarea "Thursday Citade"
type textarea "x"
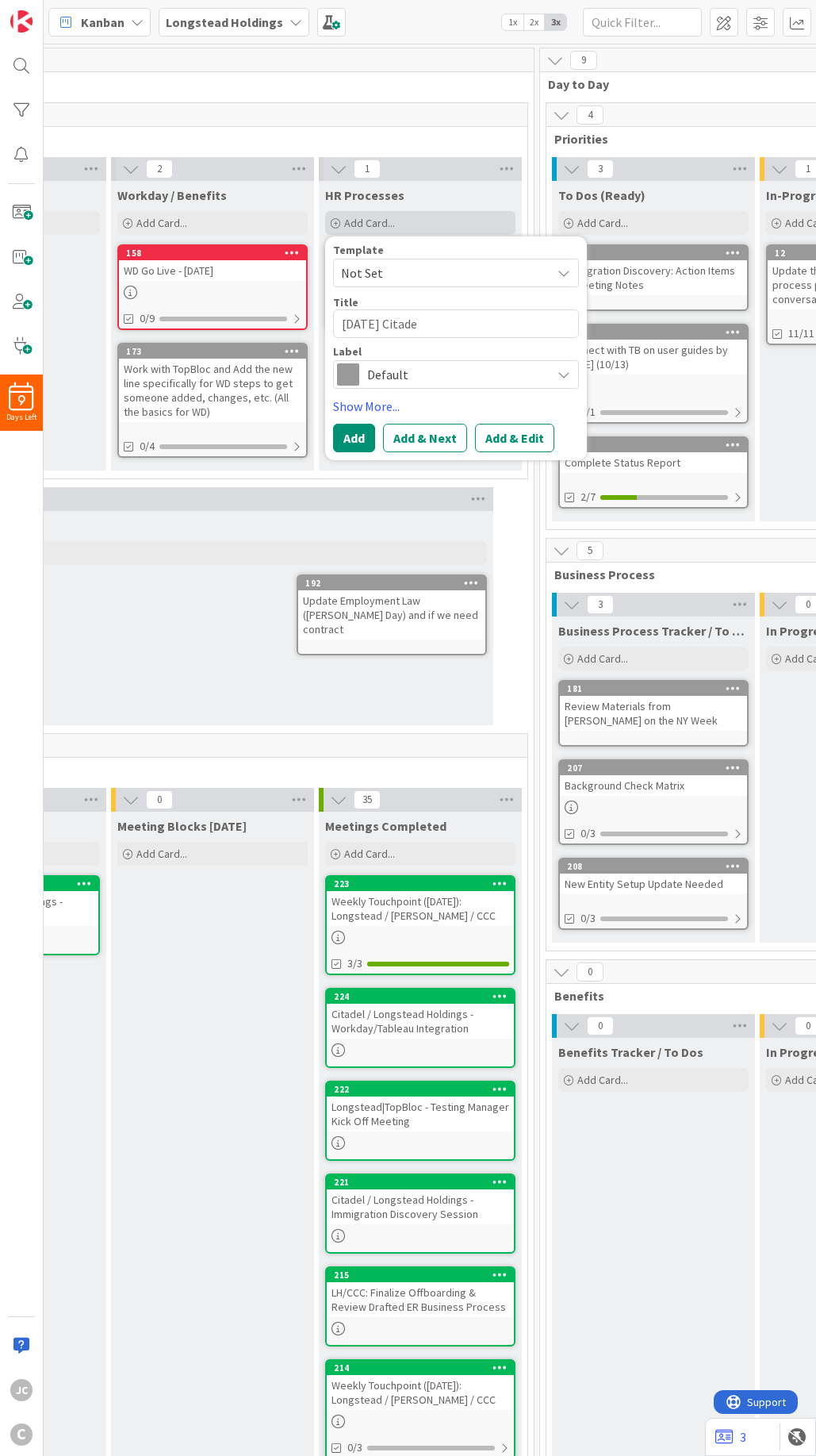
type textarea "Thursday Citadel"
type textarea "x"
type textarea "Thursday Citadel'"
type textarea "x"
type textarea "Thursday Citadel's"
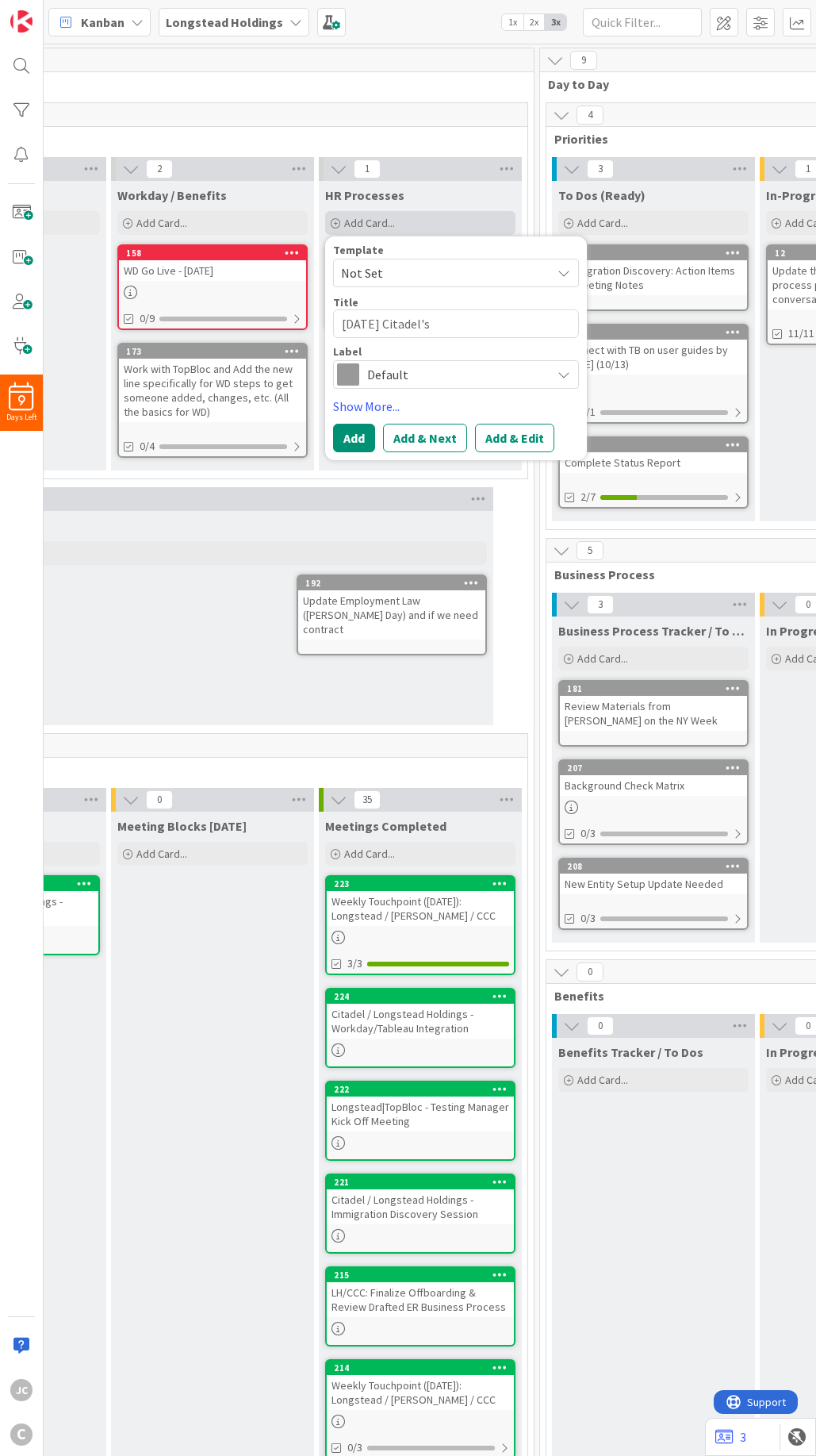
type textarea "x"
type textarea "Thursday Citadel's"
type textarea "x"
type textarea "Thursday Citadel's L"
type textarea "x"
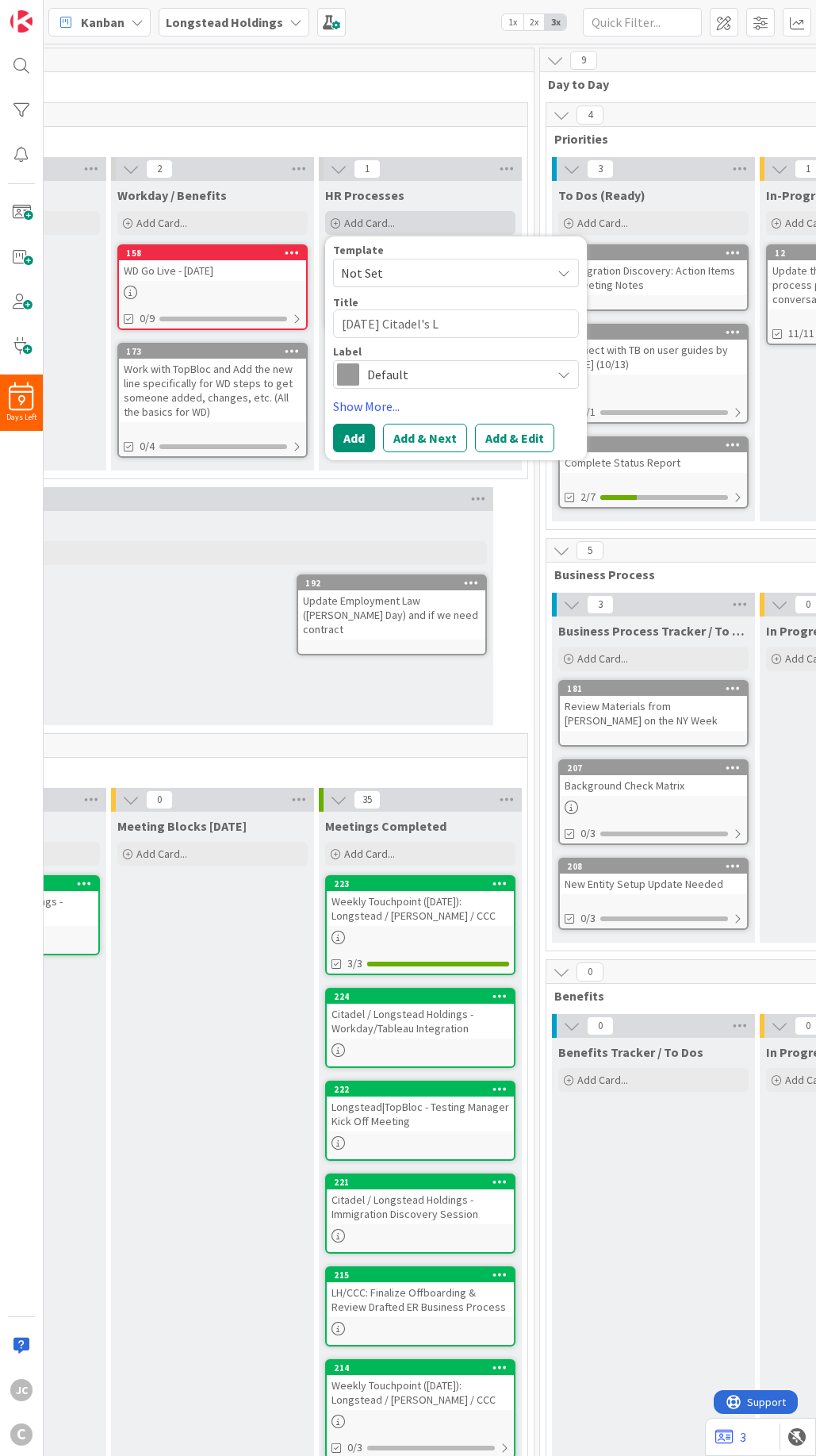
type textarea "Thursday Citadel's Li"
type textarea "x"
type textarea "Thursday Citadel's Lis"
type textarea "x"
type textarea "Thursday Citadel's List"
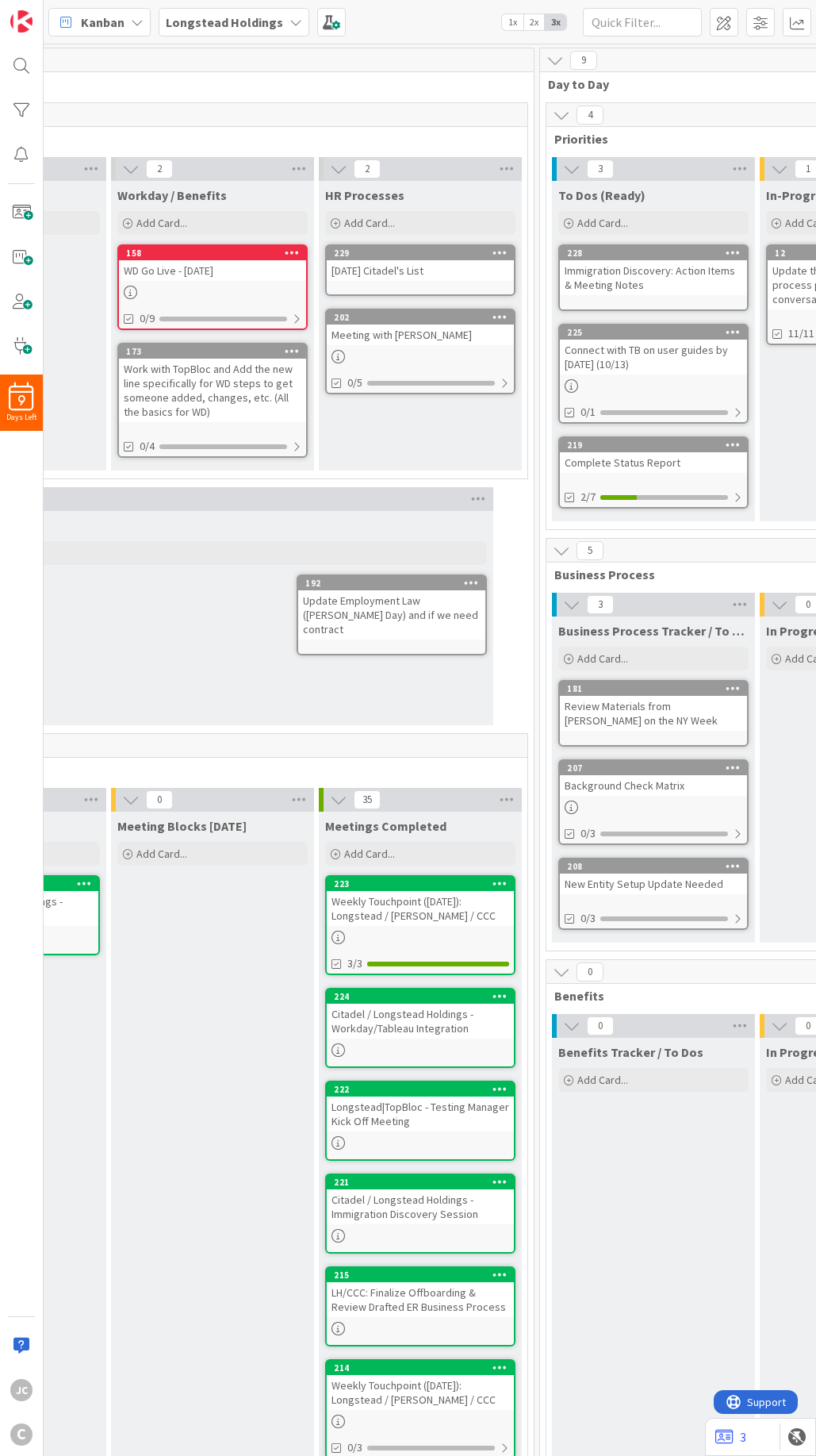
click at [430, 266] on div "Thursday Citadel's List" at bounding box center [419, 271] width 187 height 20
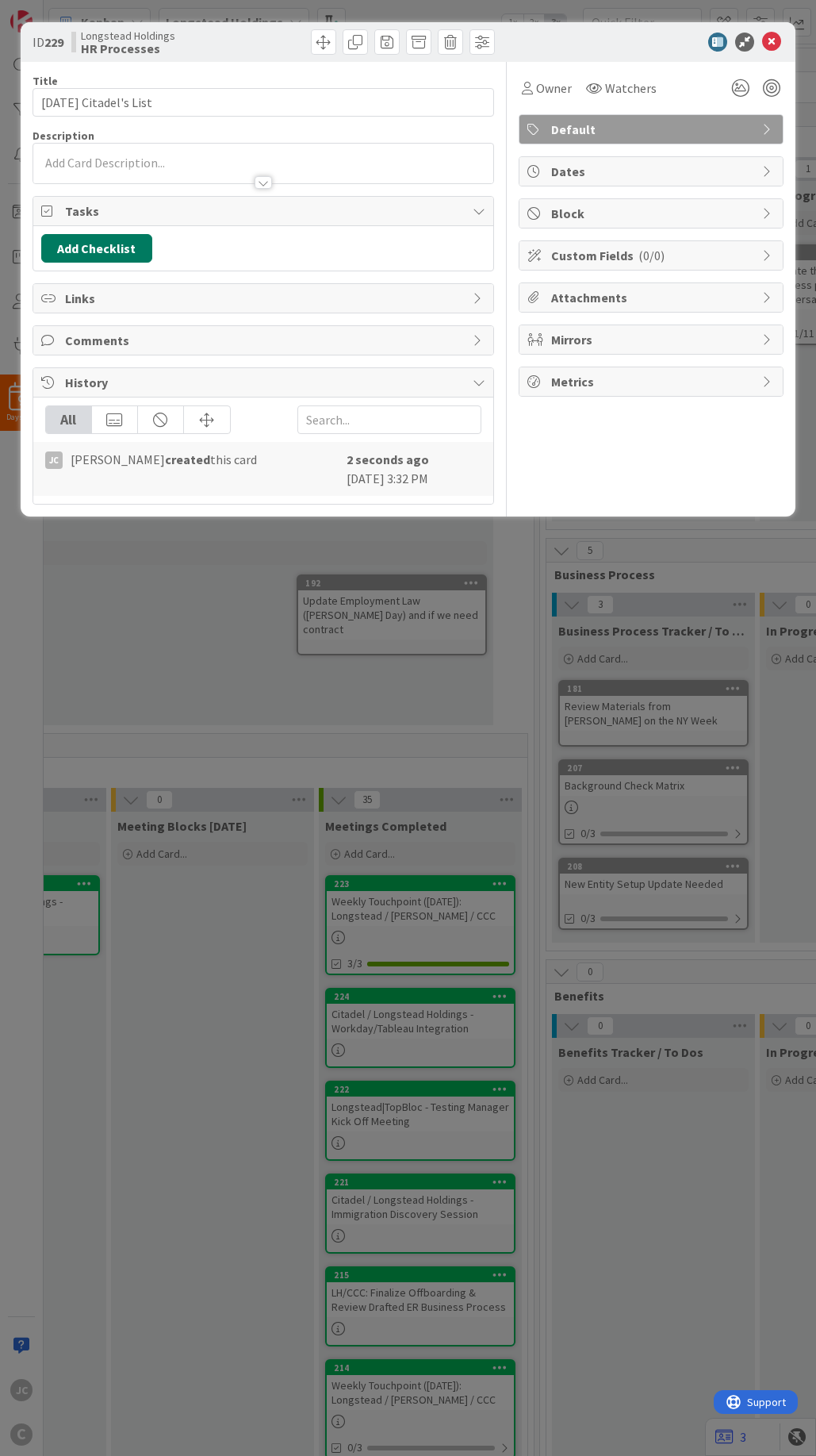
click at [109, 253] on button "Add Checklist" at bounding box center [96, 249] width 111 height 29
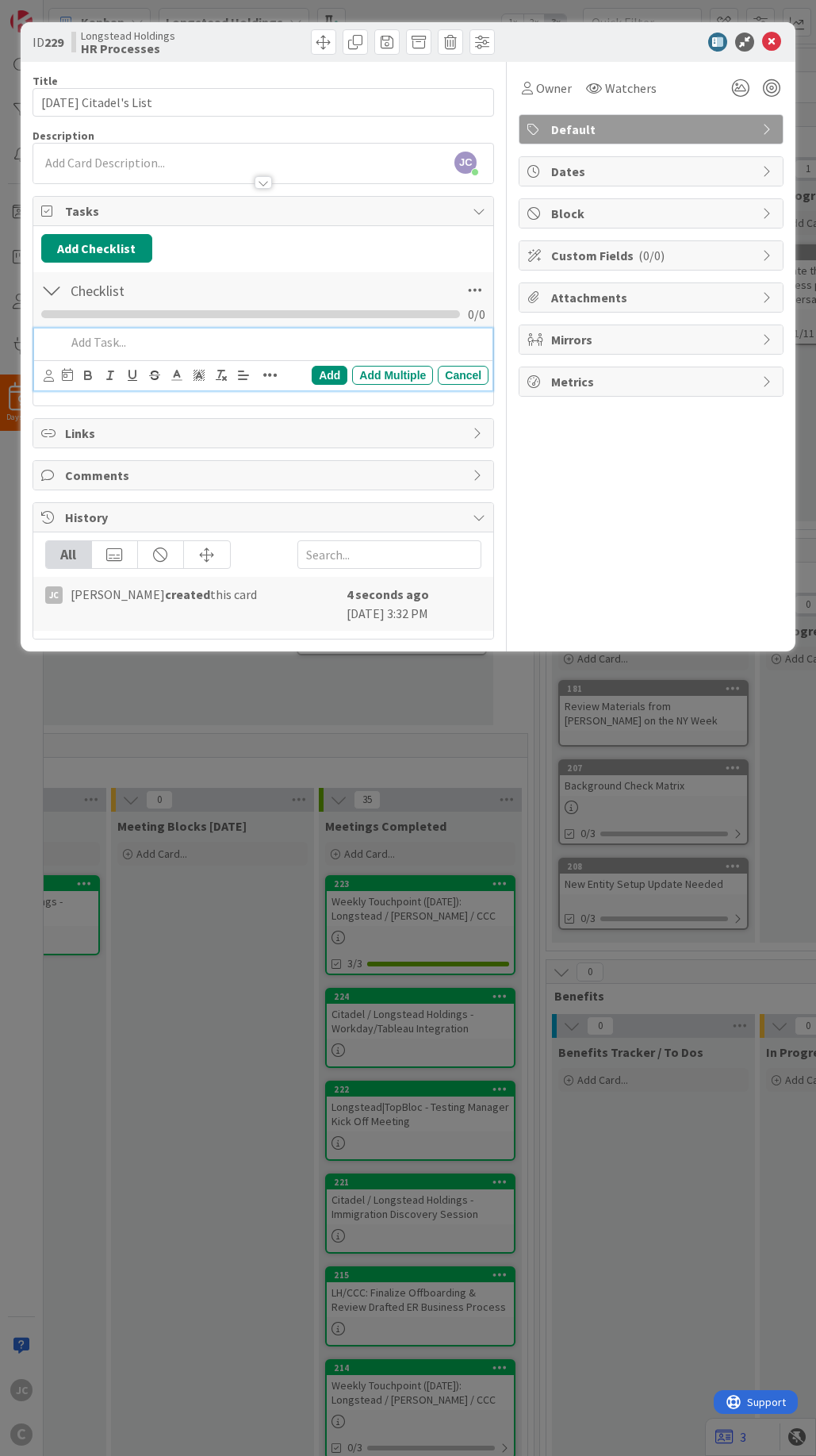
click at [140, 337] on p at bounding box center [274, 343] width 417 height 19
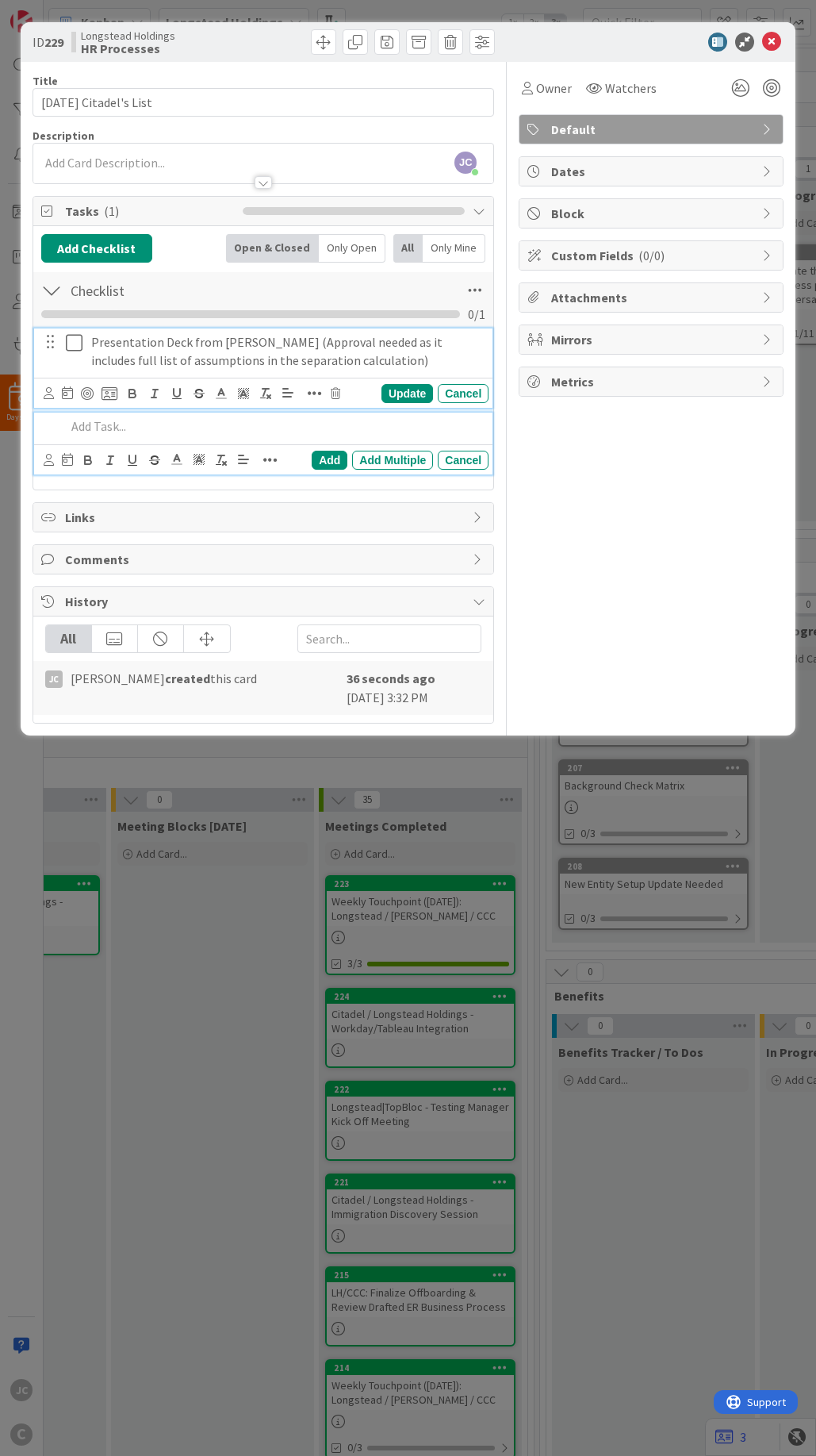
click at [430, 343] on p "Presentation Deck from Jeremy C (Approval needed as it includes full list of as…" at bounding box center [287, 351] width 391 height 36
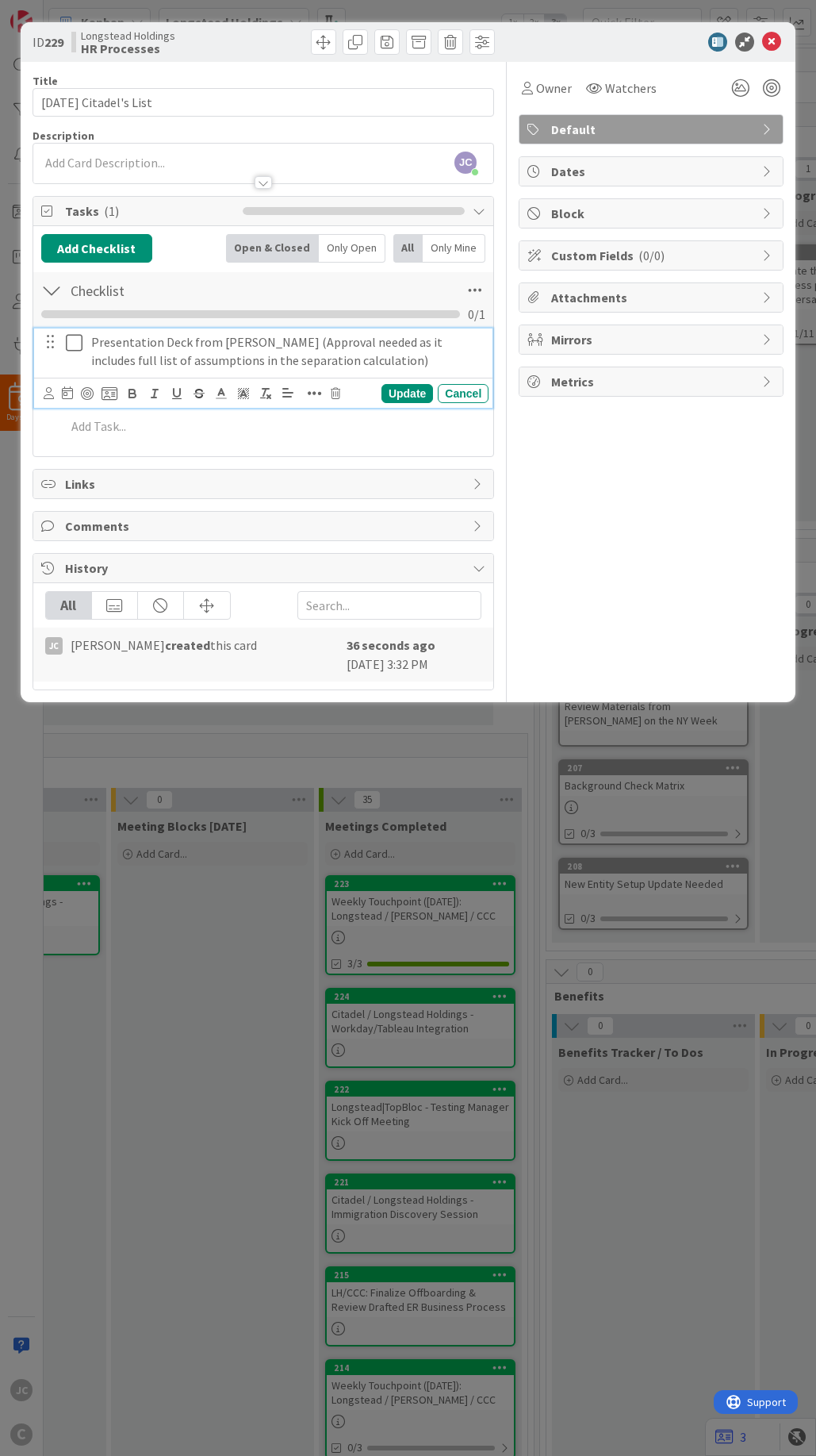
click at [411, 738] on div "ID 229 Longstead Holdings HR Processes Title 23 / 128 Thursday Citadel's List D…" at bounding box center [408, 728] width 816 height 1456
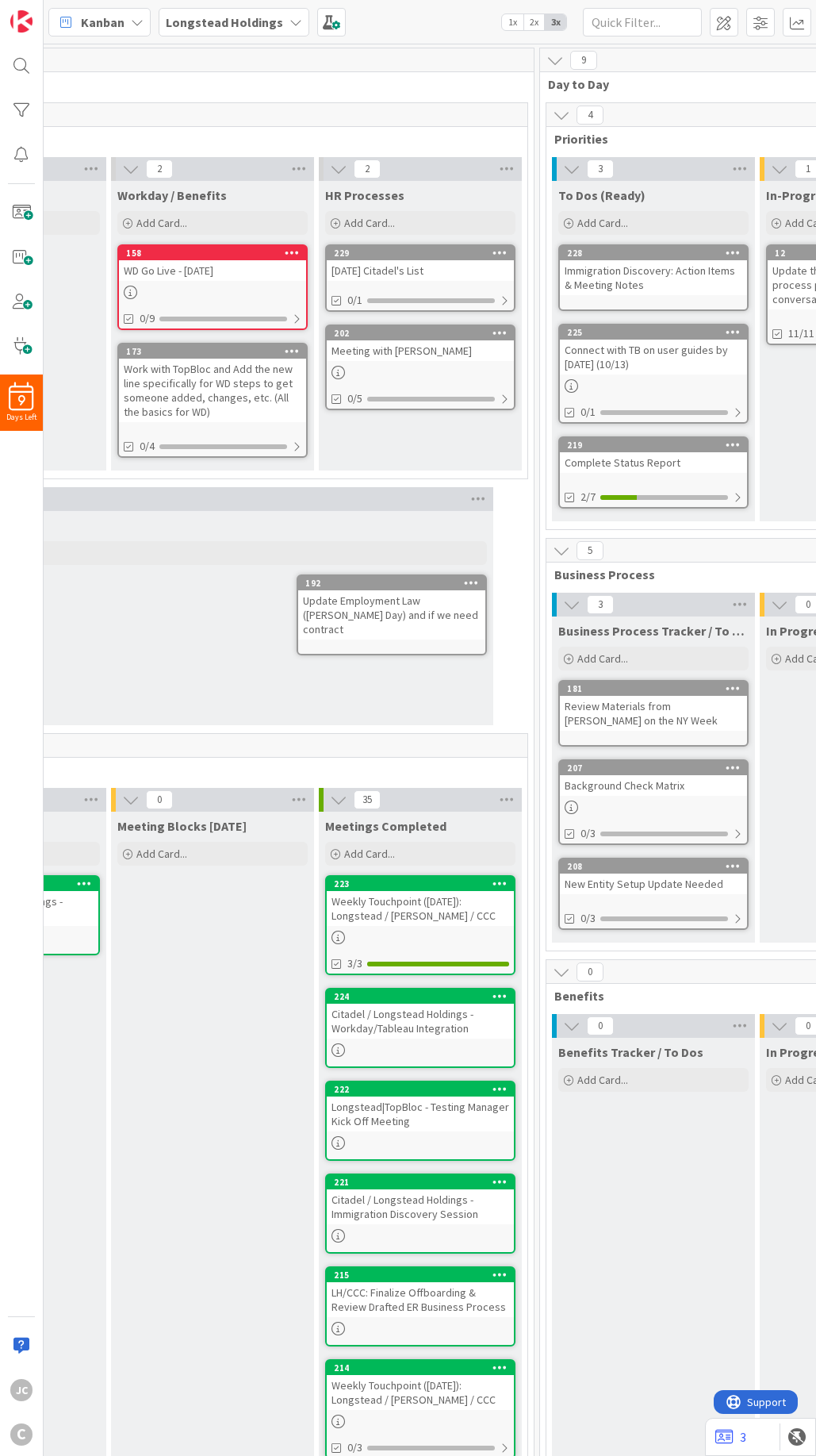
click at [381, 266] on div "Thursday Citadel's List" at bounding box center [419, 271] width 187 height 20
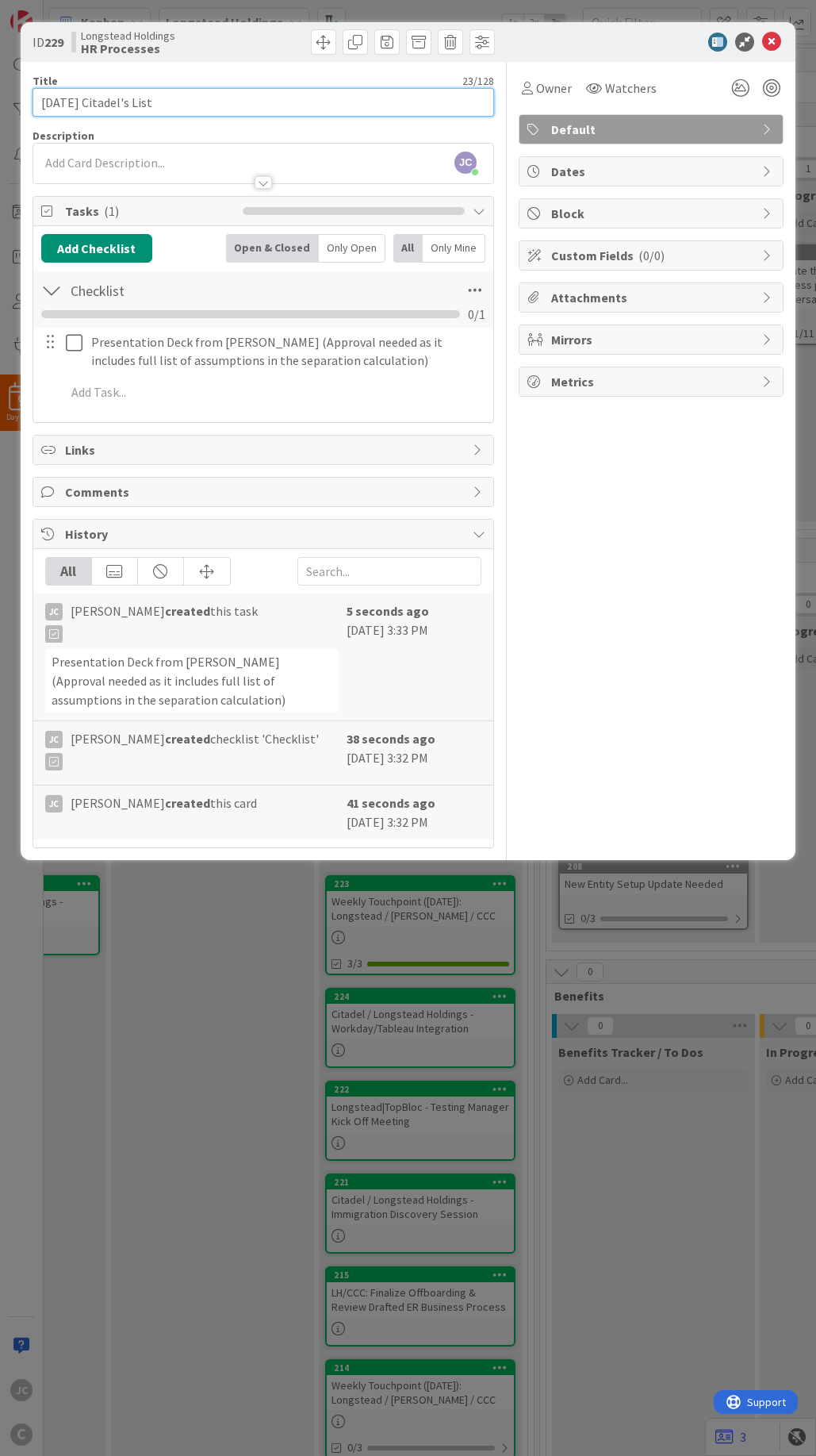
click at [44, 104] on input "Thursday Citadel's List" at bounding box center [263, 102] width 463 height 29
paste input "10/16"
type input "Thursday Citadel's List (10/16)"
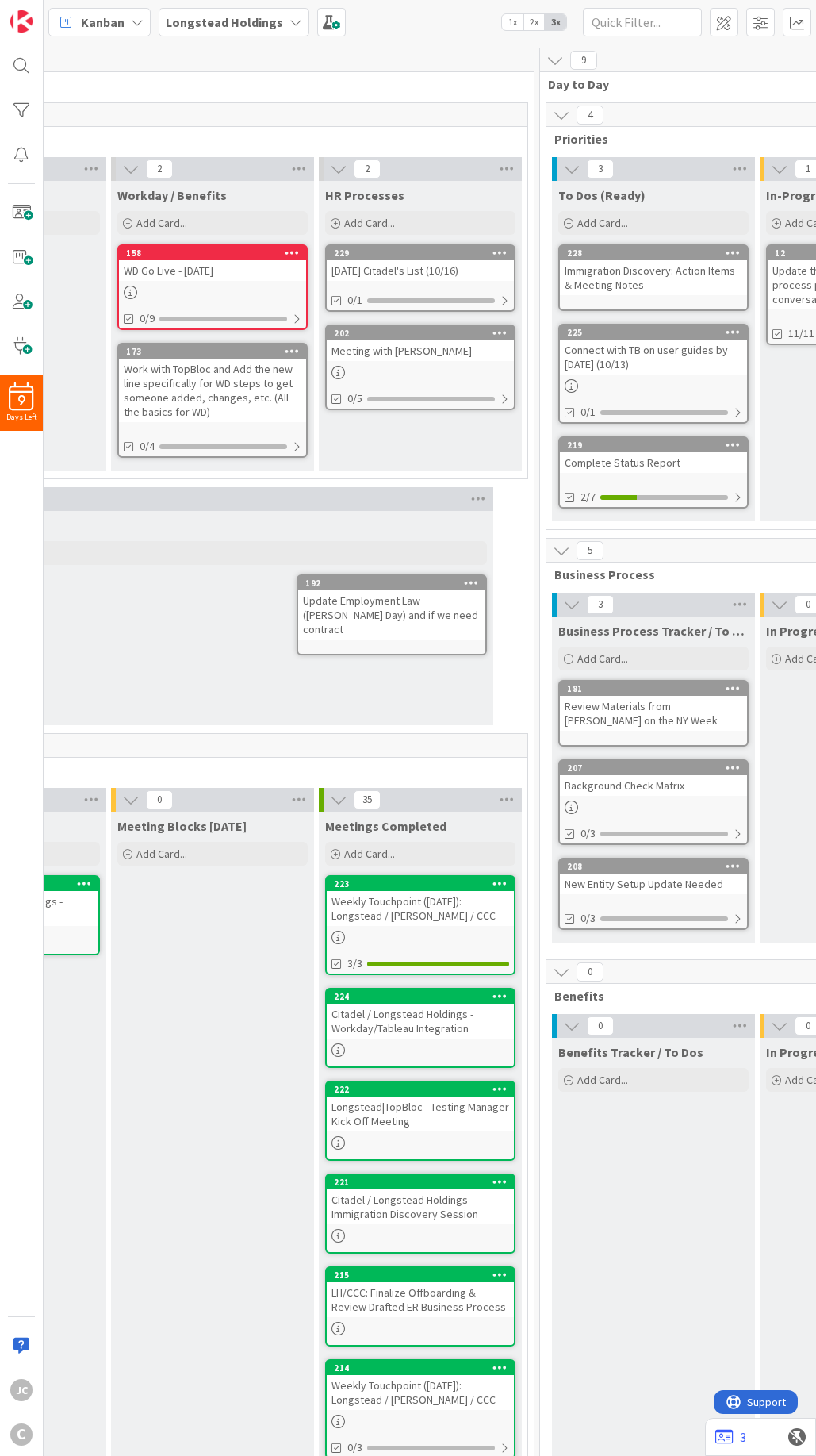
click at [222, 971] on div "Meeting Blocks Tomorrow Add Card..." at bounding box center [212, 1338] width 203 height 1055
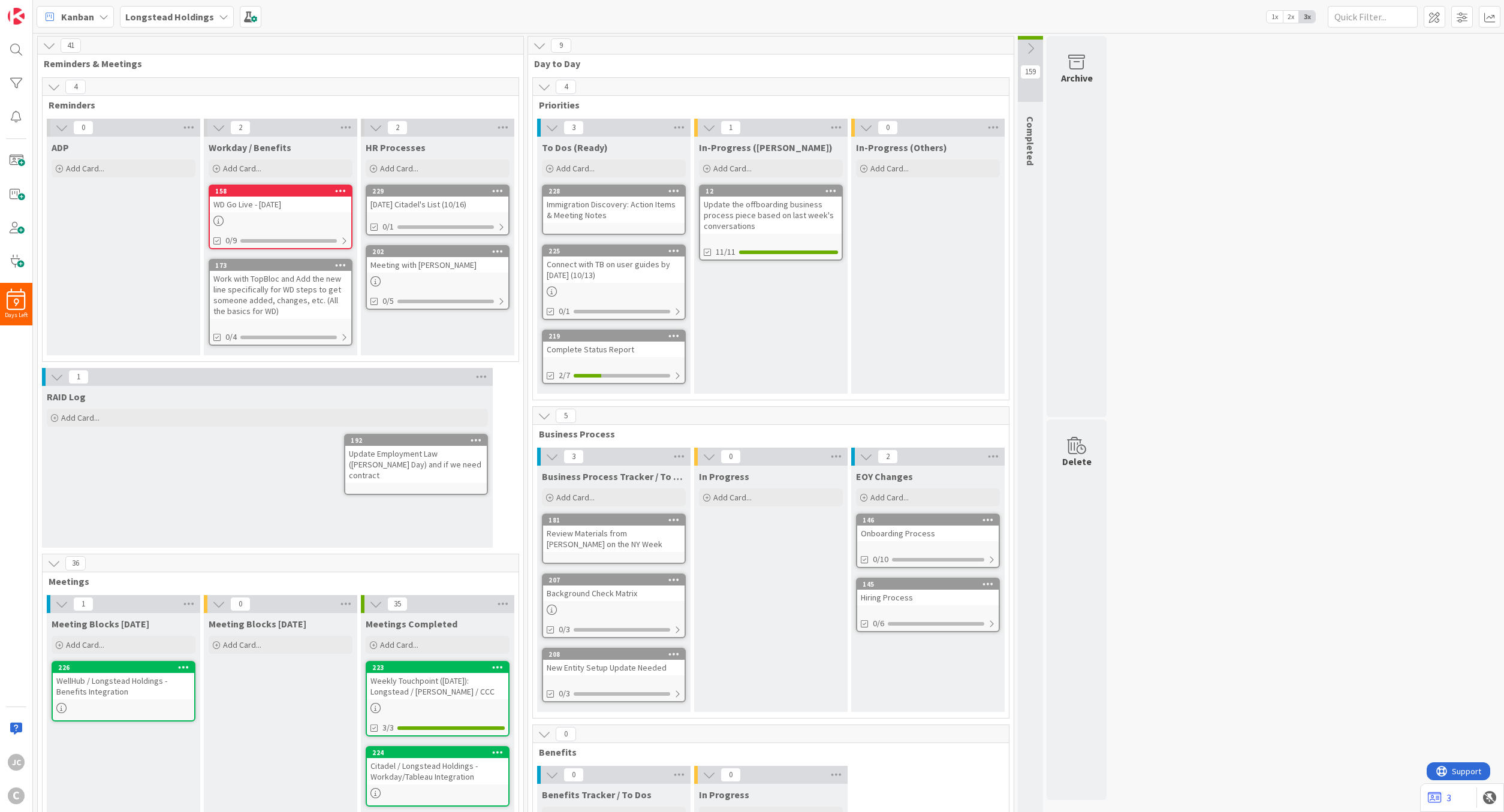
click at [735, 54] on icon at bounding box center [1030, 49] width 13 height 13
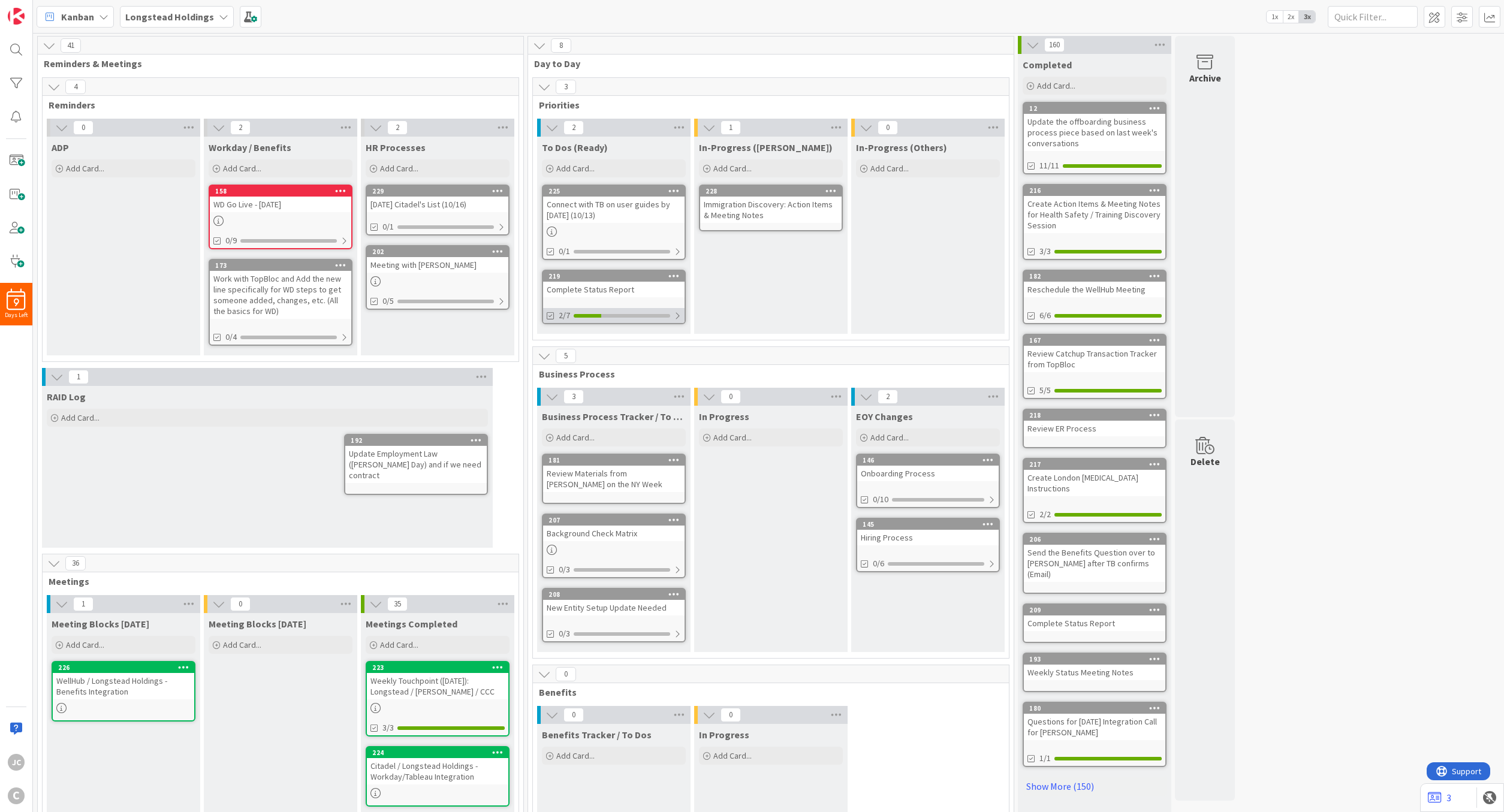
click at [680, 316] on div at bounding box center [677, 316] width 7 height 10
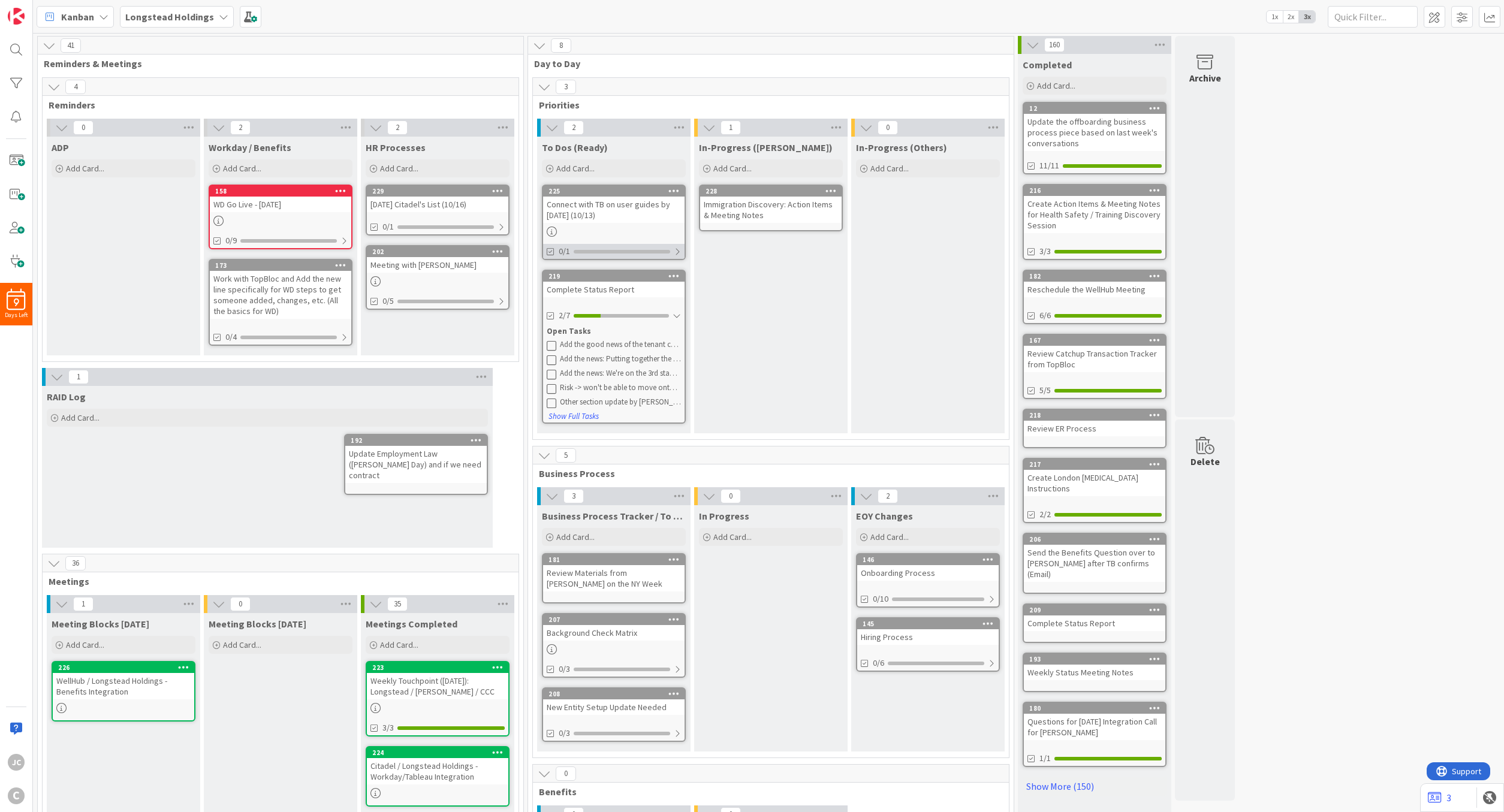
click at [670, 247] on div "0/1" at bounding box center [613, 251] width 141 height 15
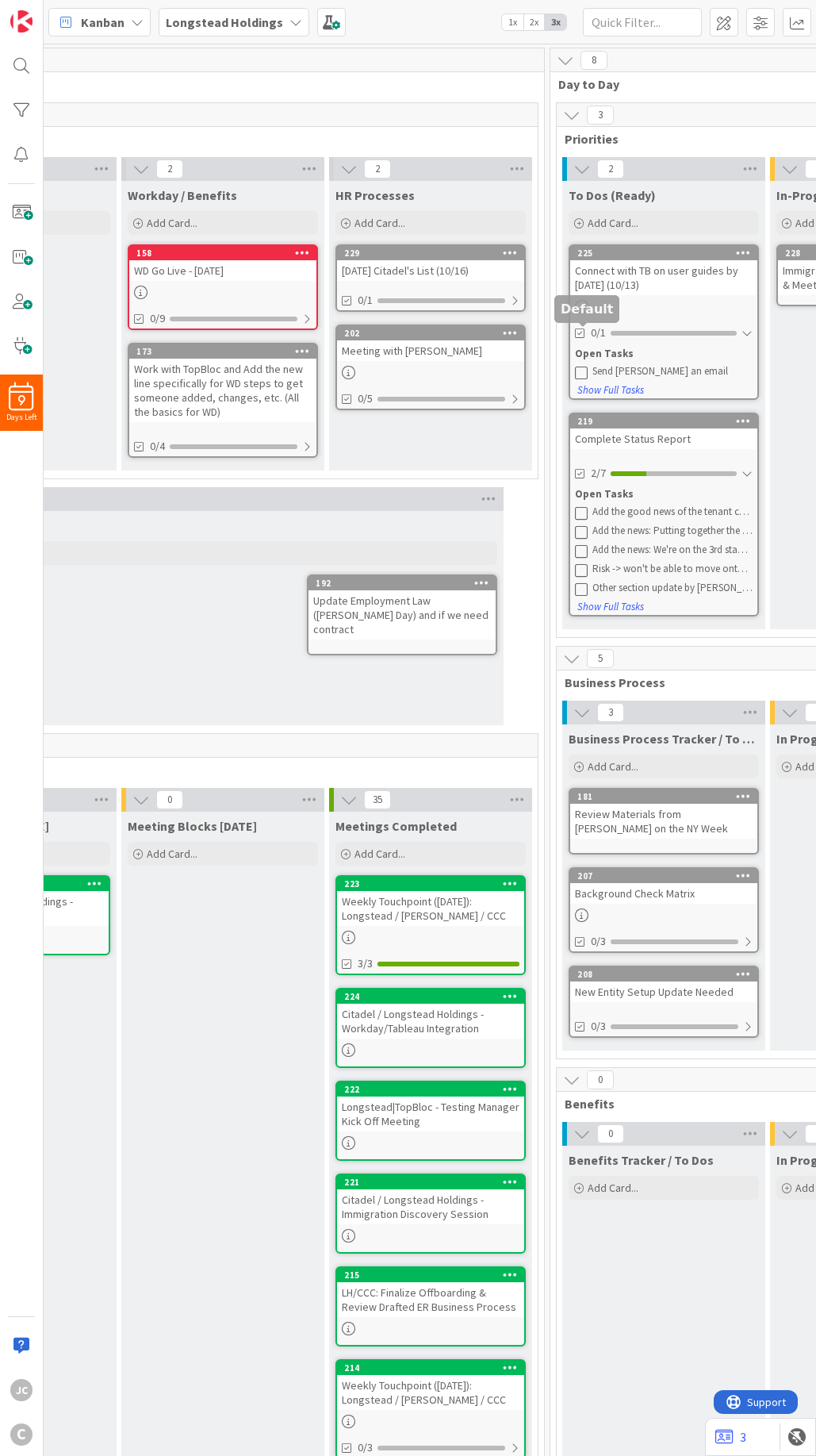
scroll to position [0, 228]
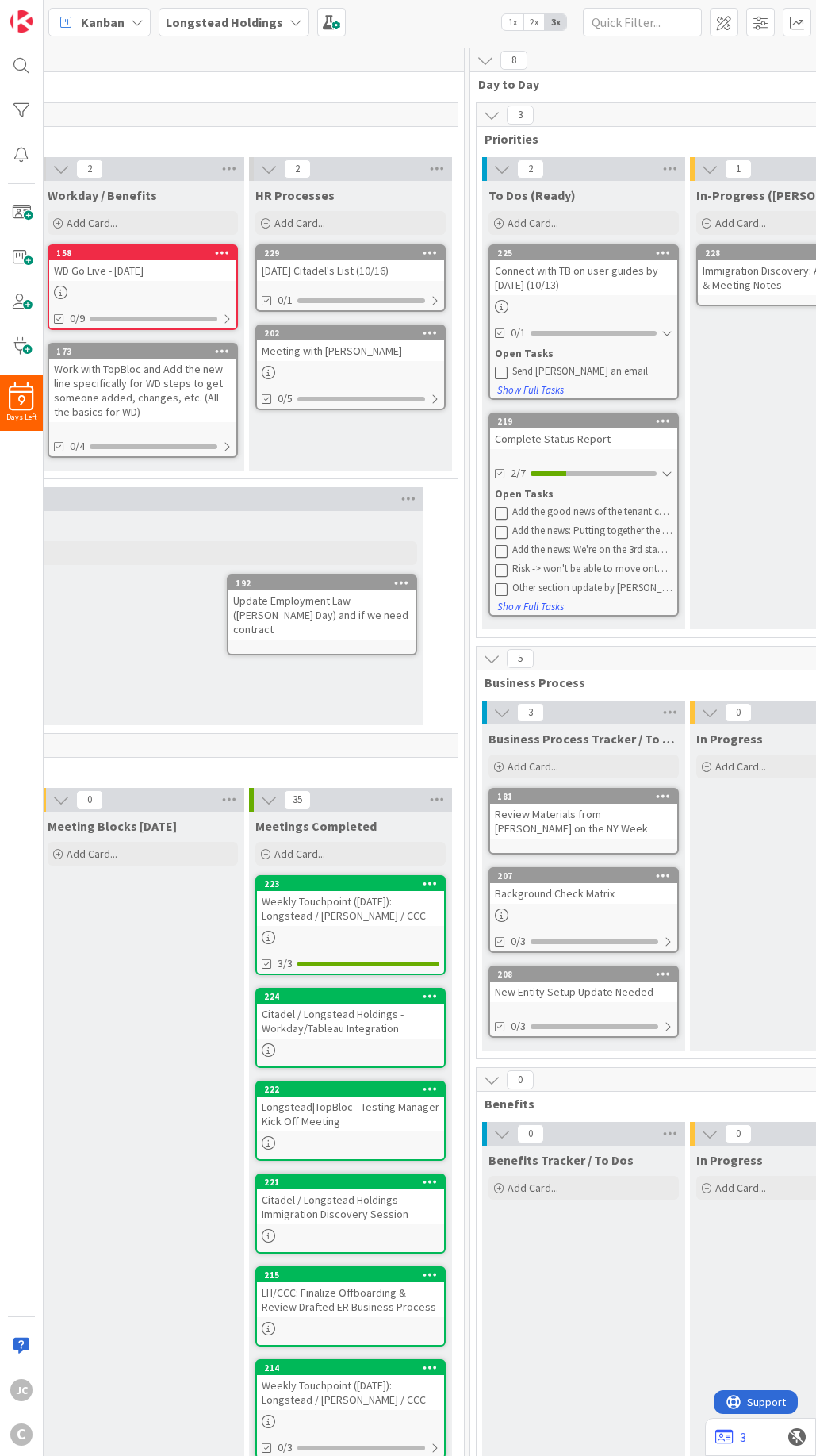
click at [554, 273] on div "Connect with TB on user guides by [DATE] (10/13)" at bounding box center [583, 277] width 187 height 35
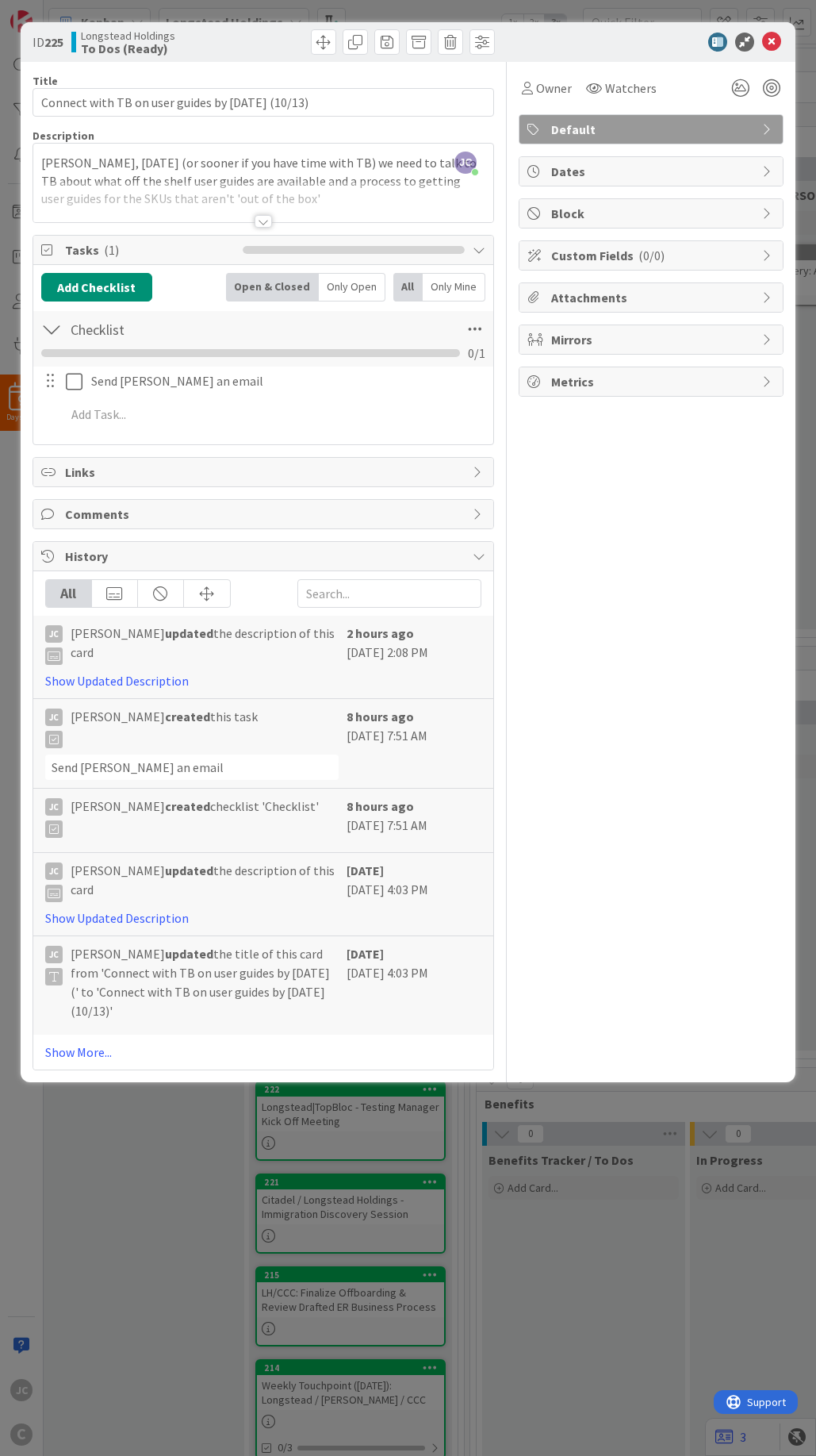
click at [241, 207] on div at bounding box center [263, 202] width 461 height 41
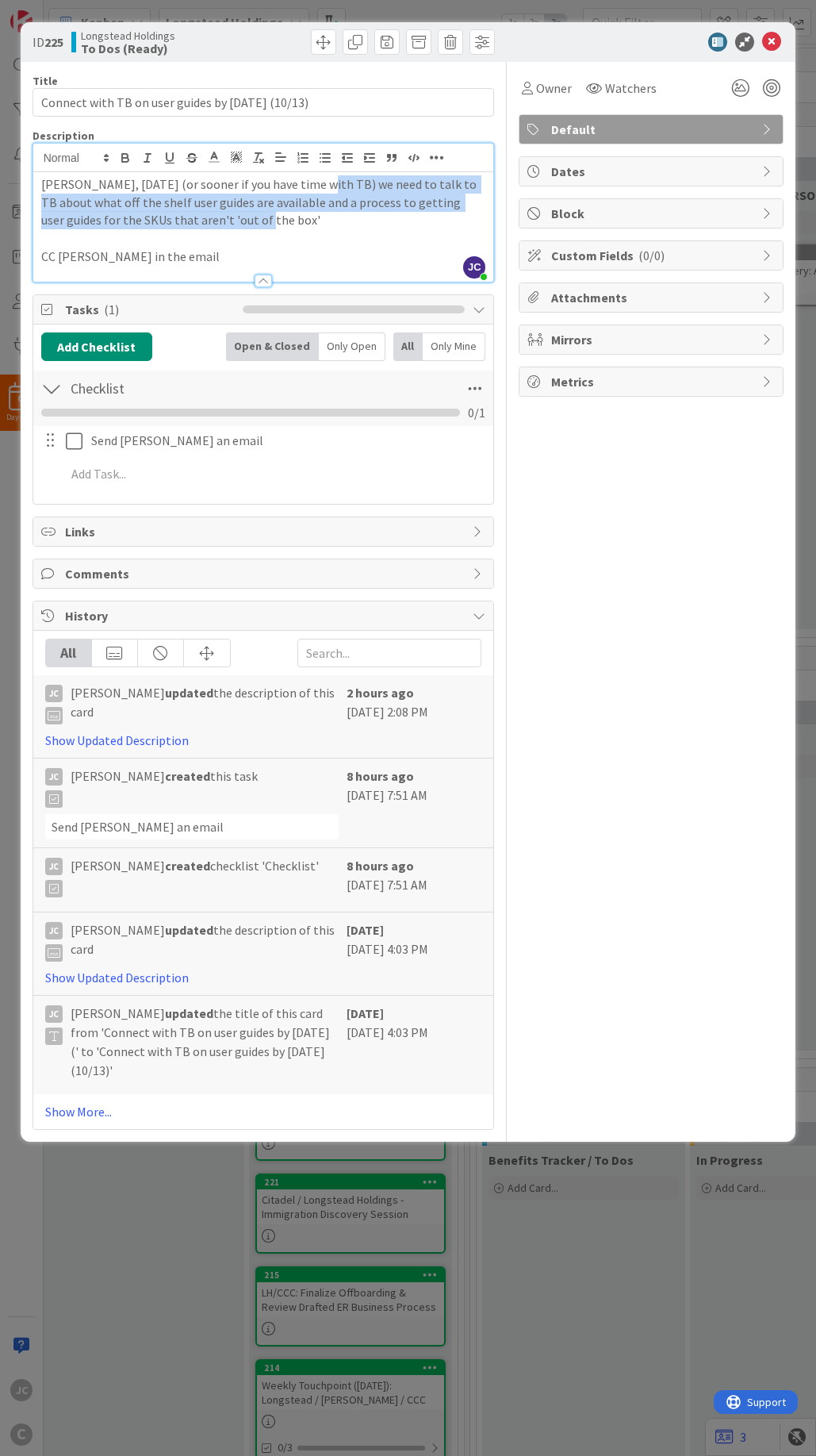
drag, startPoint x: 310, startPoint y: 184, endPoint x: 309, endPoint y: 219, distance: 35.0
click at [309, 219] on p "[PERSON_NAME], [DATE] (or sooner if you have time with TB) we need to talk to T…" at bounding box center [264, 202] width 445 height 54
copy p "we need to talk to TB about what off the shelf user guides are available and a …"
click at [768, 38] on icon at bounding box center [771, 41] width 19 height 19
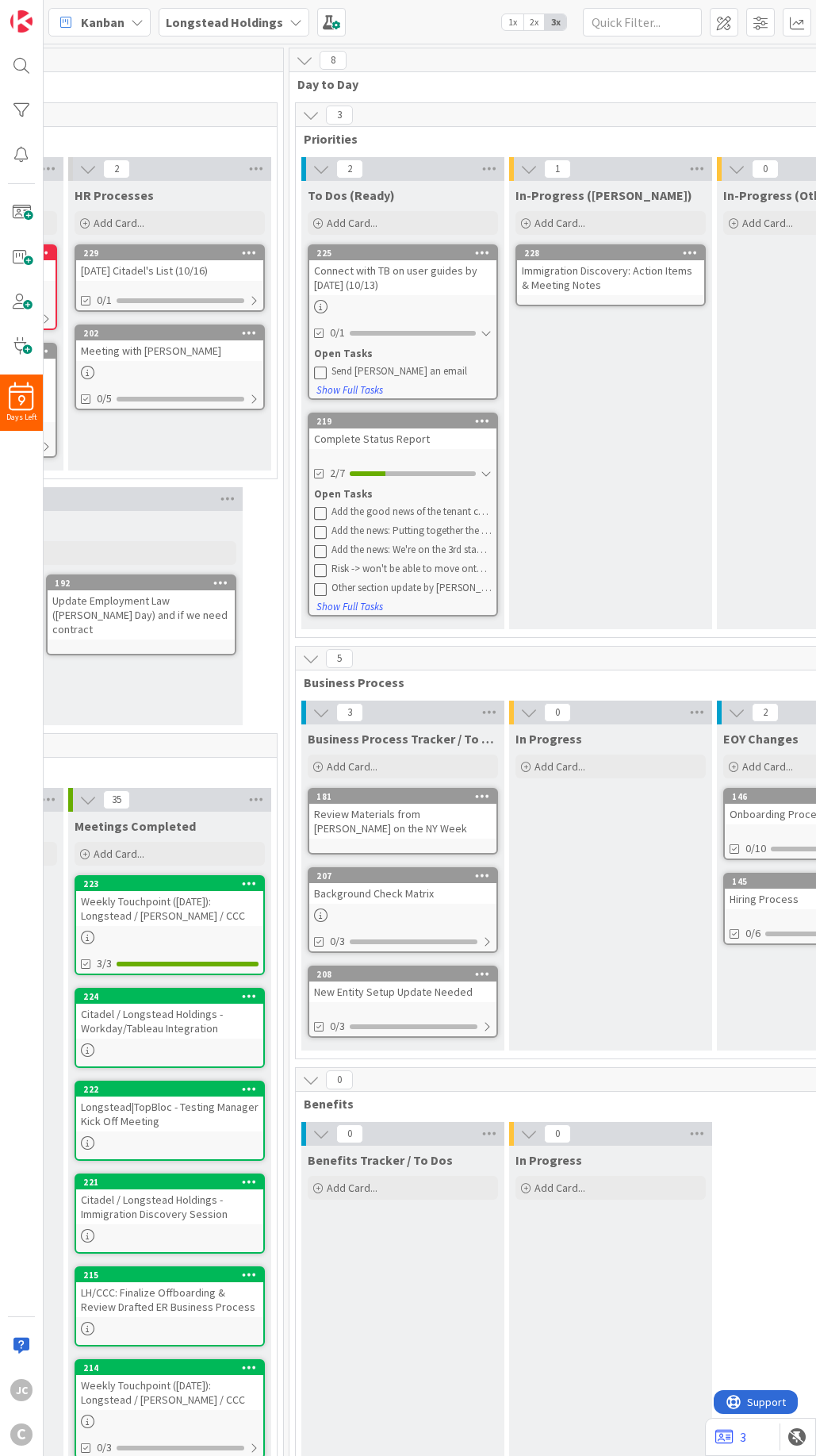
scroll to position [0, 419]
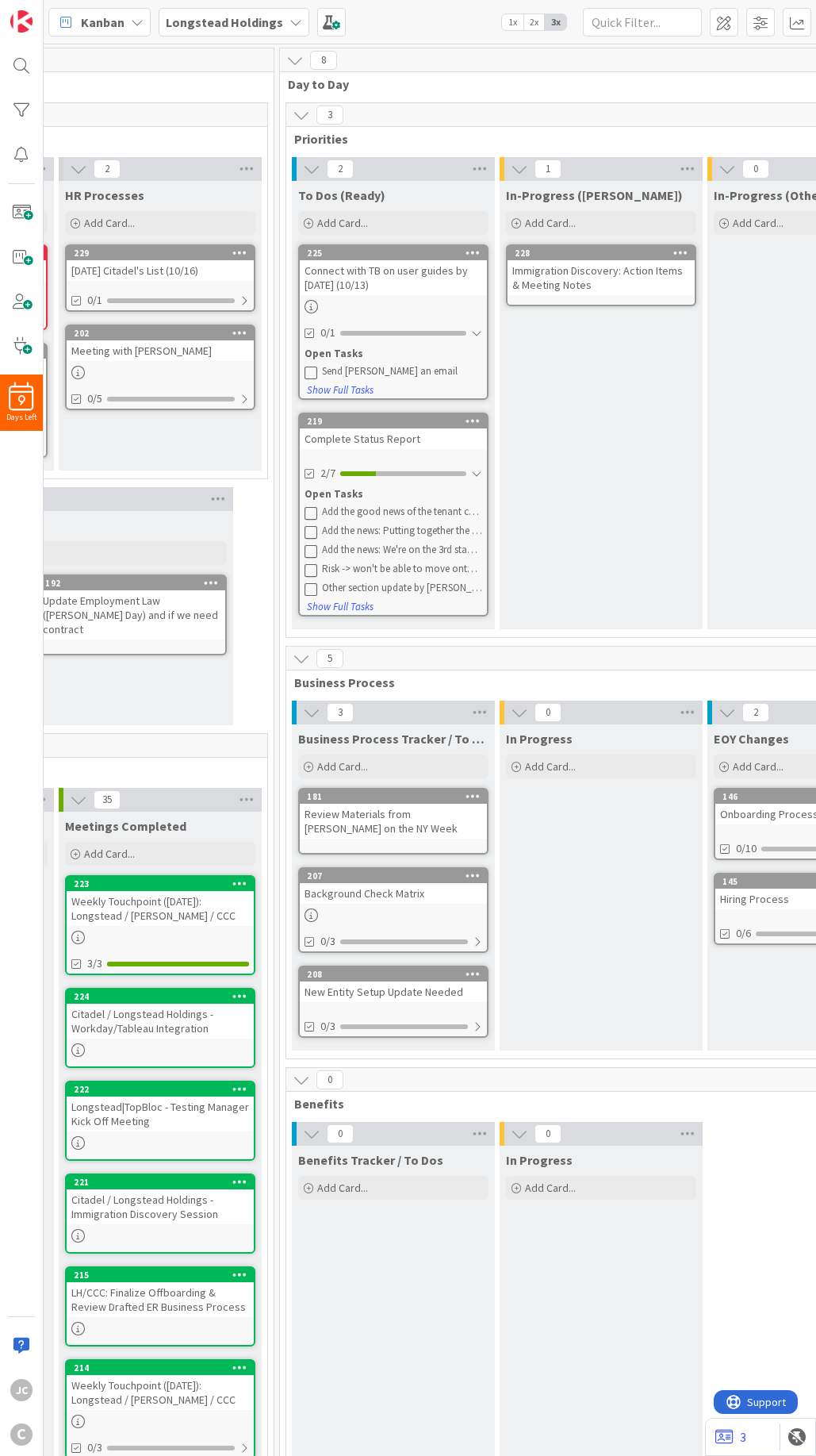
click at [311, 372] on icon at bounding box center [310, 371] width 13 height 13
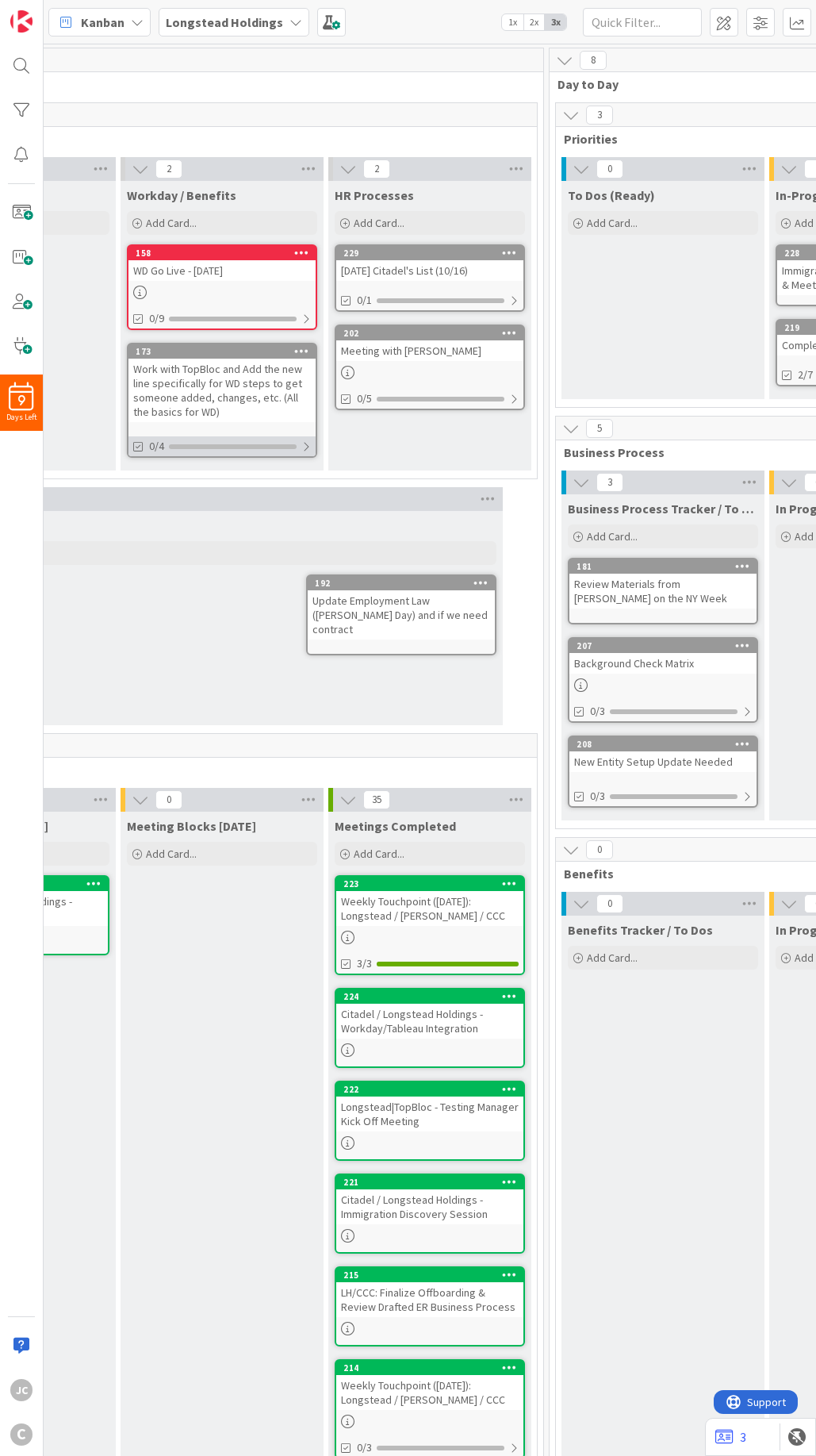
scroll to position [0, 0]
